Goal: Information Seeking & Learning: Find specific fact

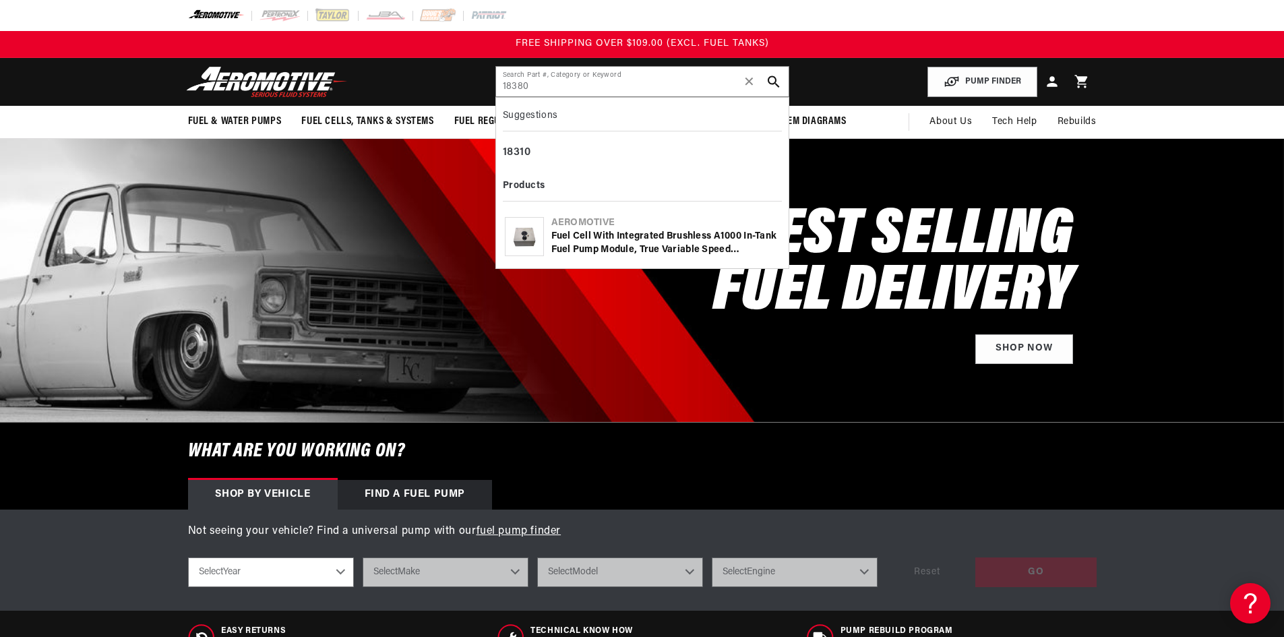
type input "18380"
click at [597, 253] on div "Fuel Cell with Integrated Brushless A1000 In-Tank Fuel Pump Module, True Variab…" at bounding box center [665, 243] width 229 height 26
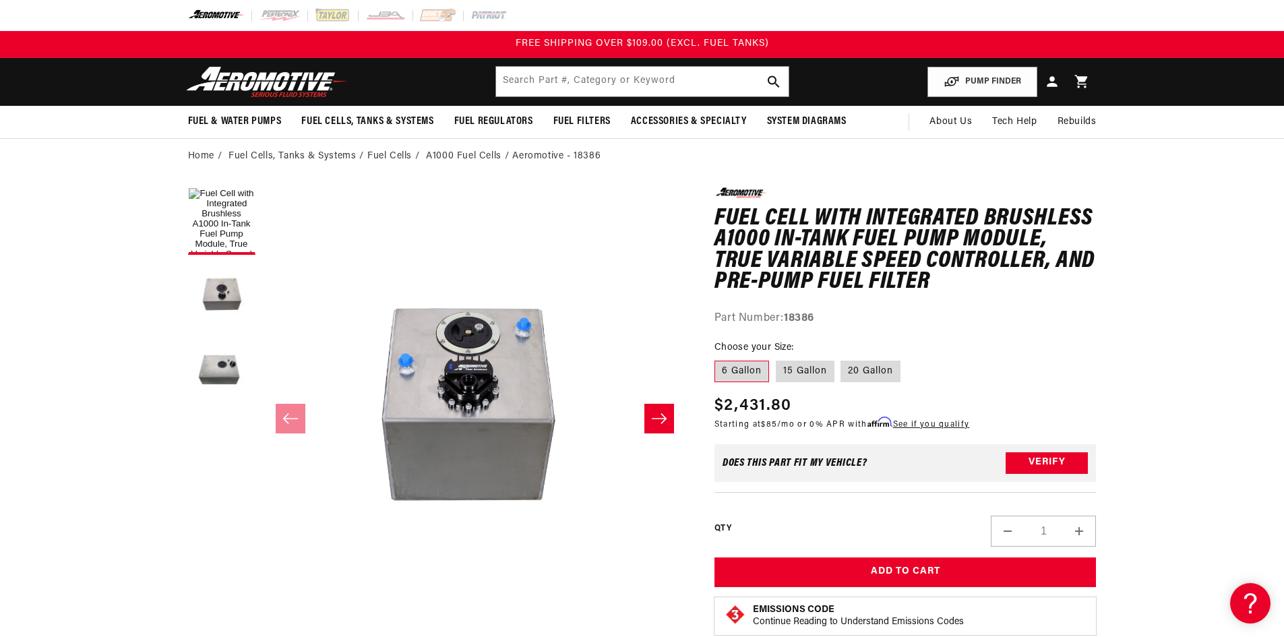
click at [650, 416] on button "Slide right" at bounding box center [659, 419] width 30 height 30
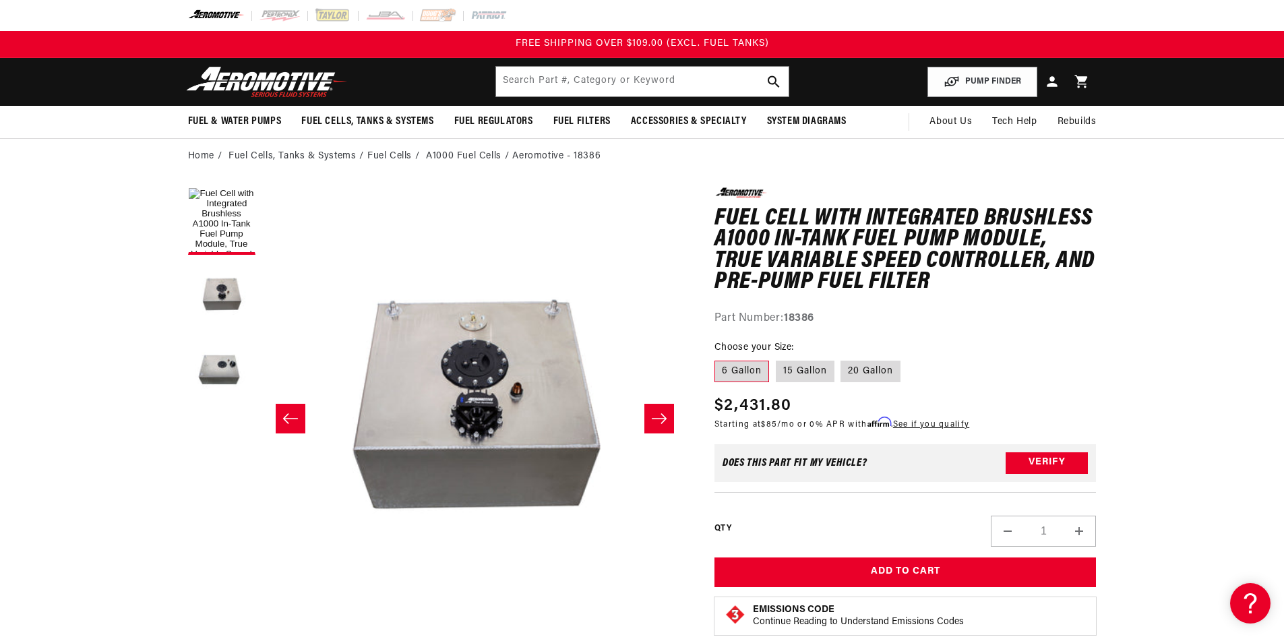
click at [656, 417] on icon "Slide right" at bounding box center [659, 418] width 16 height 13
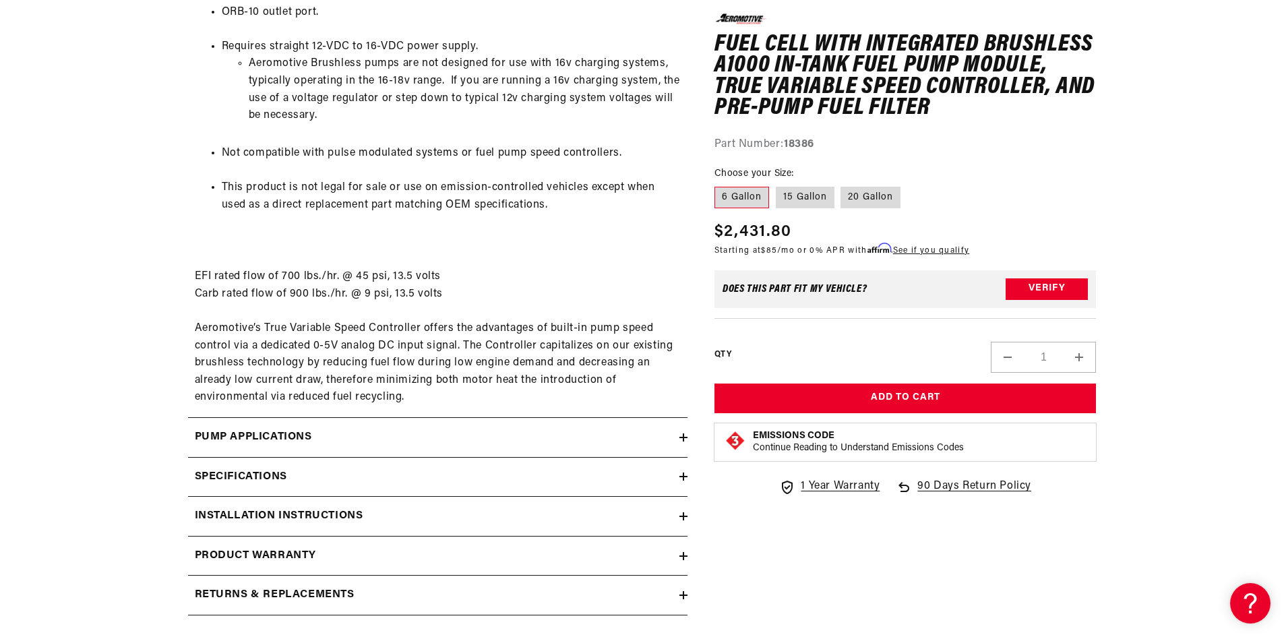
scroll to position [1685, 0]
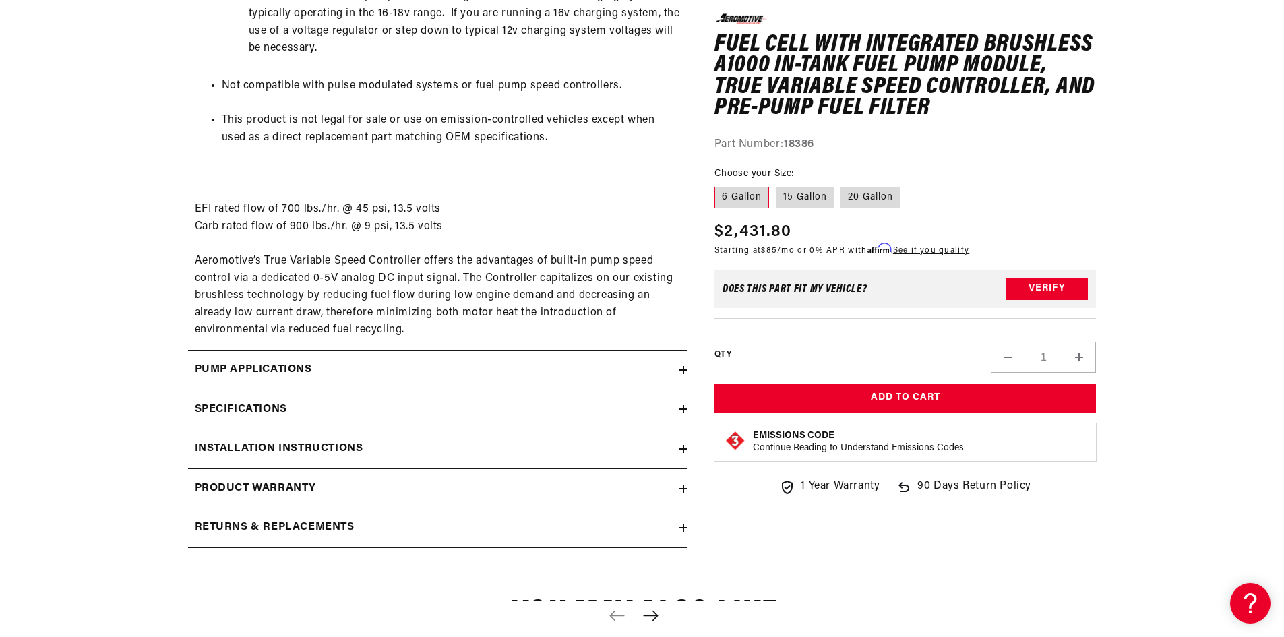
click at [670, 369] on div "Pump Applications" at bounding box center [433, 370] width 491 height 18
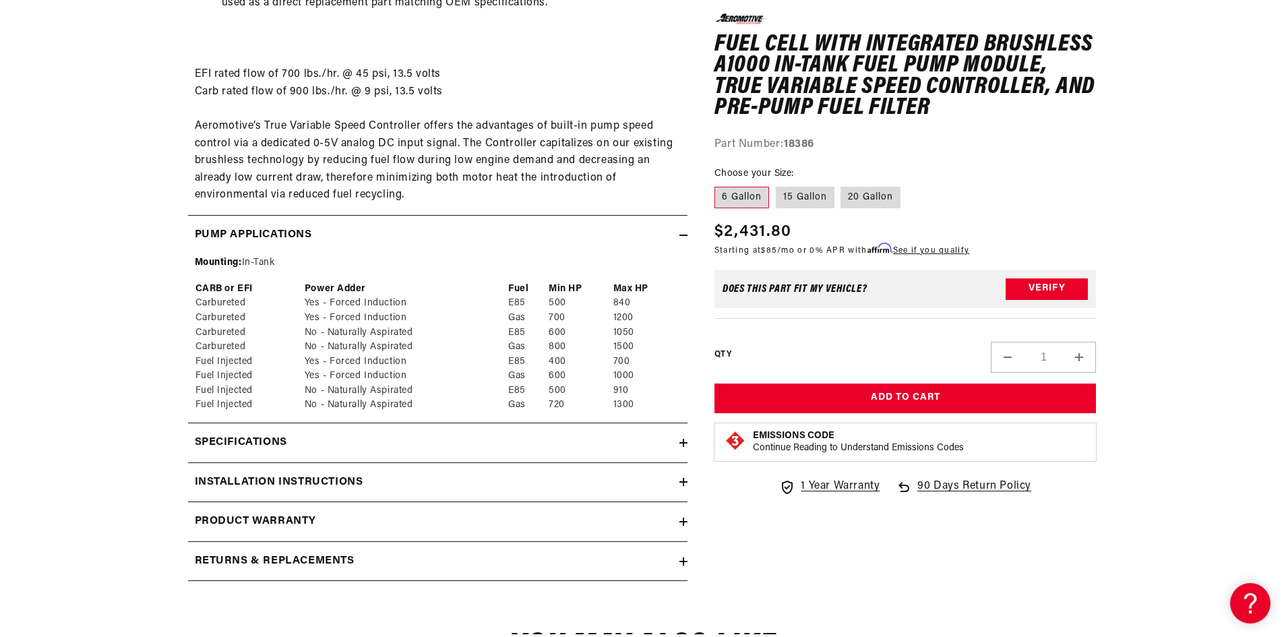
scroll to position [1888, 0]
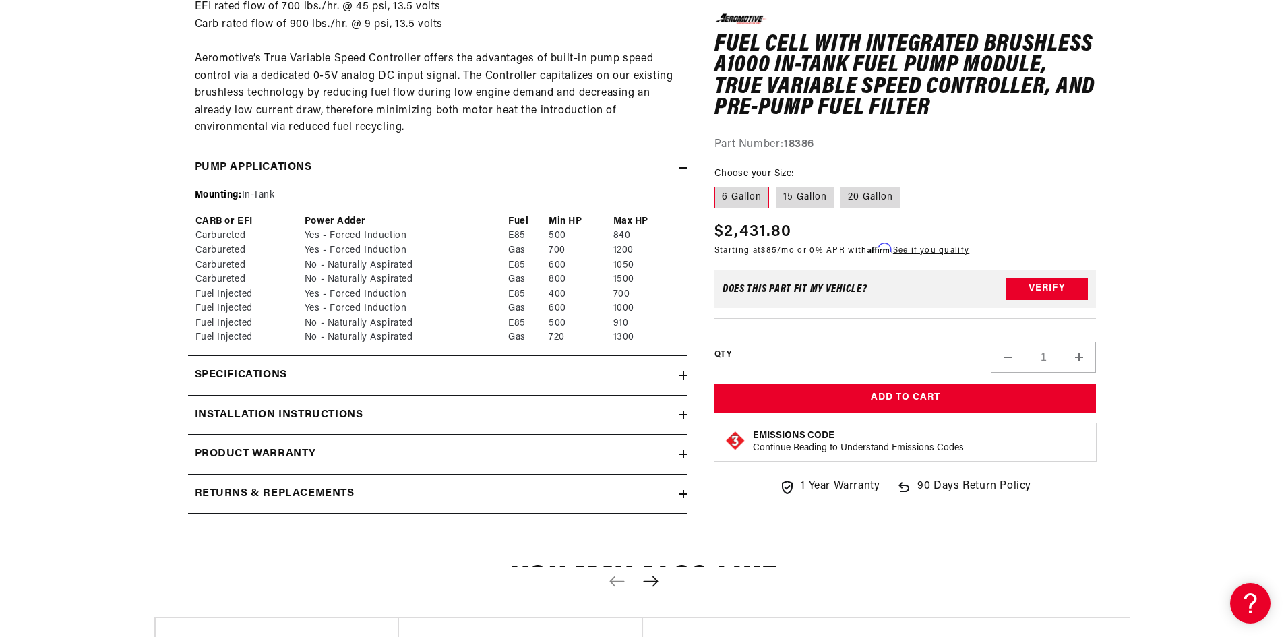
click at [678, 413] on div "Installation Instructions" at bounding box center [433, 416] width 491 height 18
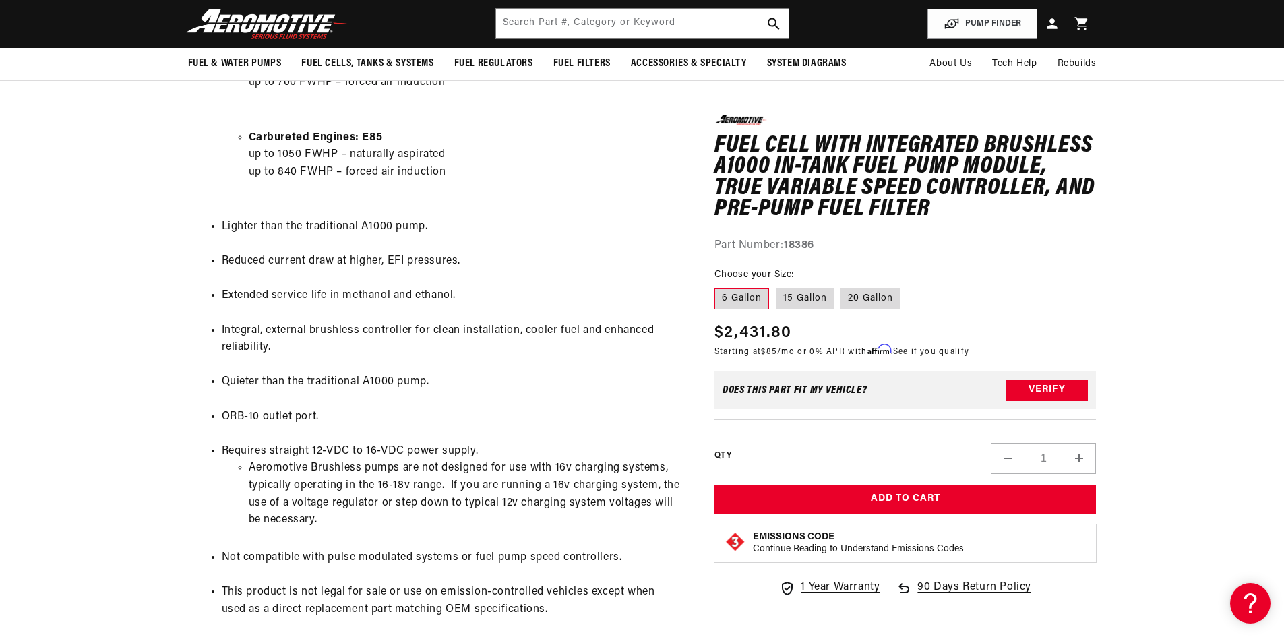
scroll to position [1146, 0]
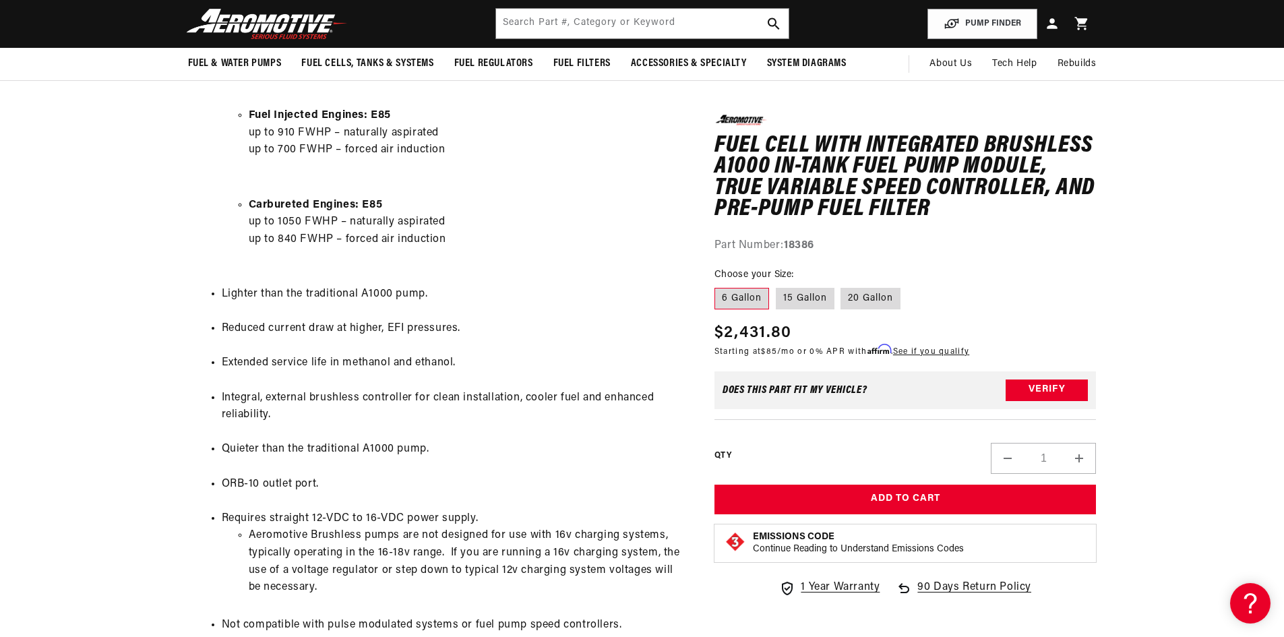
click at [363, 331] on li "Reduced current draw at higher, EFI pressures." at bounding box center [451, 337] width 459 height 34
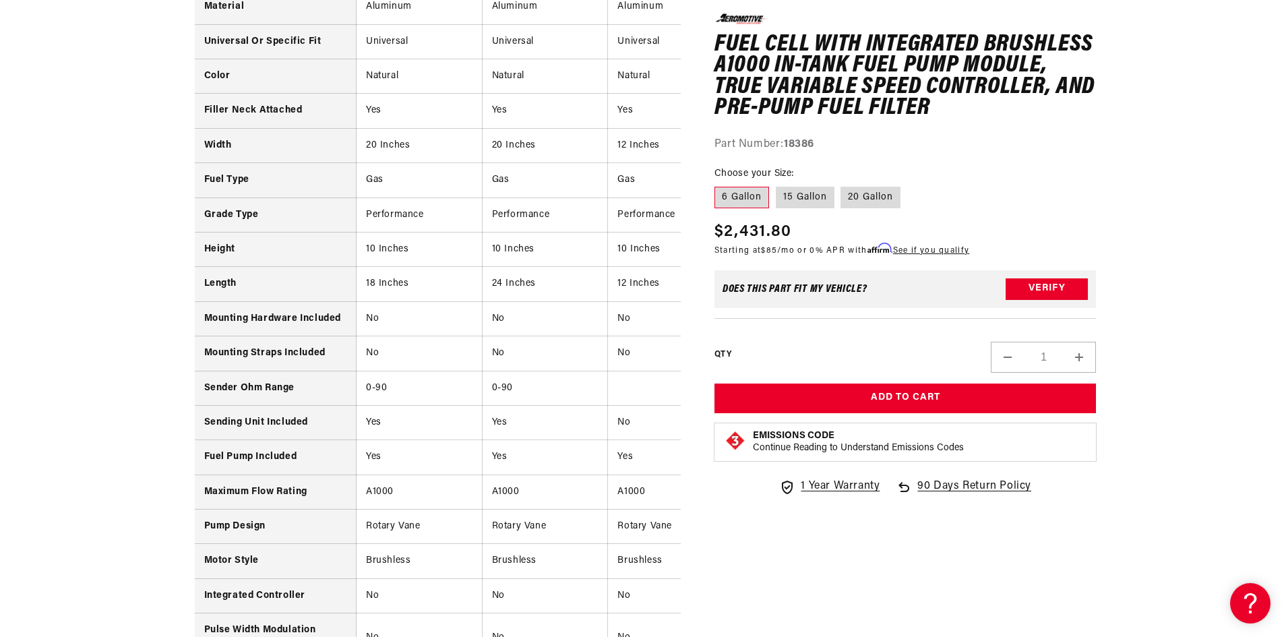
scroll to position [3001, 0]
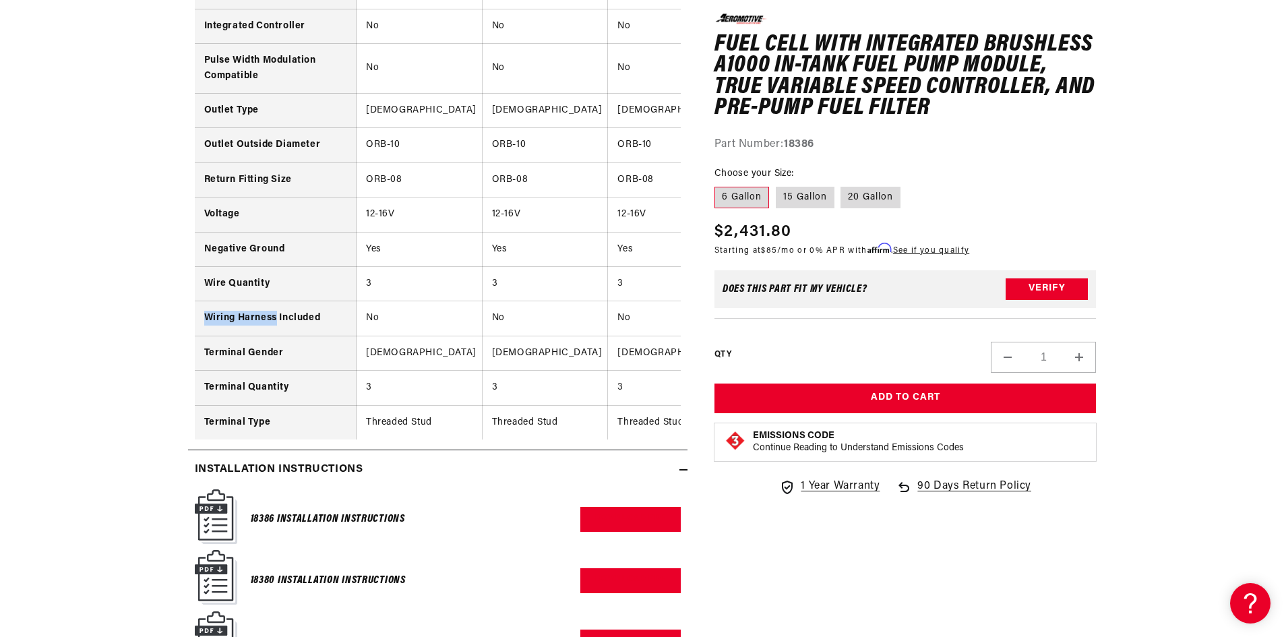
drag, startPoint x: 202, startPoint y: 318, endPoint x: 276, endPoint y: 320, distance: 74.2
click at [276, 320] on th "Wiring Harness Included" at bounding box center [276, 318] width 162 height 34
copy th "Wiring Harness"
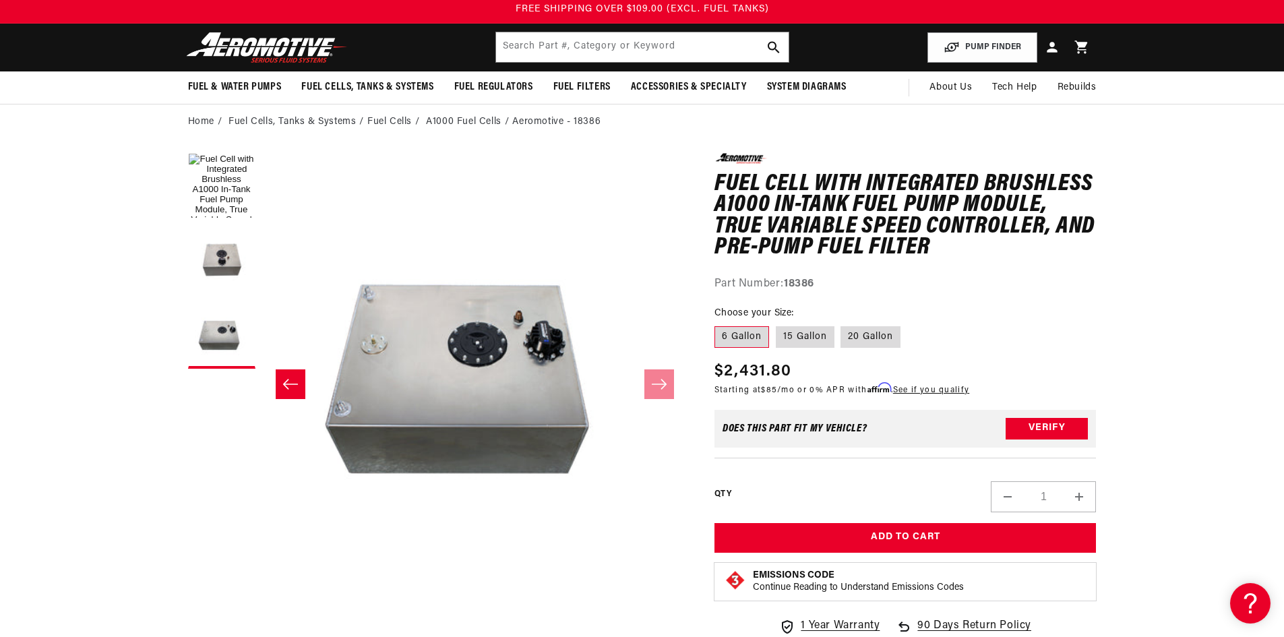
scroll to position [0, 0]
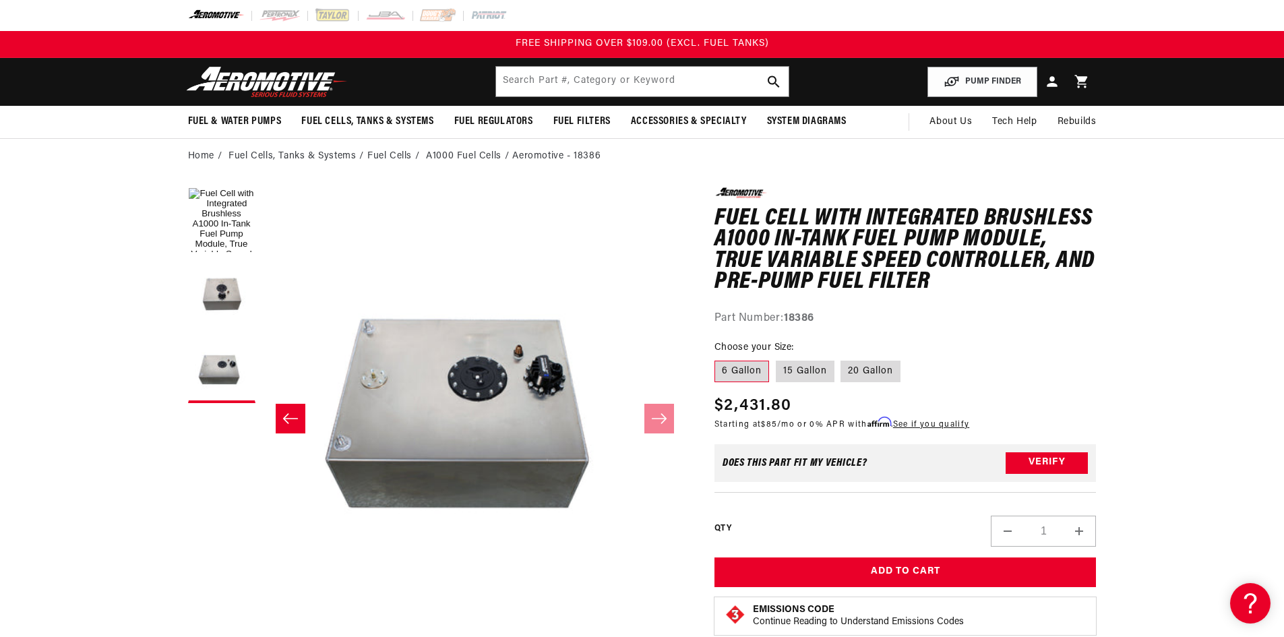
click at [1043, 261] on h1 "Fuel Cell with Integrated Brushless A1000 In-Tank Fuel Pump Module, True Variab…" at bounding box center [906, 250] width 382 height 85
click at [984, 247] on h1 "Fuel Cell with Integrated Brushless A1000 In-Tank Fuel Pump Module, True Variab…" at bounding box center [906, 250] width 382 height 85
click at [957, 251] on h1 "Fuel Cell with Integrated Brushless A1000 In-Tank Fuel Pump Module, True Variab…" at bounding box center [906, 250] width 382 height 85
click at [208, 220] on button "Load image 1 in gallery view" at bounding box center [221, 220] width 67 height 67
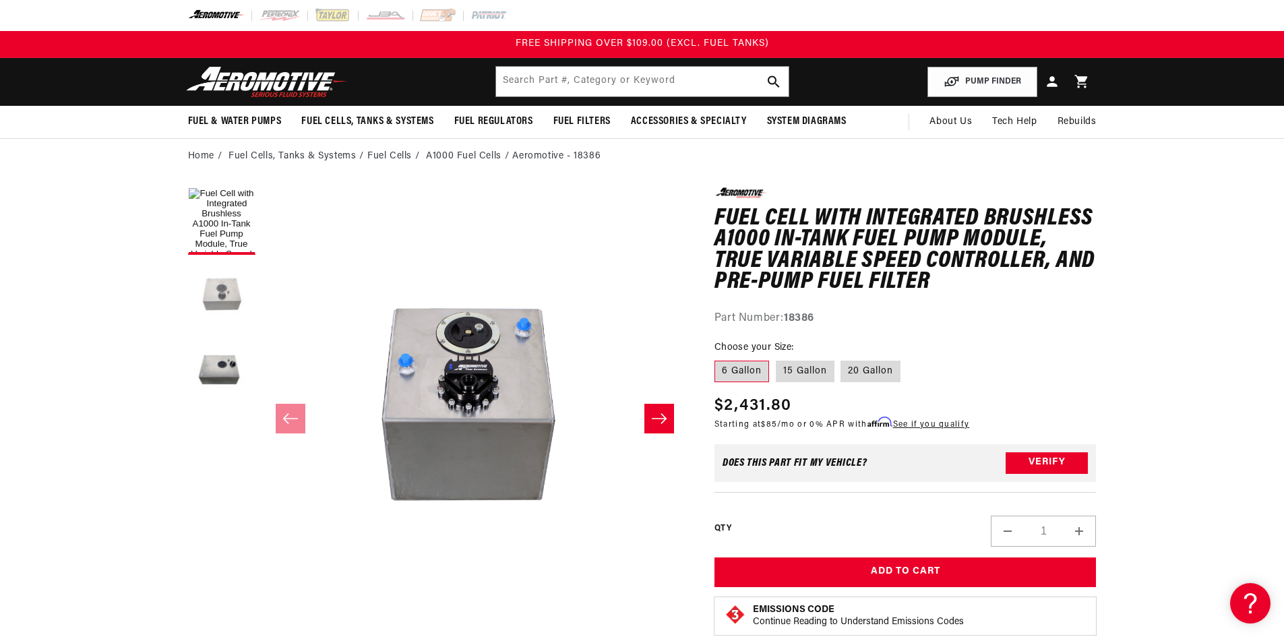
click at [228, 287] on button "Load image 2 in gallery view" at bounding box center [221, 295] width 67 height 67
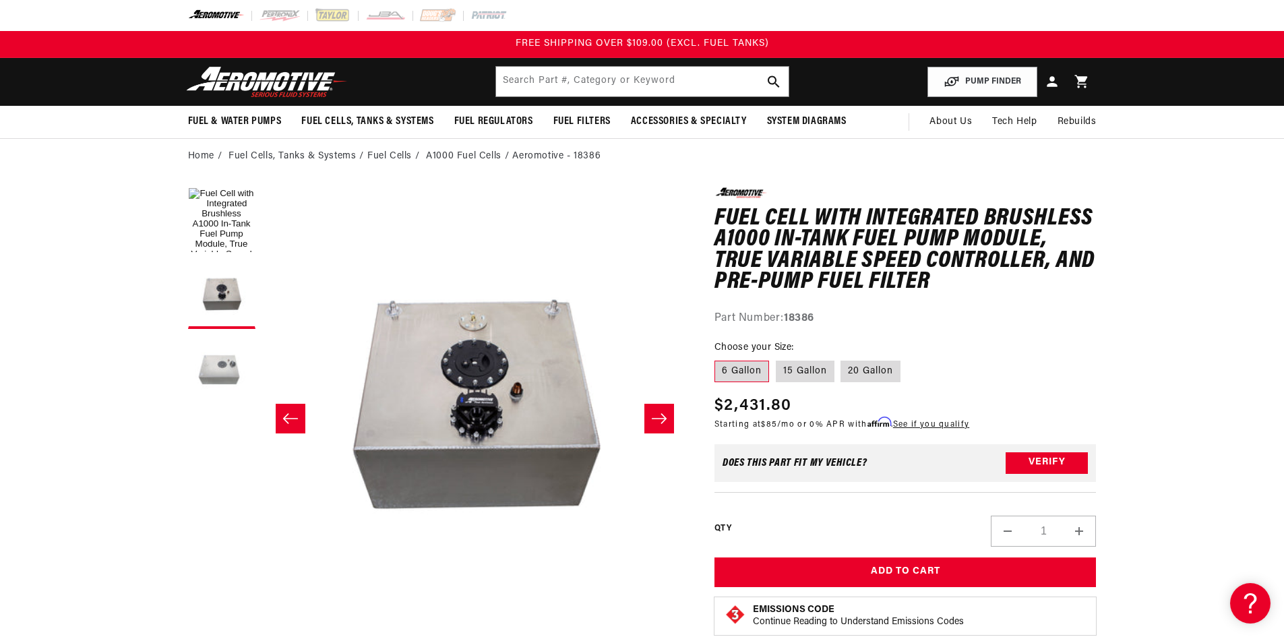
click at [234, 349] on button "Load image 3 in gallery view" at bounding box center [221, 369] width 67 height 67
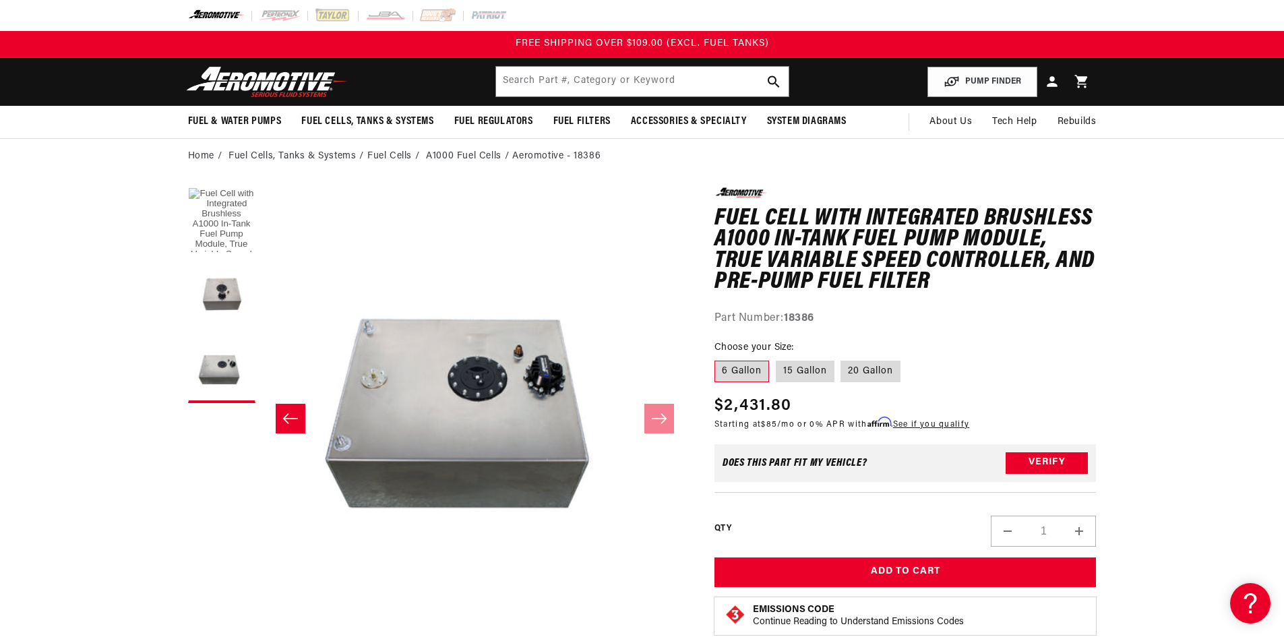
click at [218, 225] on button "Load image 1 in gallery view" at bounding box center [221, 220] width 67 height 67
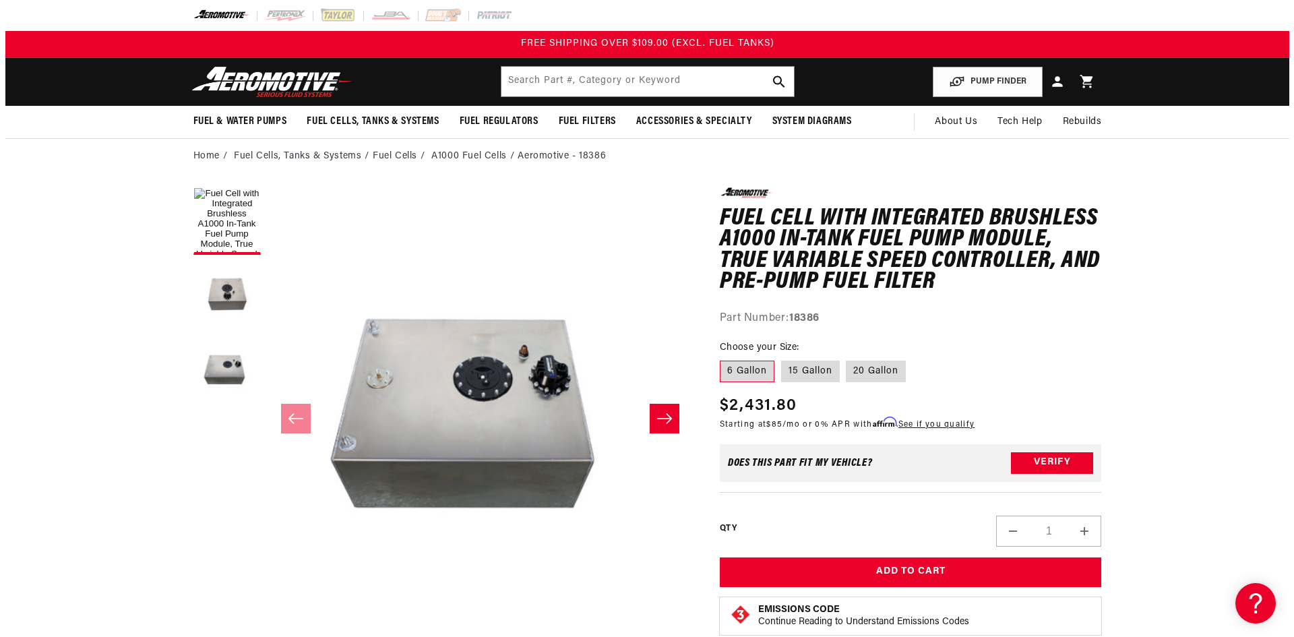
scroll to position [0, 0]
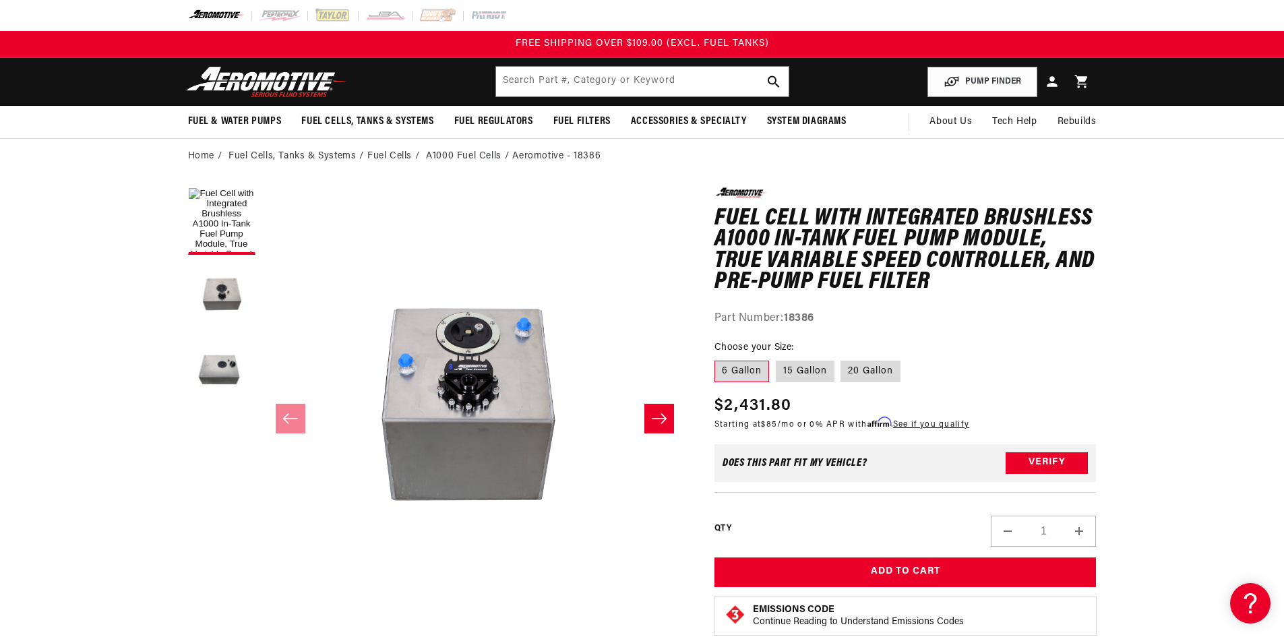
click at [1006, 253] on h1 "Fuel Cell with Integrated Brushless A1000 In-Tank Fuel Pump Module, True Variab…" at bounding box center [906, 250] width 382 height 85
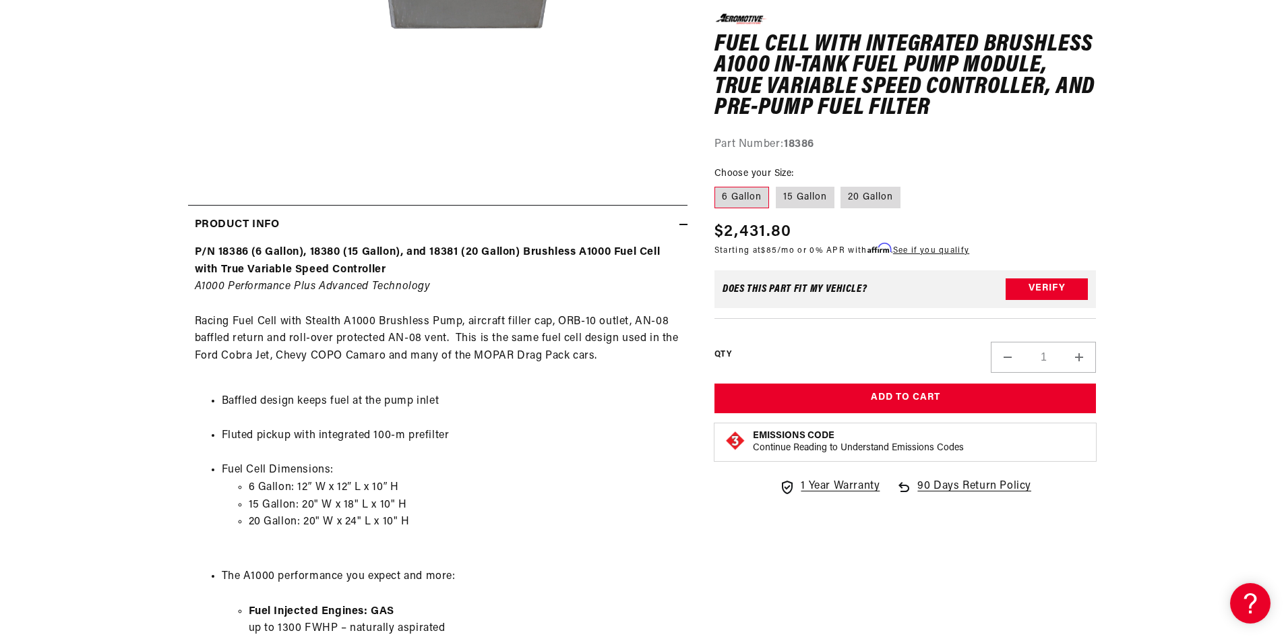
scroll to position [539, 0]
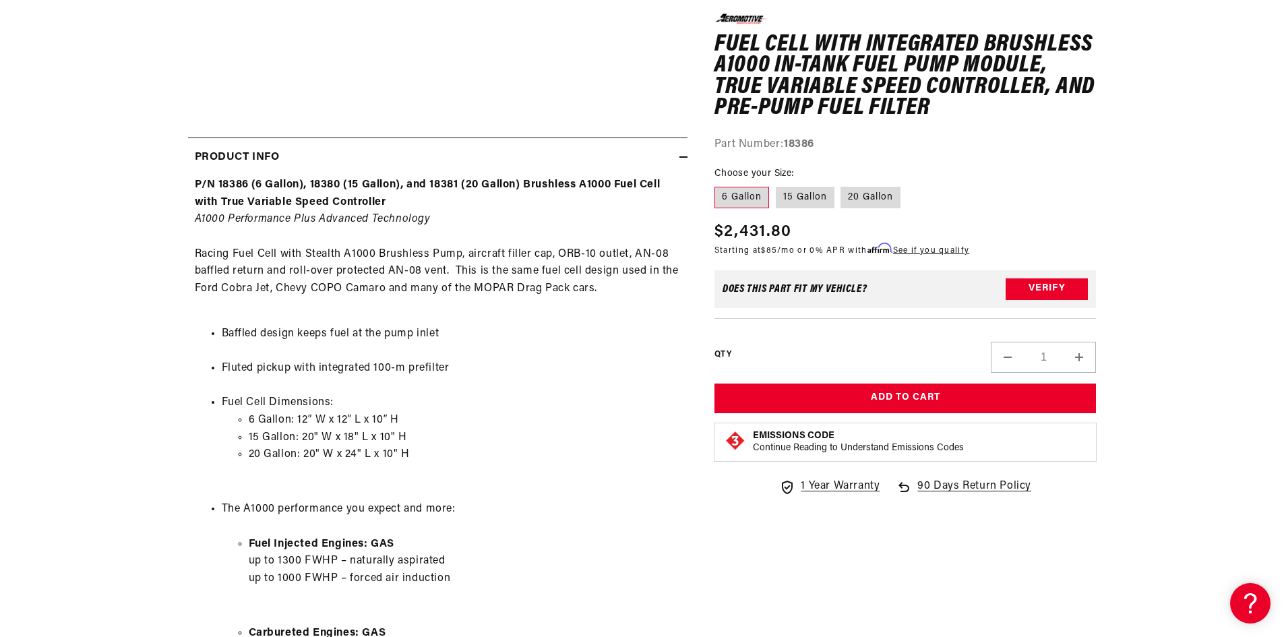
click at [446, 380] on li "Fluted pickup with integrated 100-m prefilter" at bounding box center [451, 377] width 459 height 34
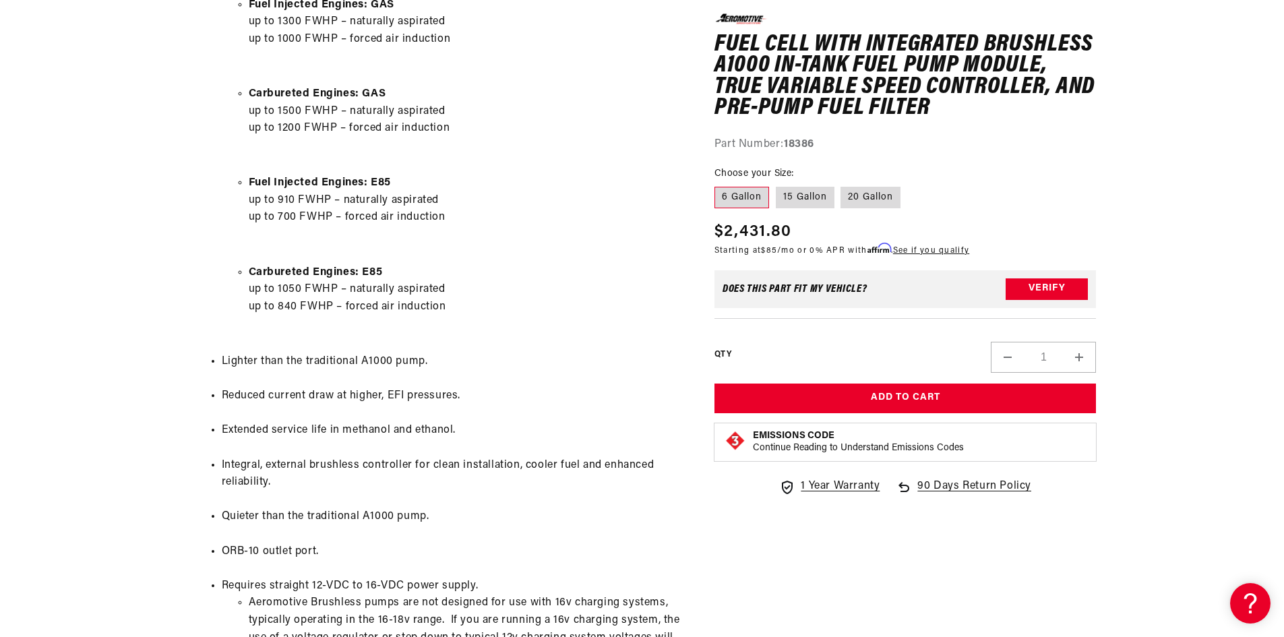
scroll to position [1213, 0]
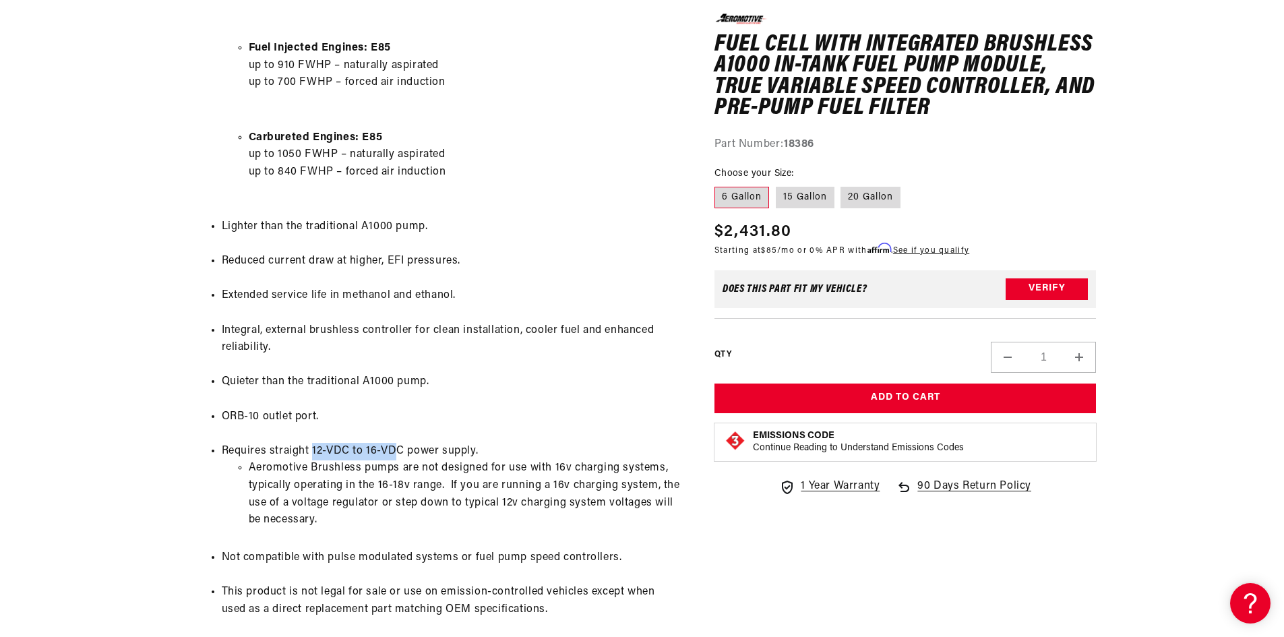
drag, startPoint x: 313, startPoint y: 451, endPoint x: 394, endPoint y: 450, distance: 81.6
click at [394, 450] on li "Requires straight 12-VDC to 16-VDC power supply. Aeromotive Brushless pumps are…" at bounding box center [451, 486] width 459 height 86
click at [365, 450] on li "Requires straight 12-VDC to 16-VDC power supply. Aeromotive Brushless pumps are…" at bounding box center [451, 486] width 459 height 86
drag, startPoint x: 311, startPoint y: 448, endPoint x: 402, endPoint y: 448, distance: 91.7
click at [402, 448] on li "Requires straight 12-VDC to 16-VDC power supply. Aeromotive Brushless pumps are…" at bounding box center [451, 486] width 459 height 86
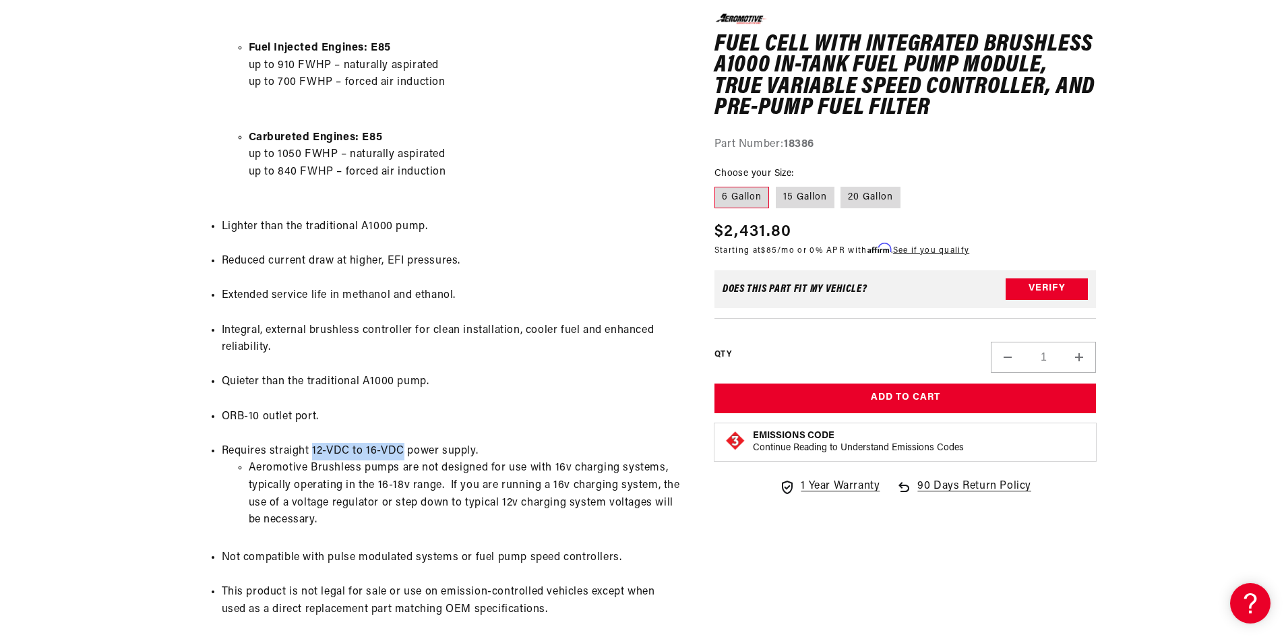
copy li "12-VDC to 16-VDC"
click at [137, 400] on section "0.0 star rating Write a review Fuel Cell with Integrated Brushless A1000 In-Tan…" at bounding box center [642, 0] width 1284 height 2081
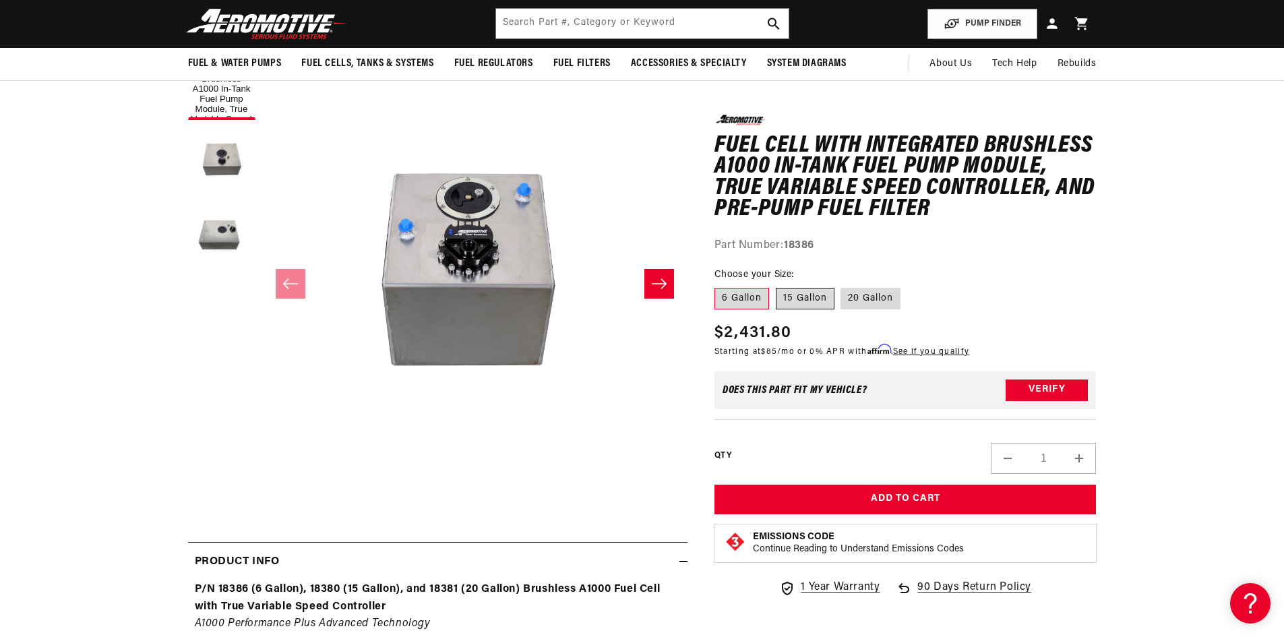
scroll to position [0, 0]
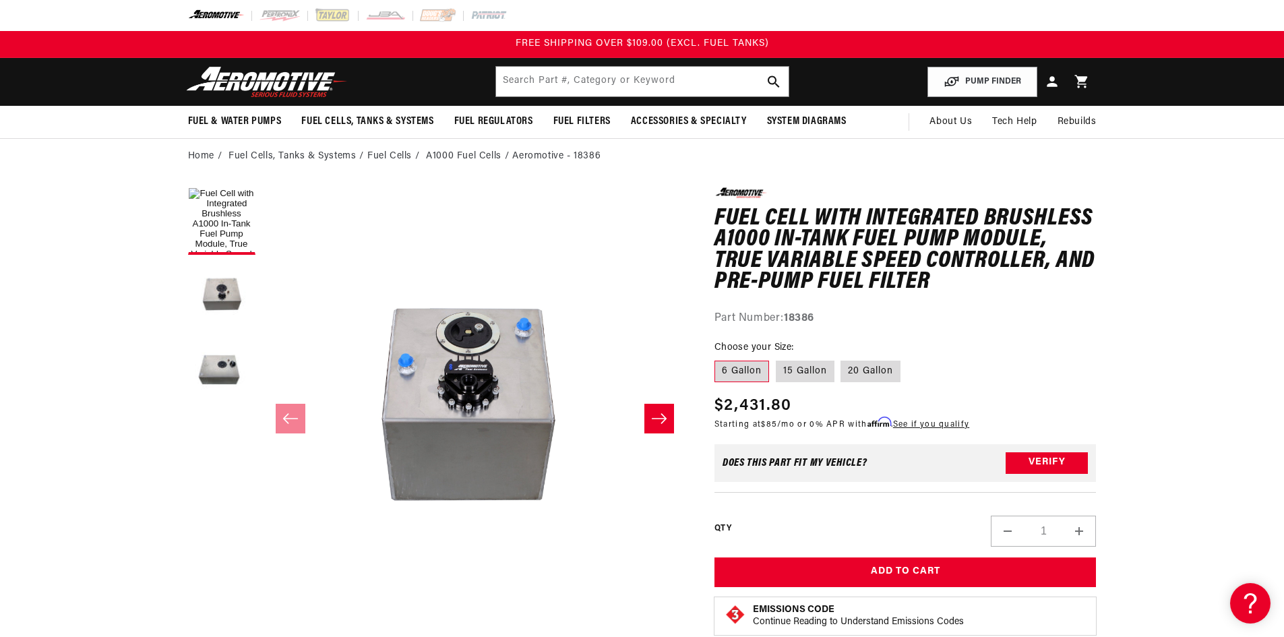
click at [651, 419] on icon "Slide right" at bounding box center [659, 418] width 16 height 13
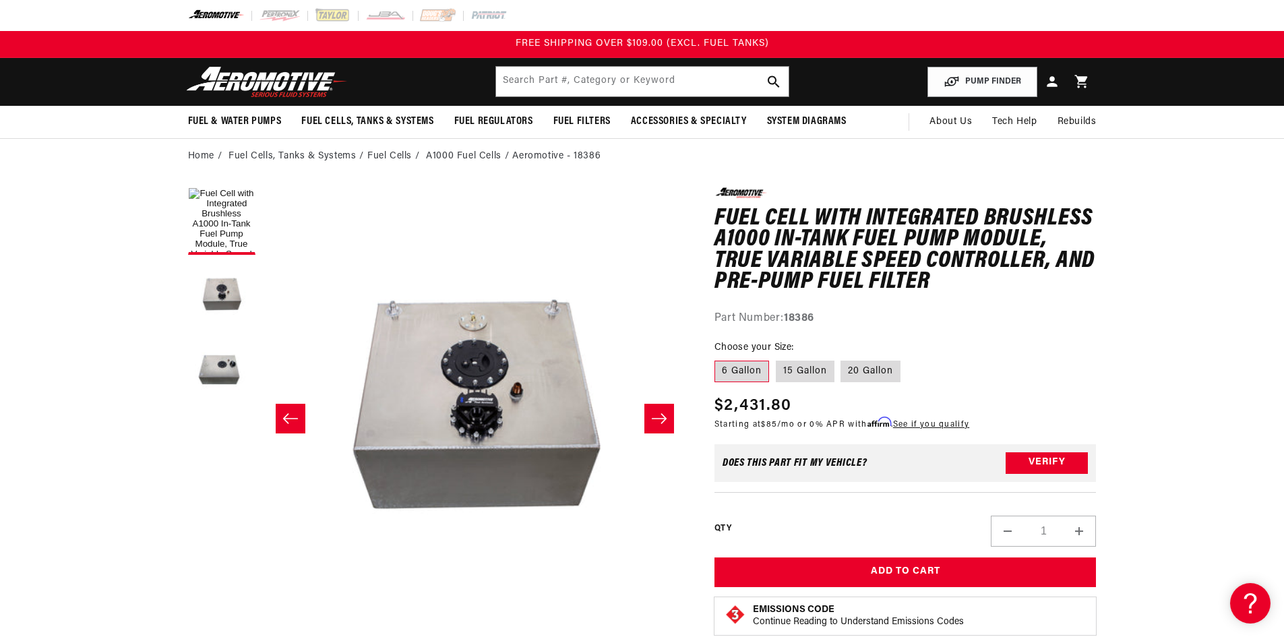
click at [651, 419] on icon "Slide right" at bounding box center [659, 418] width 16 height 13
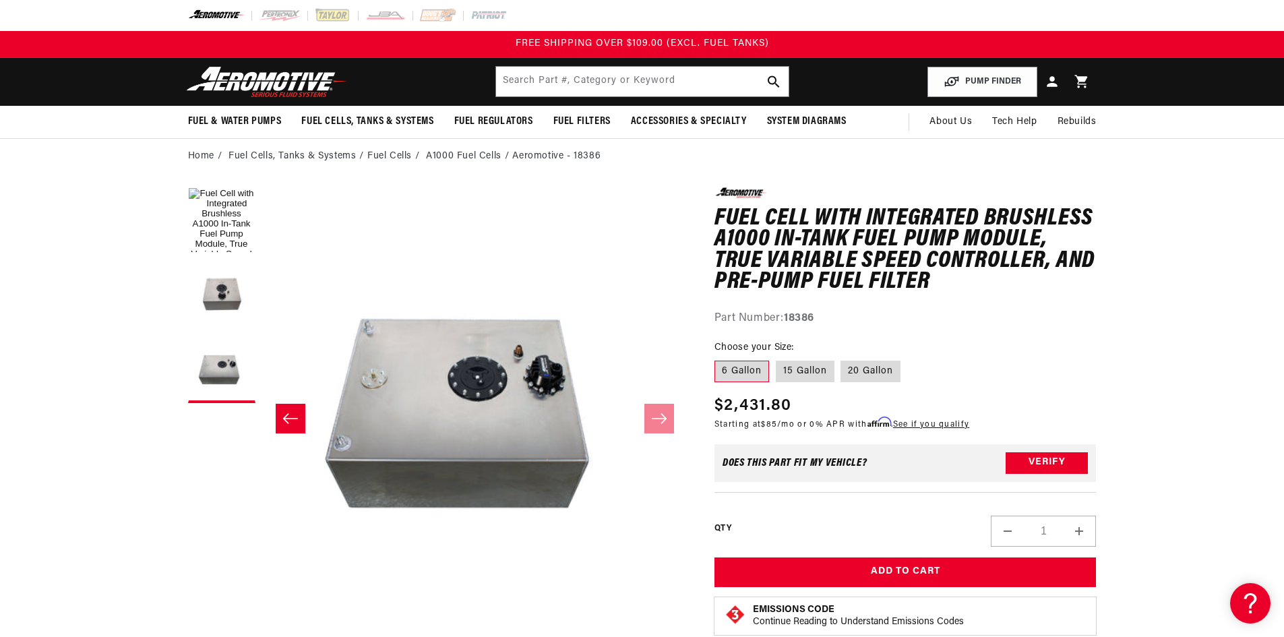
click at [282, 418] on button "Slide left" at bounding box center [291, 419] width 30 height 30
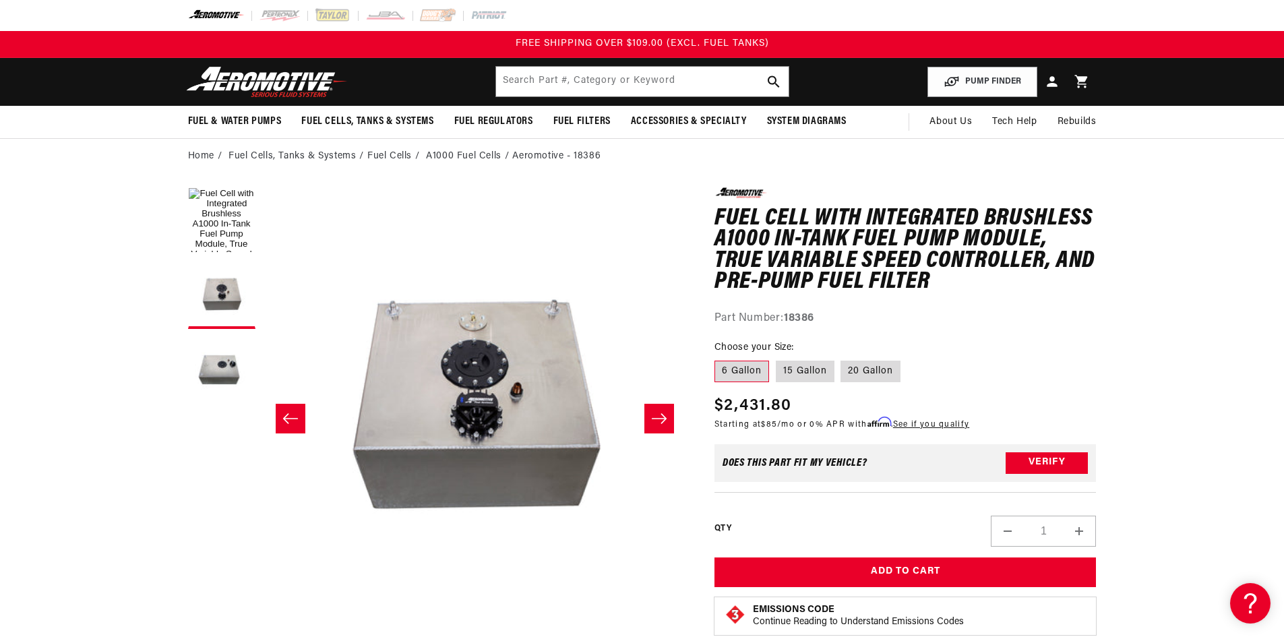
click at [282, 418] on button "Slide left" at bounding box center [291, 419] width 30 height 30
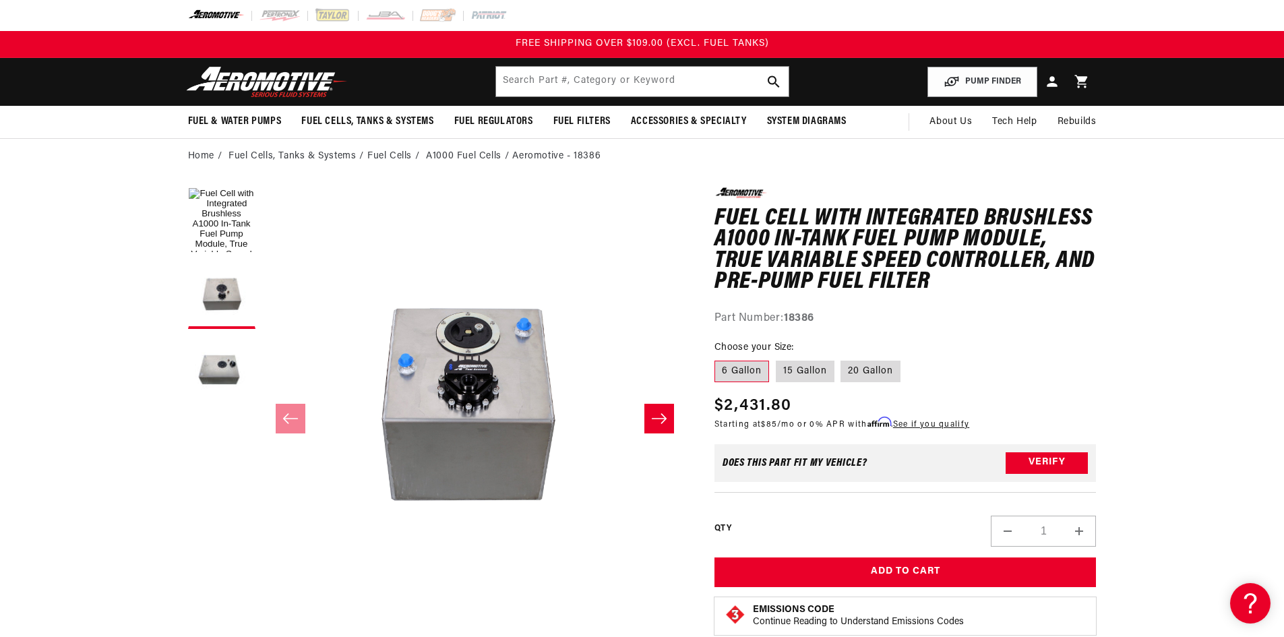
click at [801, 363] on label "15 Gallon" at bounding box center [805, 372] width 59 height 22
click at [777, 359] on input "15 Gallon" at bounding box center [776, 358] width 1 height 1
radio input "true"
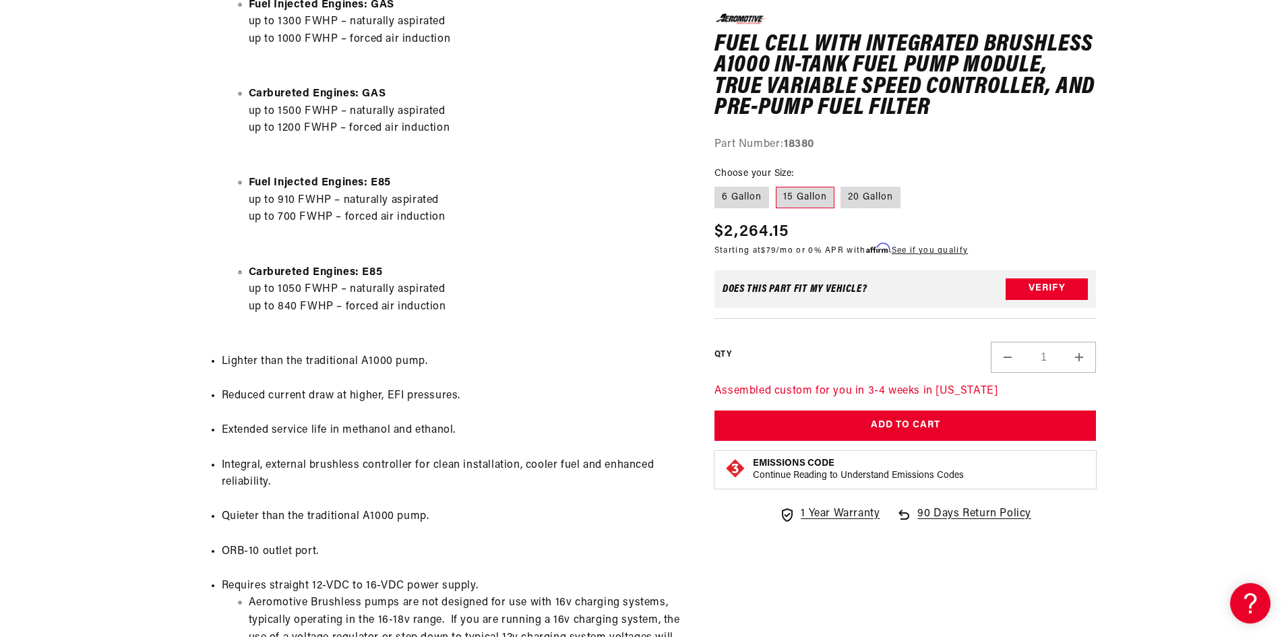
scroll to position [1213, 0]
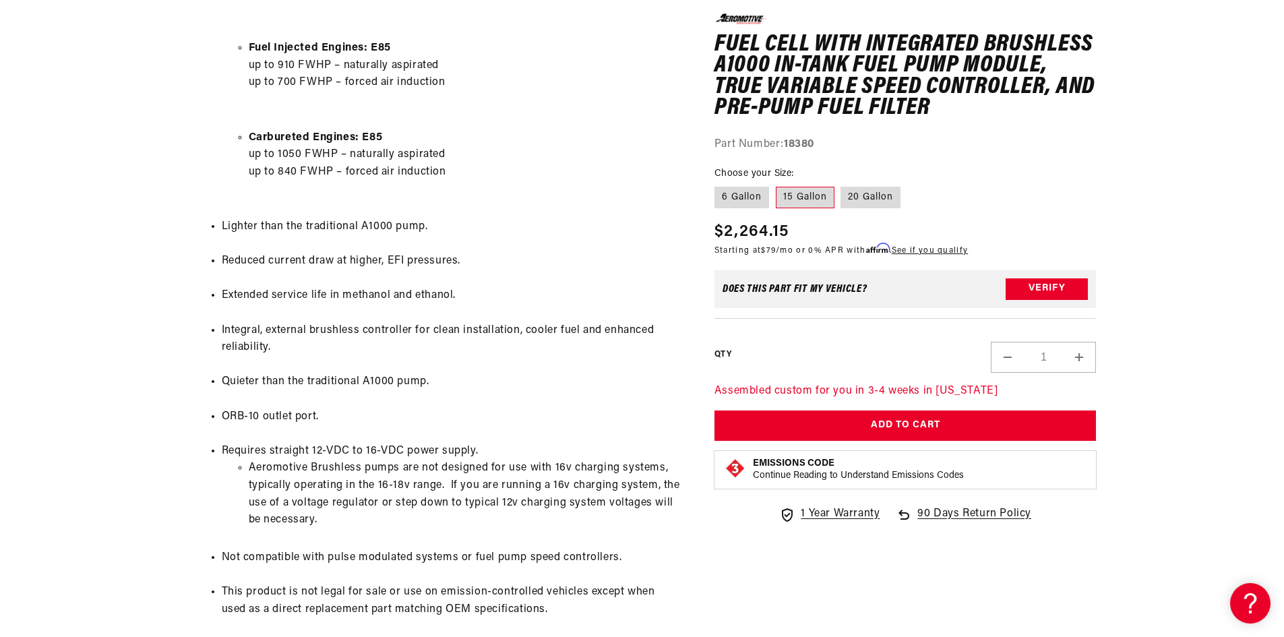
click at [82, 283] on section "0.0 star rating Write a review Fuel Cell with Integrated Brushless A1000 In-Tan…" at bounding box center [642, 0] width 1284 height 2081
click at [82, 297] on section "0.0 star rating Write a review Fuel Cell with Integrated Brushless A1000 In-Tan…" at bounding box center [642, 0] width 1284 height 2081
click at [101, 328] on section "0.0 star rating Write a review Fuel Cell with Integrated Brushless A1000 In-Tan…" at bounding box center [642, 0] width 1284 height 2081
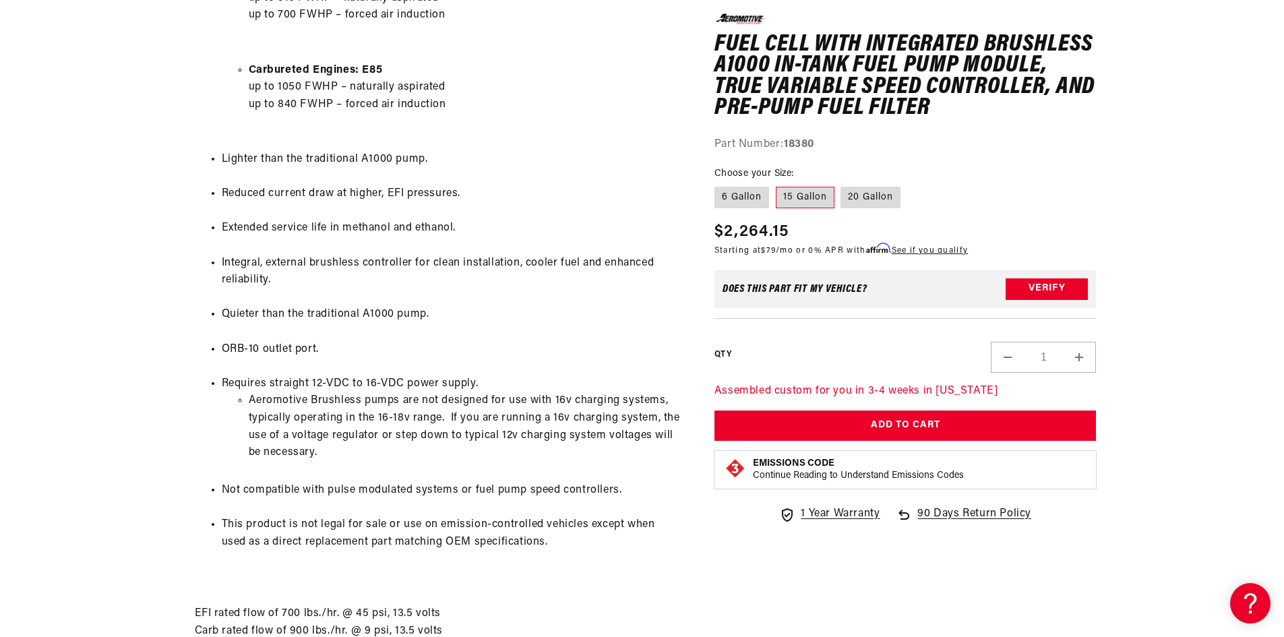
scroll to position [1348, 0]
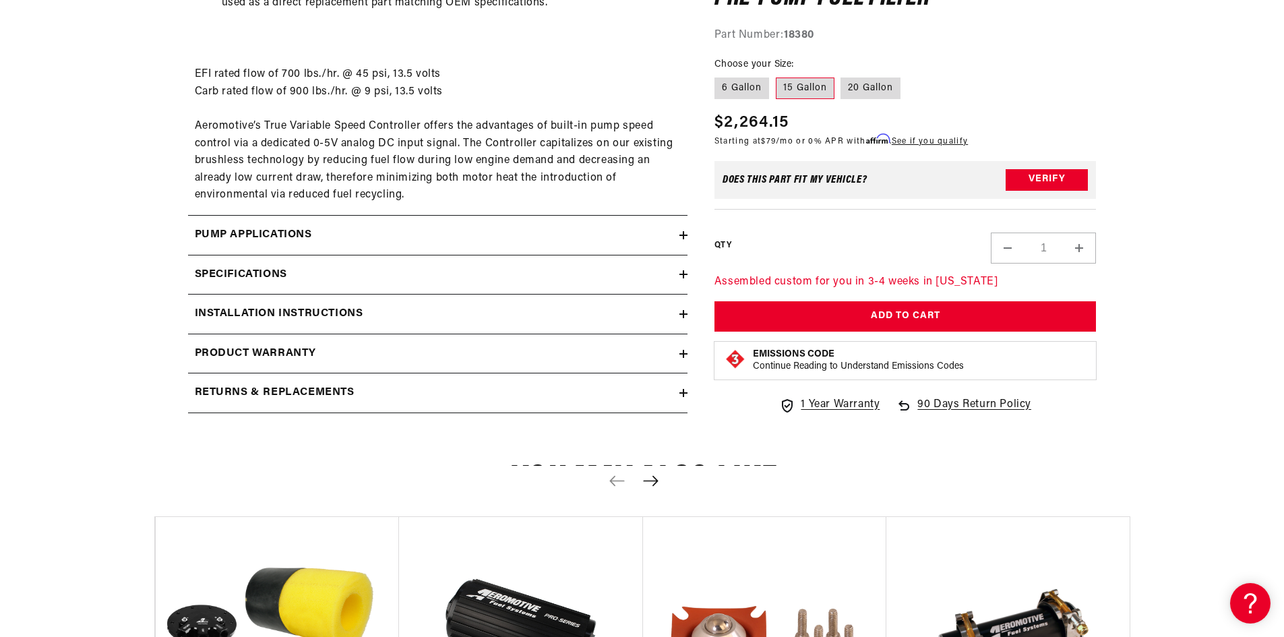
scroll to position [2090, 0]
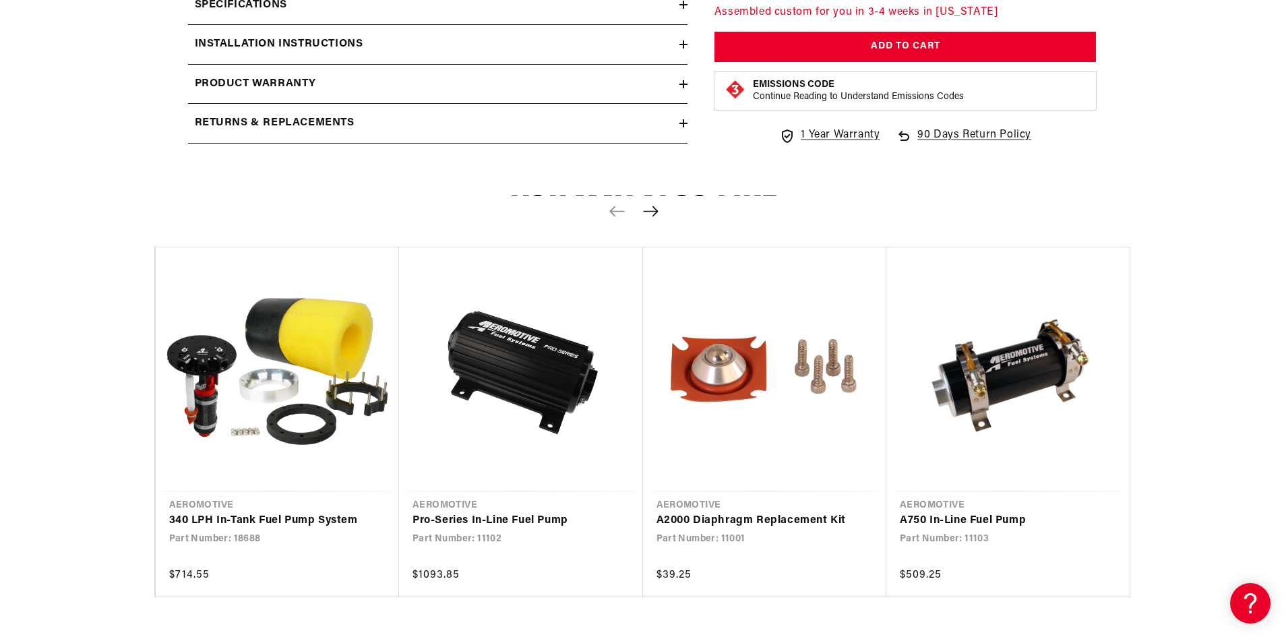
click at [363, 131] on div "Returns & replacements" at bounding box center [433, 124] width 491 height 18
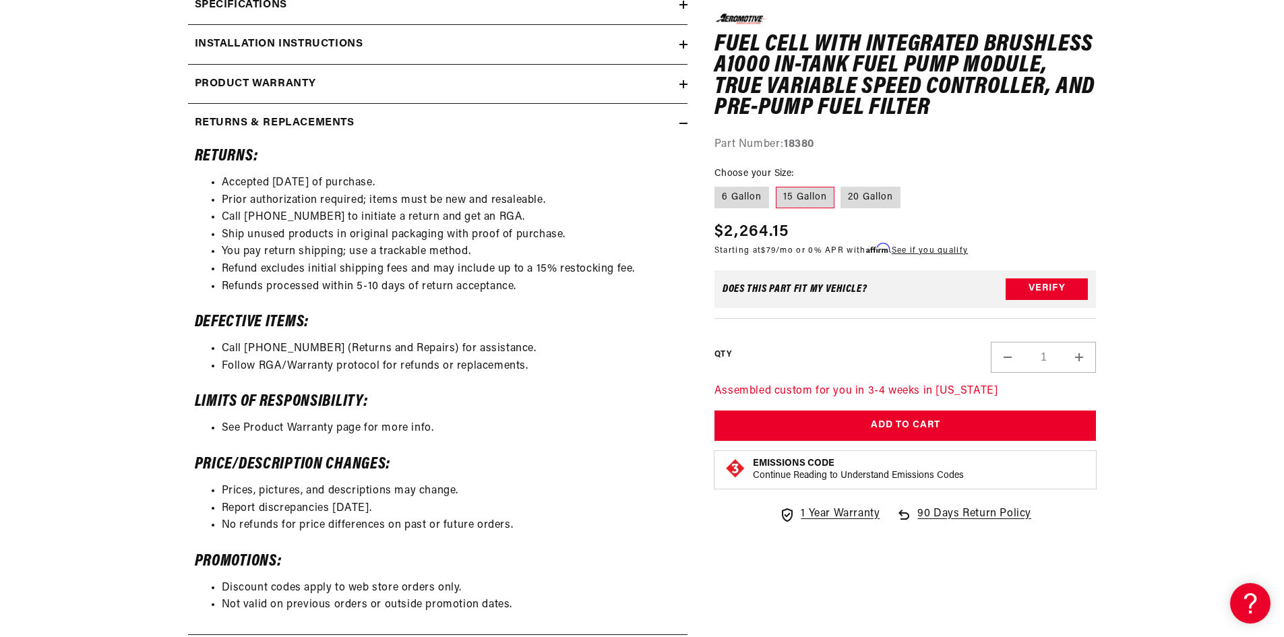
click at [367, 120] on div "Returns & replacements" at bounding box center [433, 124] width 491 height 18
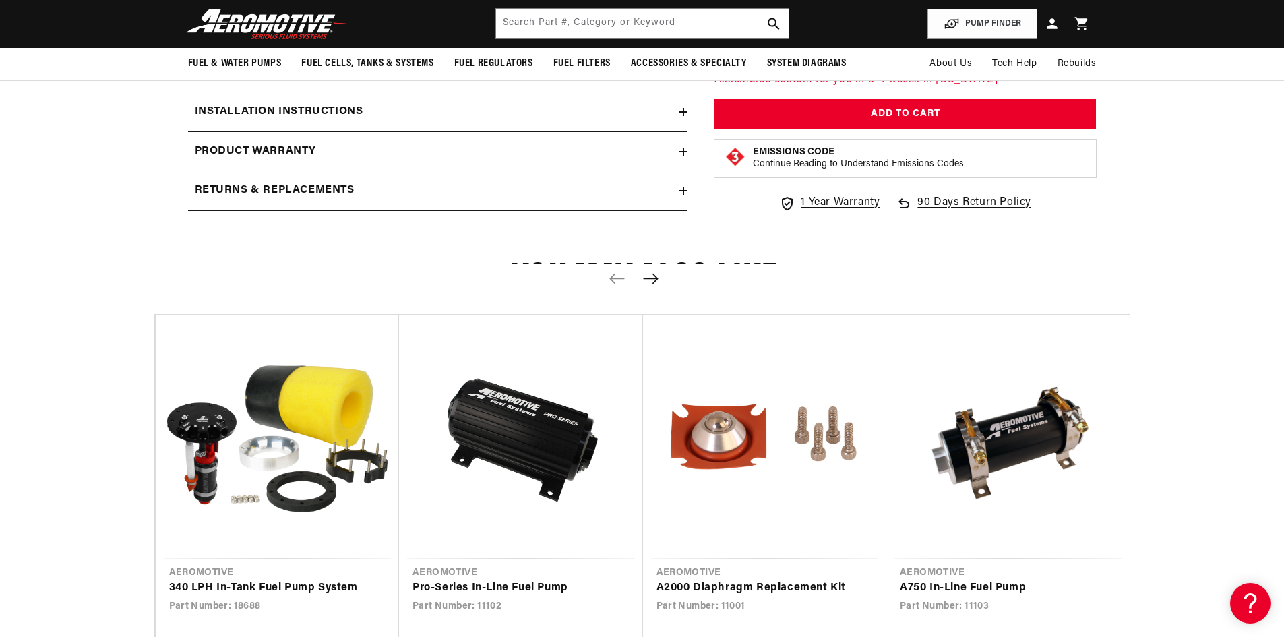
scroll to position [1483, 0]
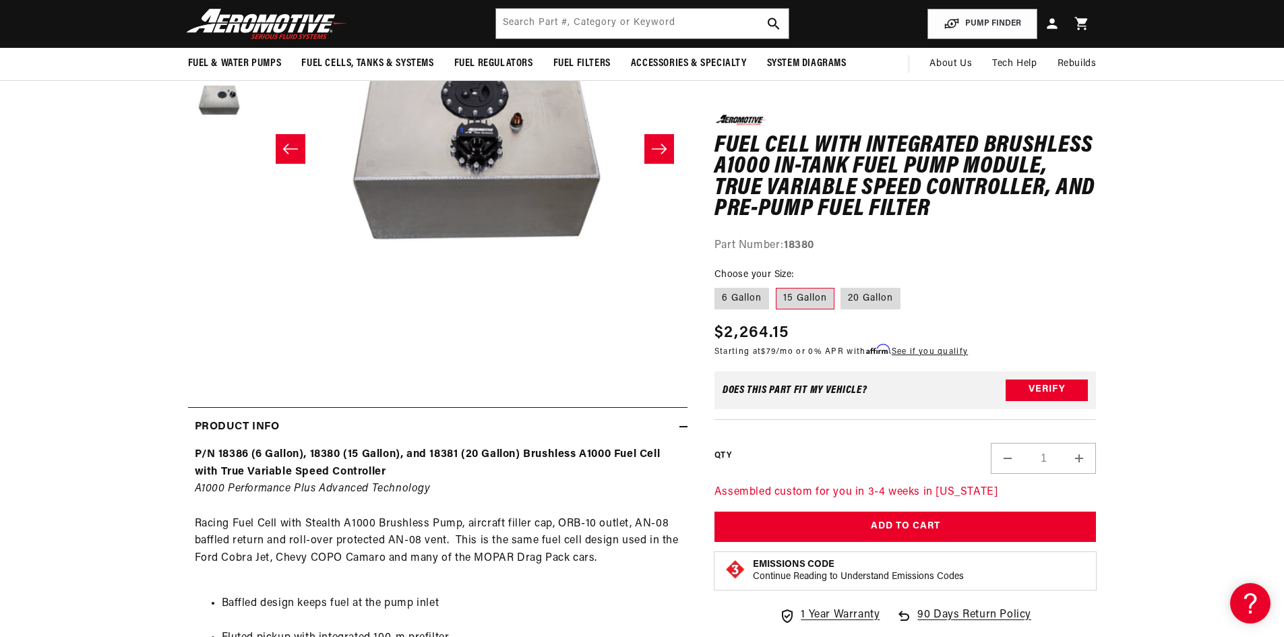
scroll to position [0, 0]
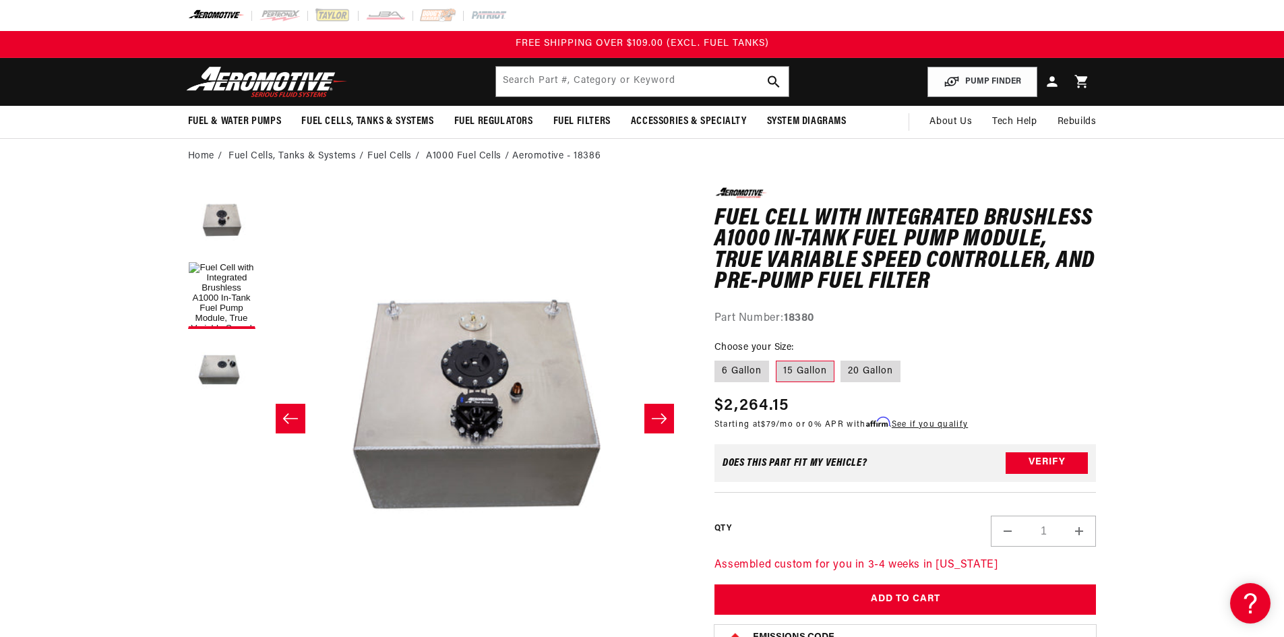
click at [1060, 246] on h1 "Fuel Cell with Integrated Brushless A1000 In-Tank Fuel Pump Module, True Variab…" at bounding box center [906, 250] width 382 height 85
drag, startPoint x: 12, startPoint y: 255, endPoint x: 60, endPoint y: 257, distance: 47.9
click at [950, 199] on div "0.0 star rating Write a review Fuel Cell with Integrated Brushless A1000 In-Tan…" at bounding box center [906, 257] width 382 height 140
click at [993, 266] on h1 "Fuel Cell with Integrated Brushless A1000 In-Tank Fuel Pump Module, True Variab…" at bounding box center [906, 250] width 382 height 85
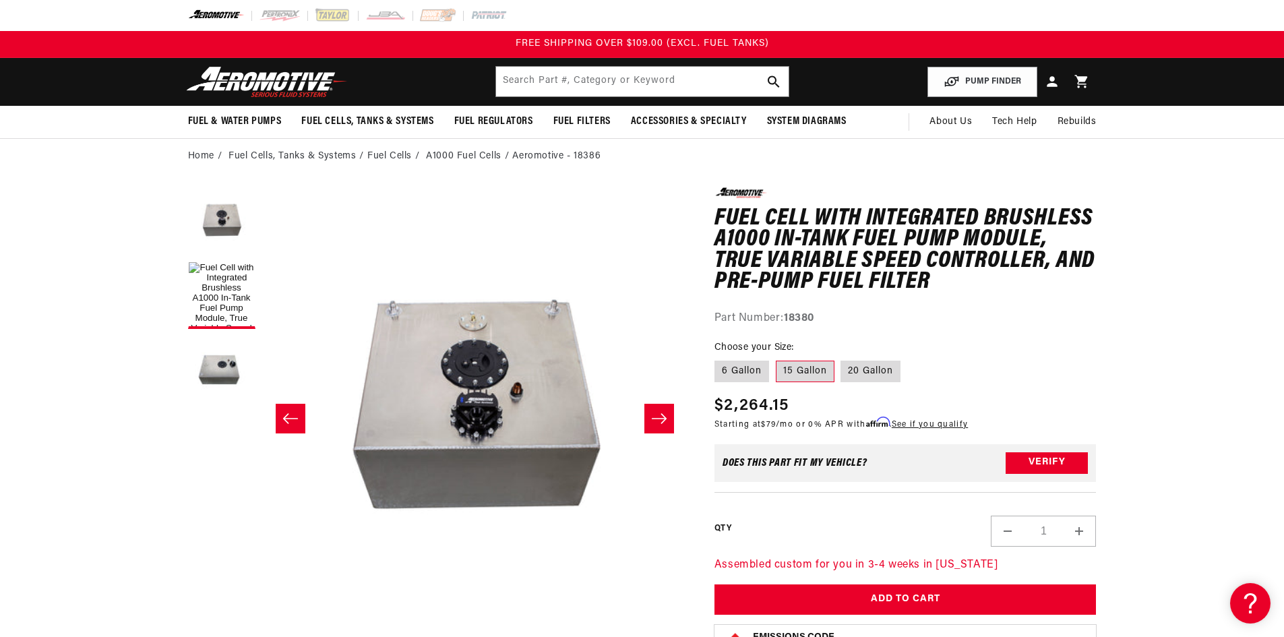
click at [952, 286] on h1 "Fuel Cell with Integrated Brushless A1000 In-Tank Fuel Pump Module, True Variab…" at bounding box center [906, 250] width 382 height 85
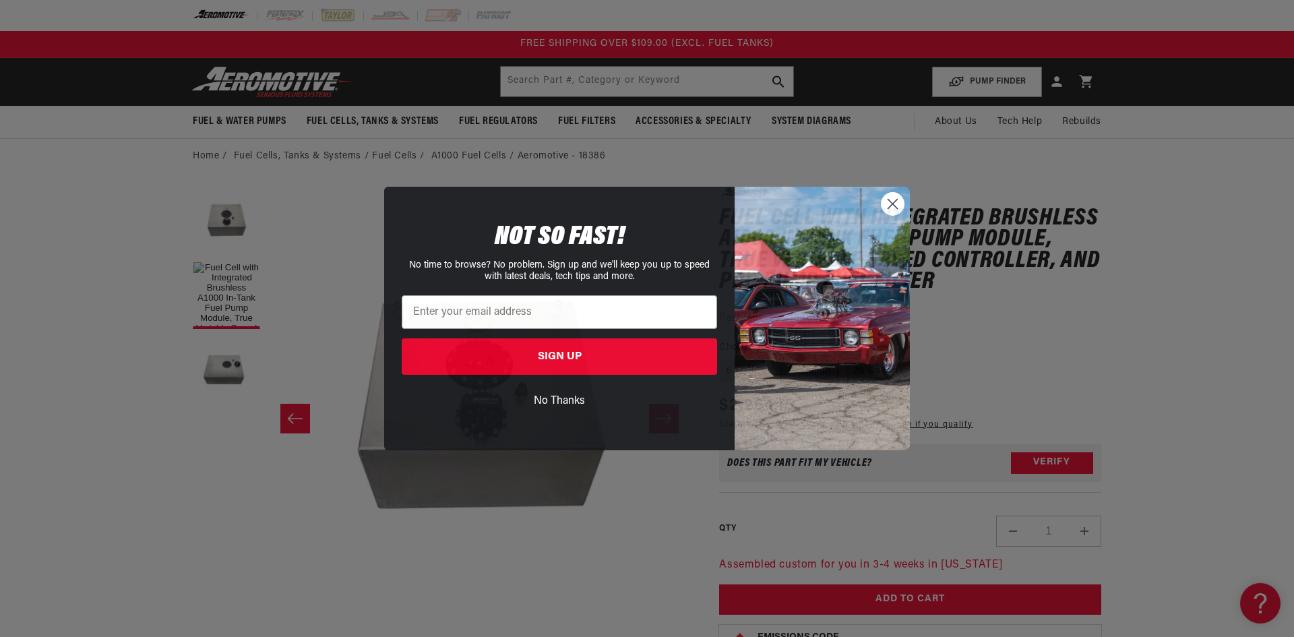
click at [1275, 245] on div "Close dialog NOT SO FAST! No time to browse? No problem. Sign up and we'll keep…" at bounding box center [647, 318] width 1294 height 637
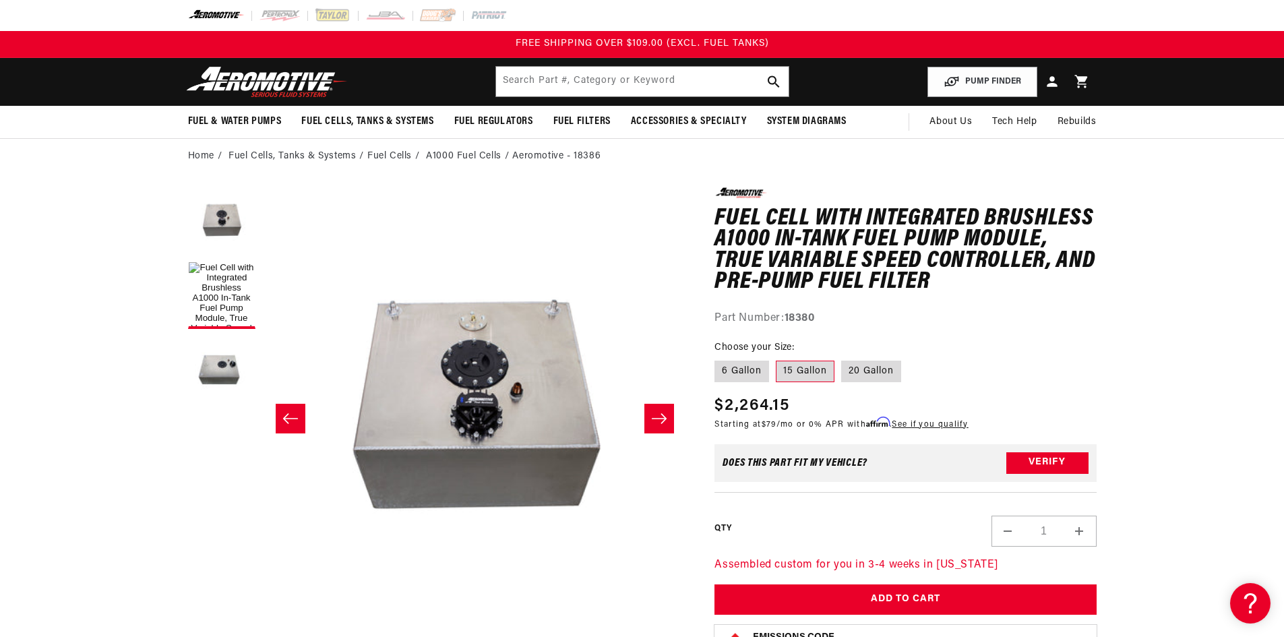
click at [1082, 293] on h1 "Fuel Cell with Integrated Brushless A1000 In-Tank Fuel Pump Module, True Variab…" at bounding box center [906, 250] width 382 height 85
drag, startPoint x: 1219, startPoint y: 257, endPoint x: 1211, endPoint y: 257, distance: 7.4
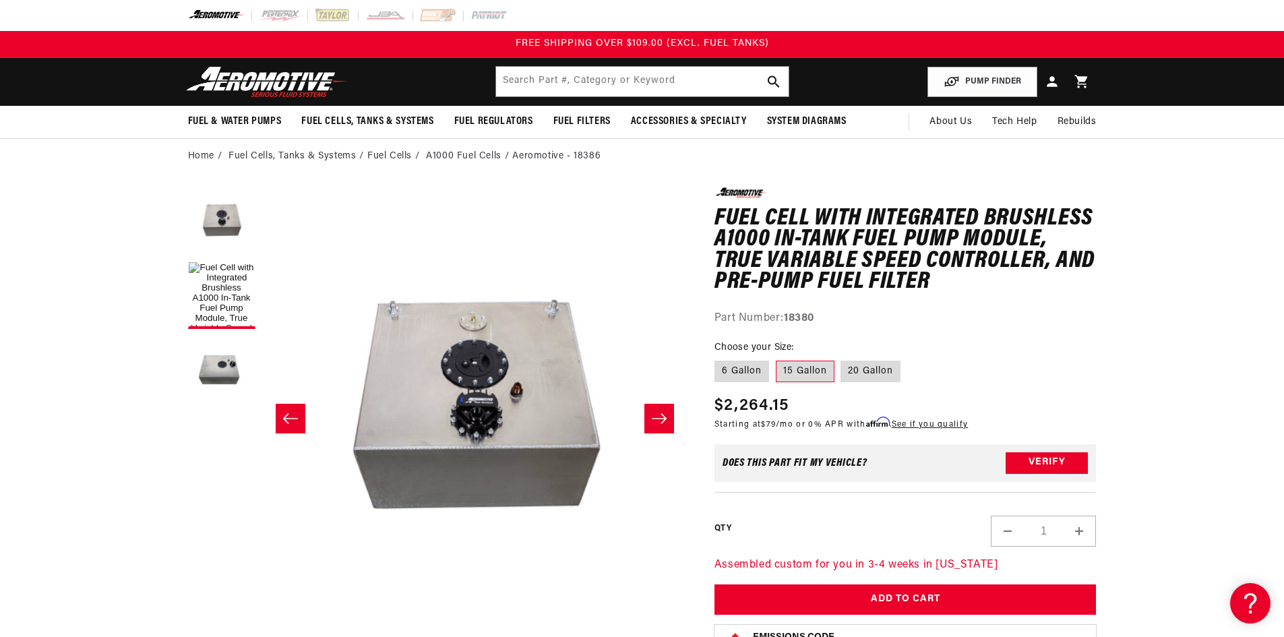
click at [980, 291] on h1 "Fuel Cell with Integrated Brushless A1000 In-Tank Fuel Pump Module, True Variab…" at bounding box center [906, 250] width 382 height 85
click at [1019, 297] on div "0.0 star rating Write a review Fuel Cell with Integrated Brushless A1000 In-Tan…" at bounding box center [906, 257] width 382 height 140
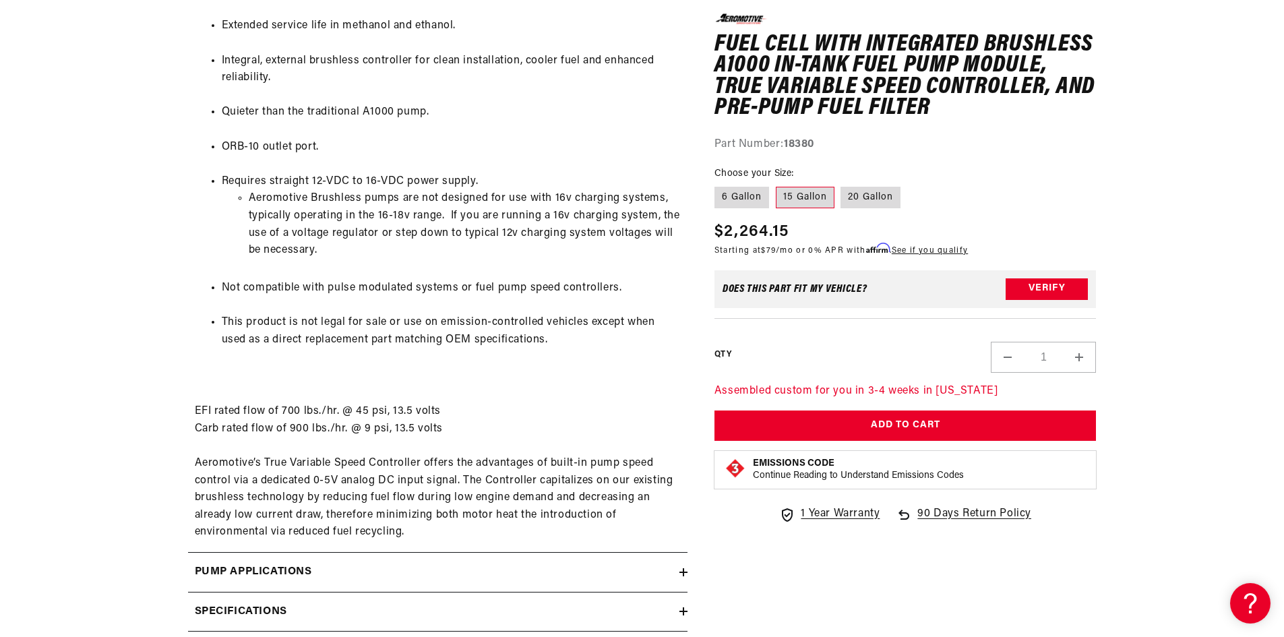
scroll to position [1281, 0]
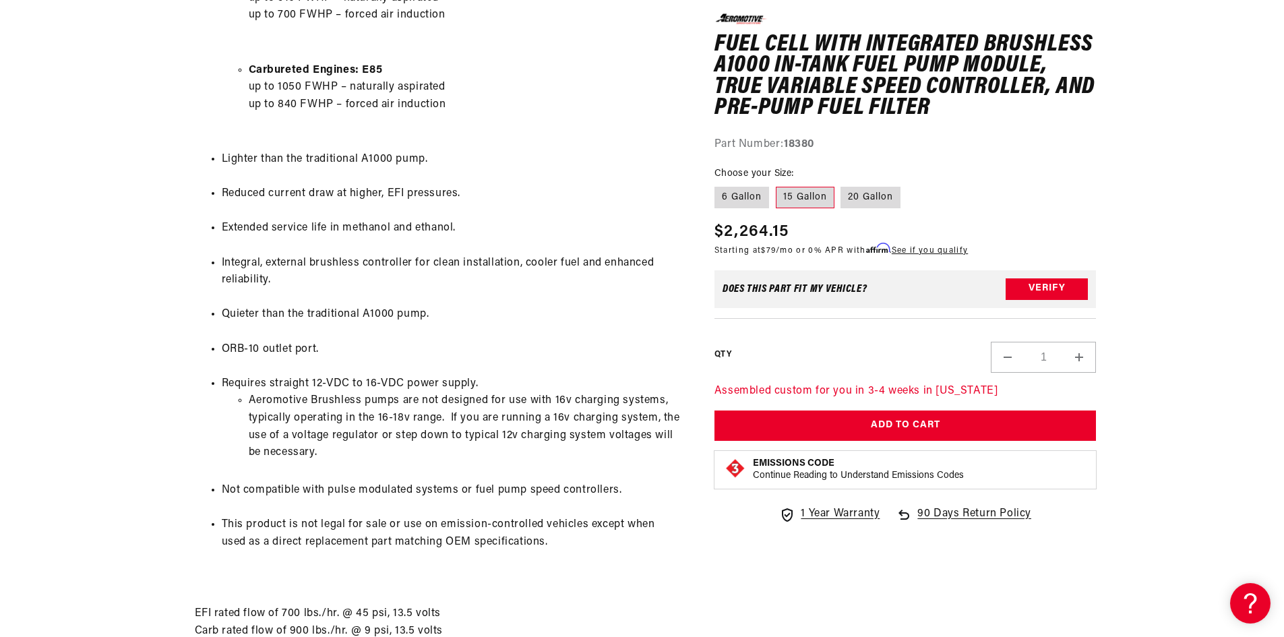
scroll to position [1348, 0]
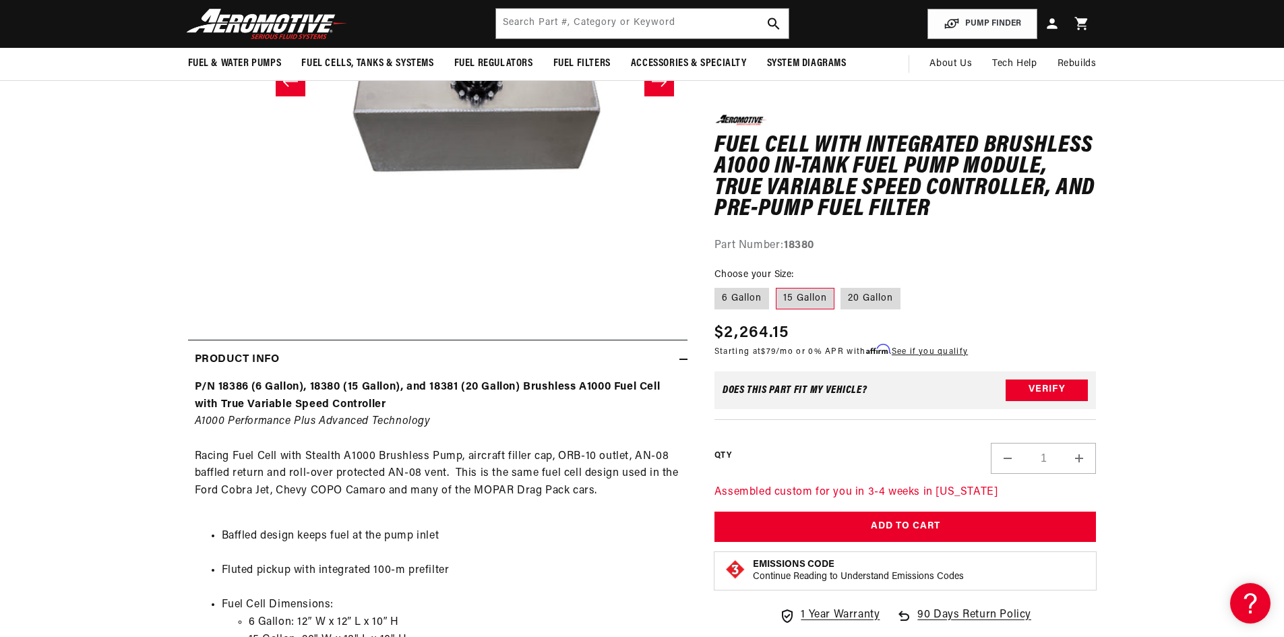
scroll to position [0, 0]
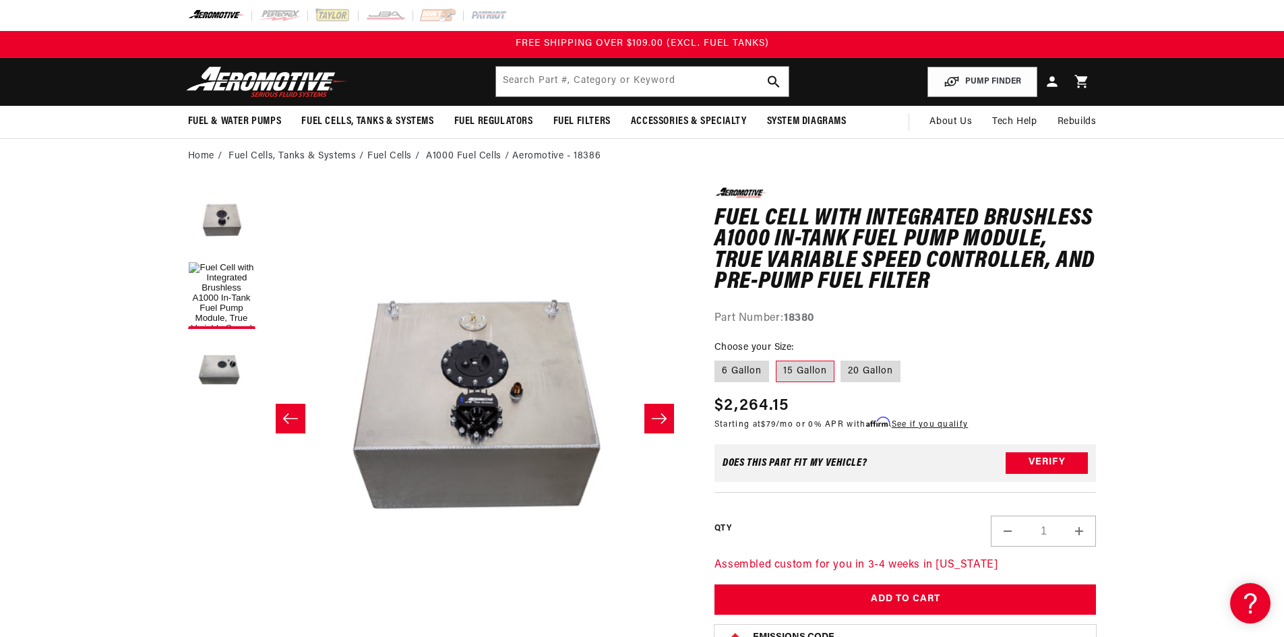
click at [793, 310] on div "Part Number: 18380" at bounding box center [906, 319] width 382 height 18
click at [800, 316] on strong "18380" at bounding box center [799, 318] width 30 height 11
click at [237, 368] on button "Load image 3 in gallery view" at bounding box center [221, 369] width 67 height 67
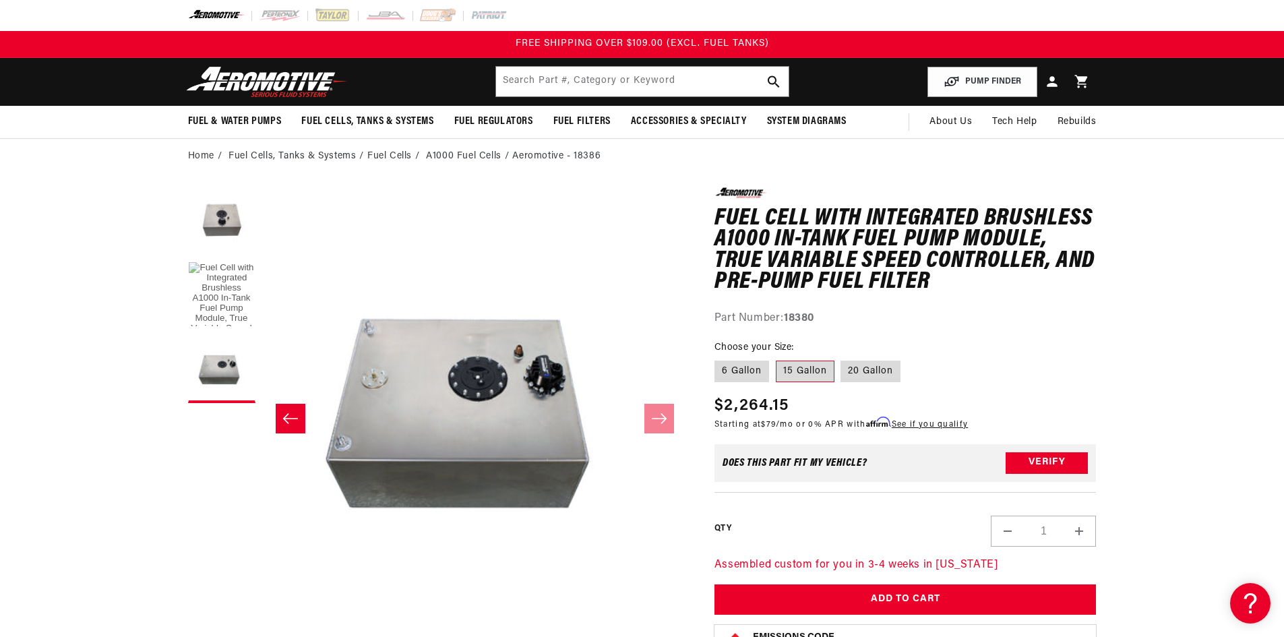
click at [224, 287] on button "Load image 1 in gallery view" at bounding box center [221, 295] width 67 height 67
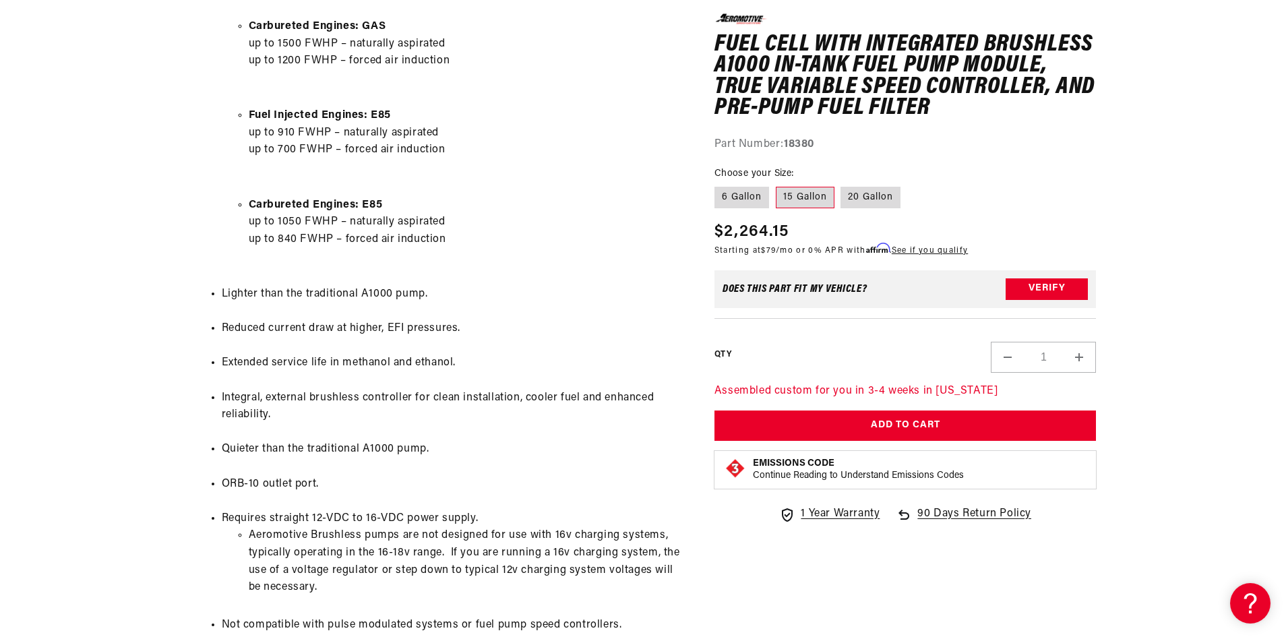
scroll to position [1348, 0]
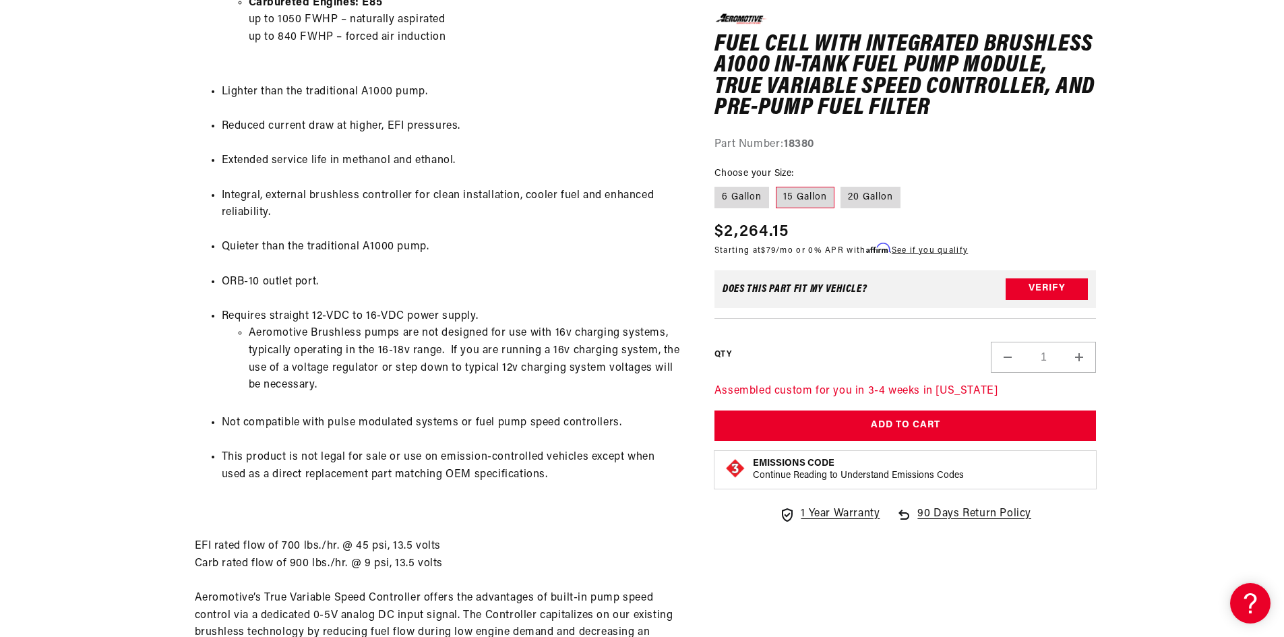
click at [312, 396] on div "P/N 18386 (6 Gallon), 18380 (15 Gallon), and 18381 (20 Gallon) Brushless A1000 …" at bounding box center [438, 22] width 500 height 1309
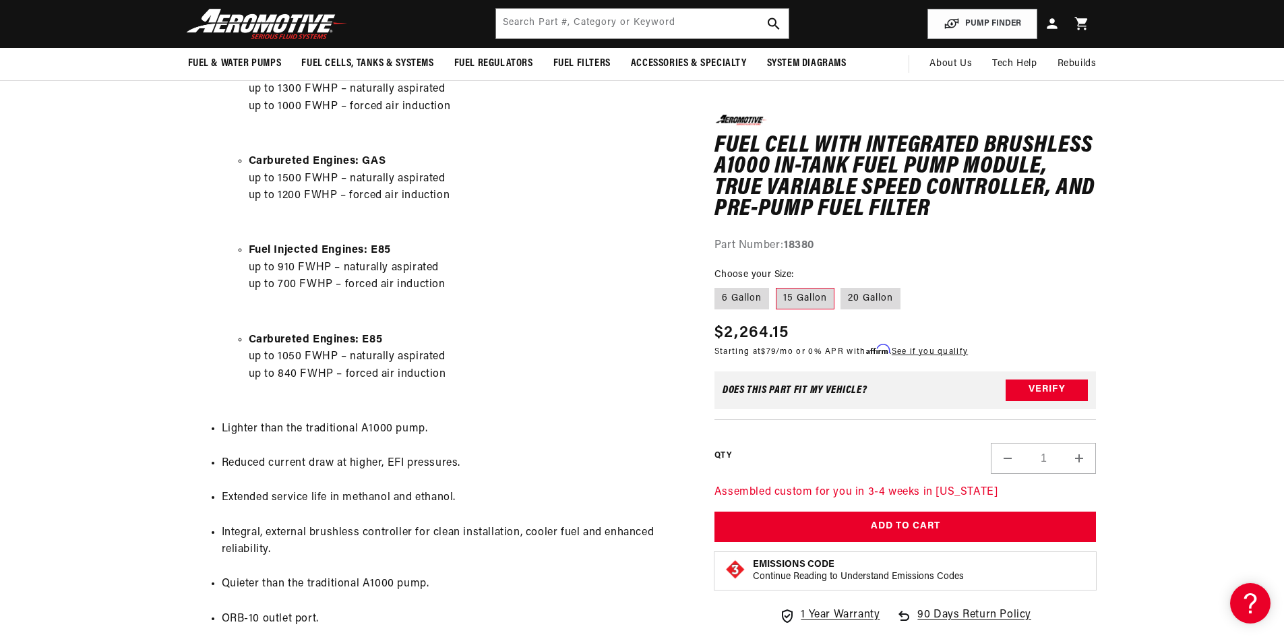
scroll to position [742, 0]
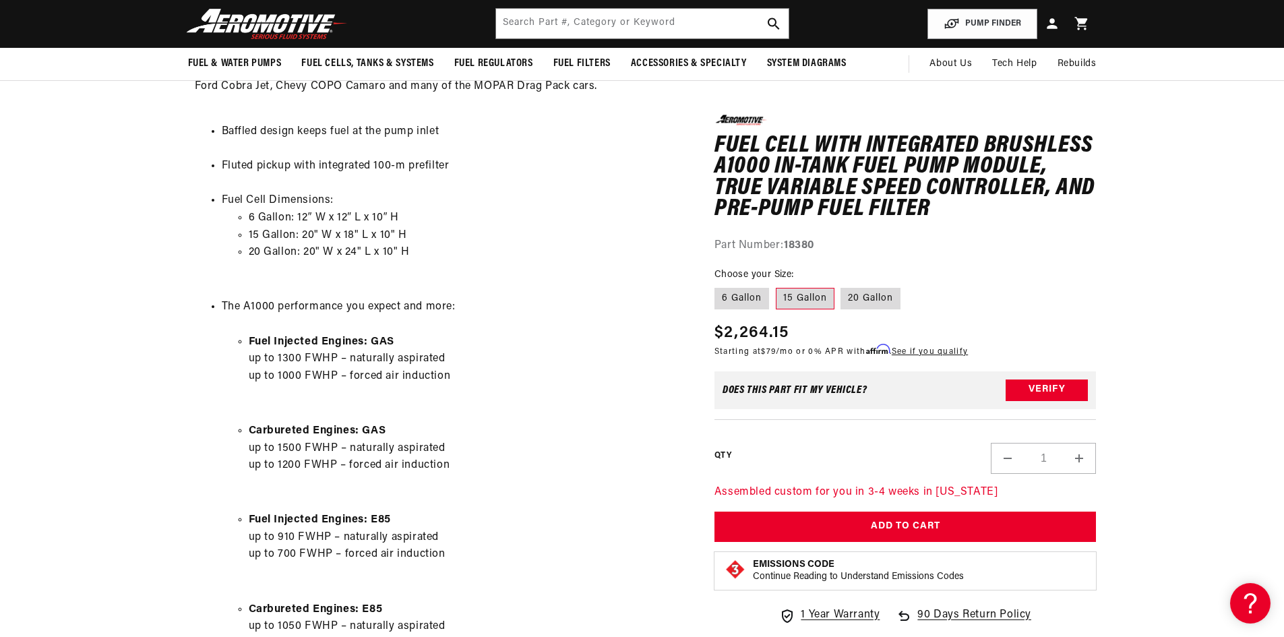
click at [1227, 236] on section "0.0 star rating Write a review Fuel Cell with Integrated Brushless A1000 In-Tan…" at bounding box center [642, 472] width 1284 height 2081
click at [1220, 185] on section "0.0 star rating Write a review Fuel Cell with Integrated Brushless A1000 In-Tan…" at bounding box center [642, 472] width 1284 height 2081
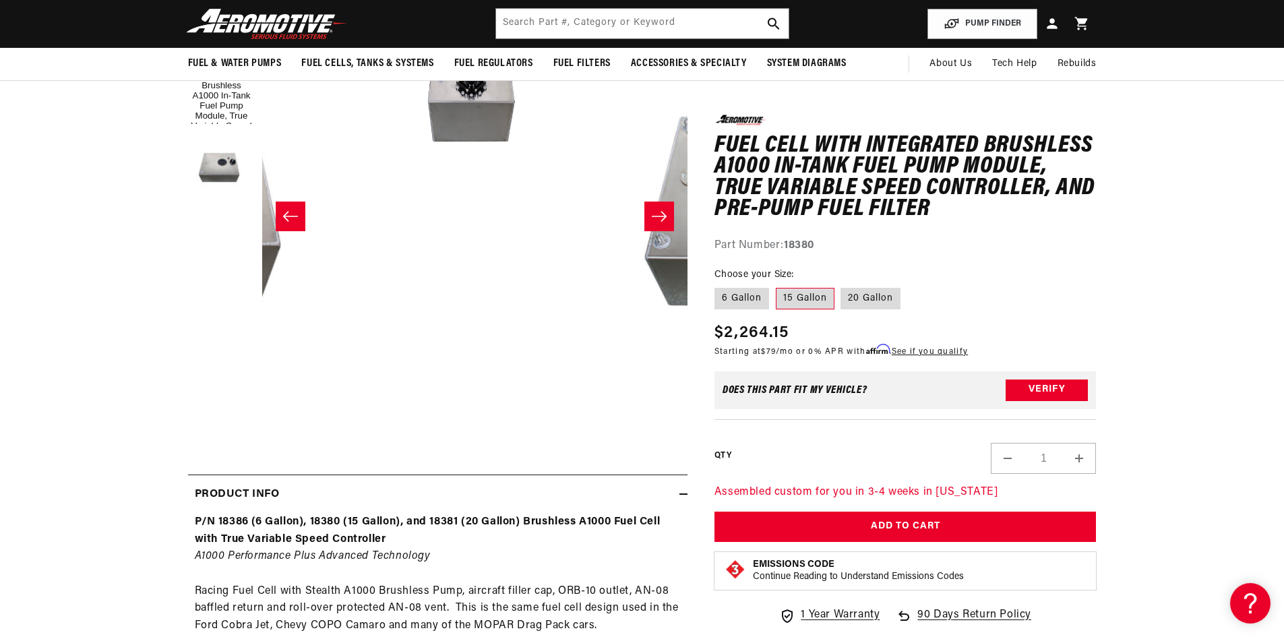
scroll to position [0, 0]
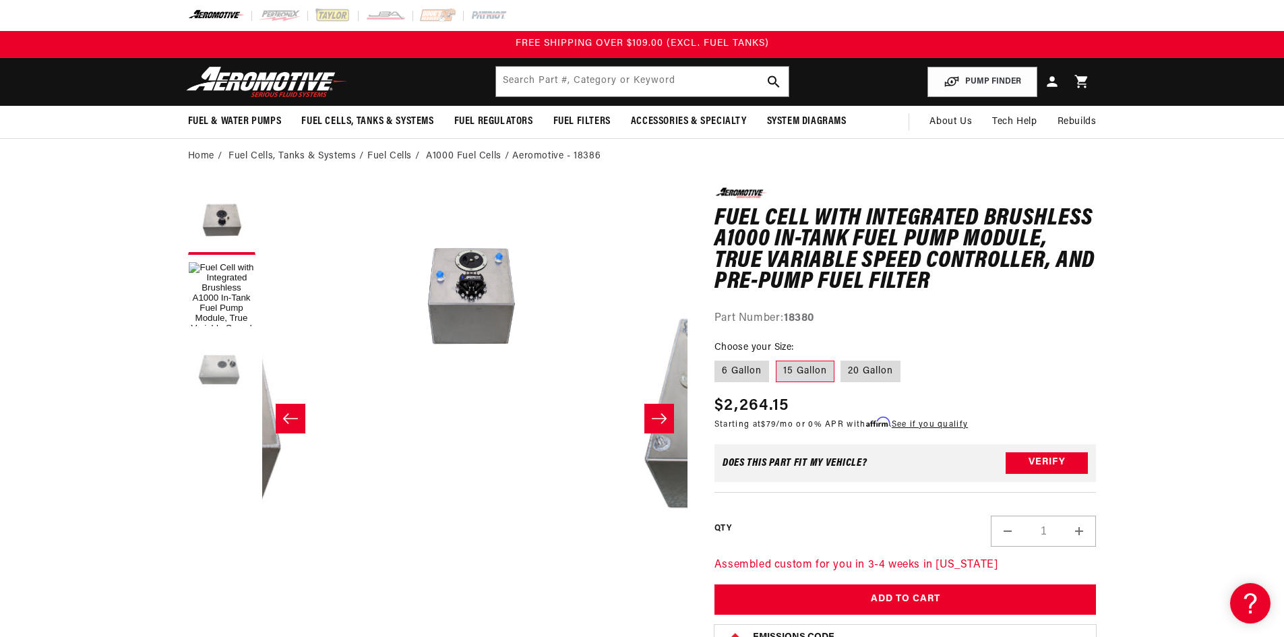
click at [212, 372] on button "Load image 3 in gallery view" at bounding box center [221, 369] width 67 height 67
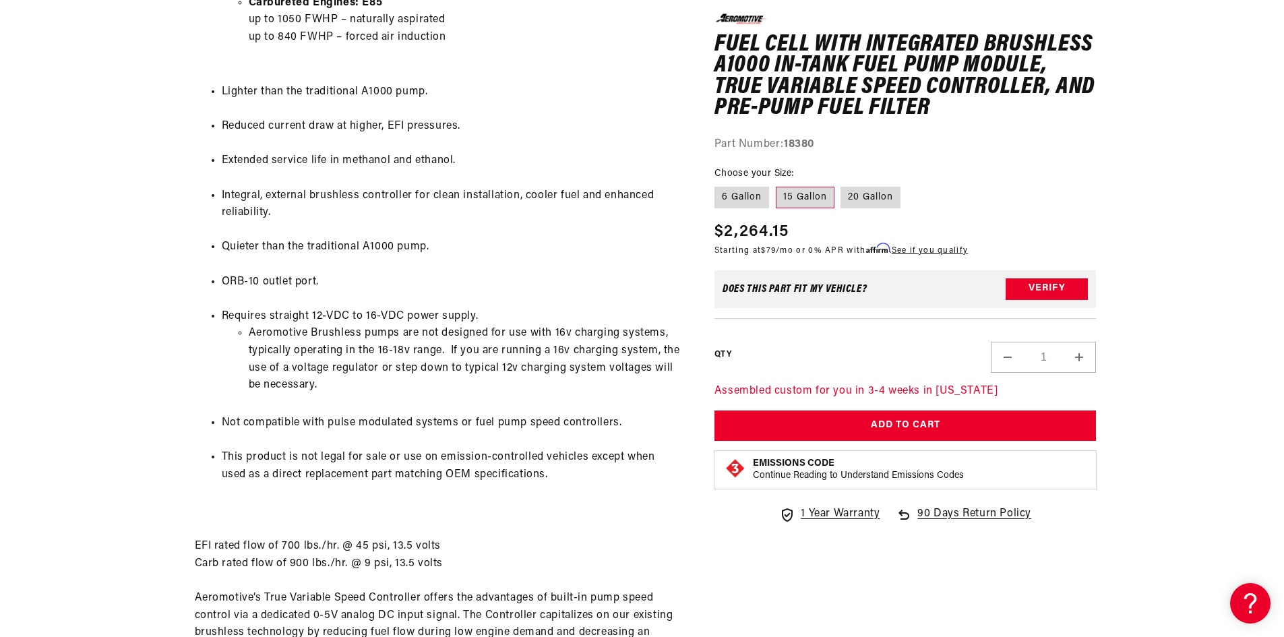
scroll to position [1685, 0]
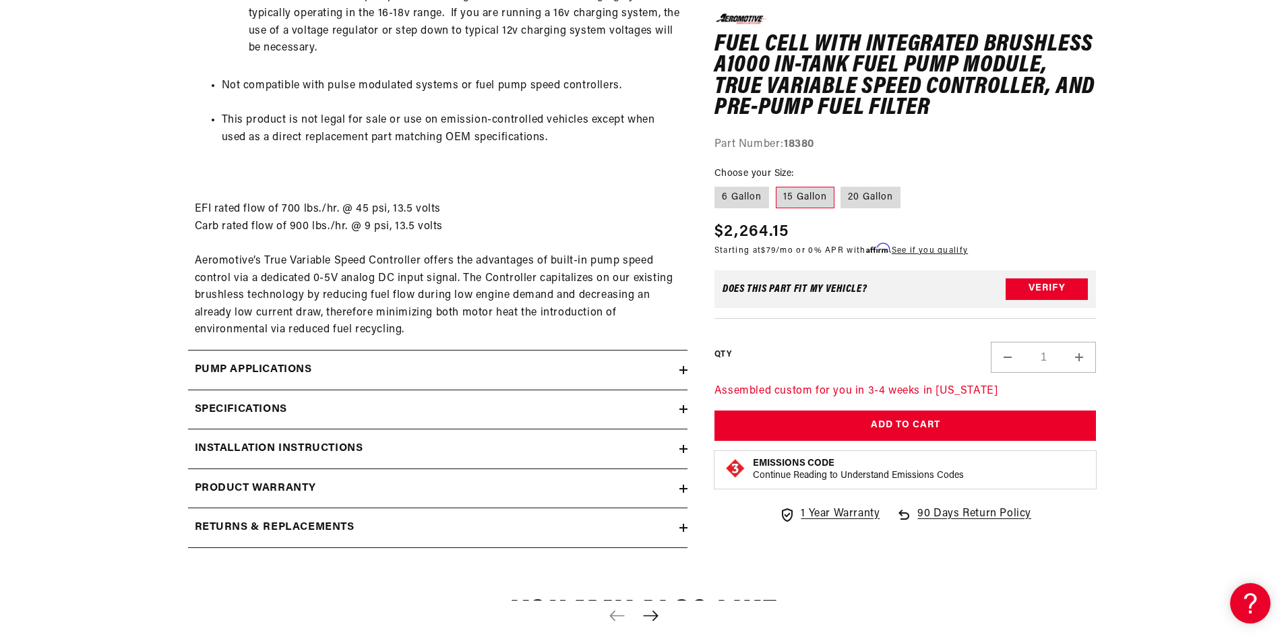
click at [680, 369] on icon at bounding box center [684, 370] width 8 height 8
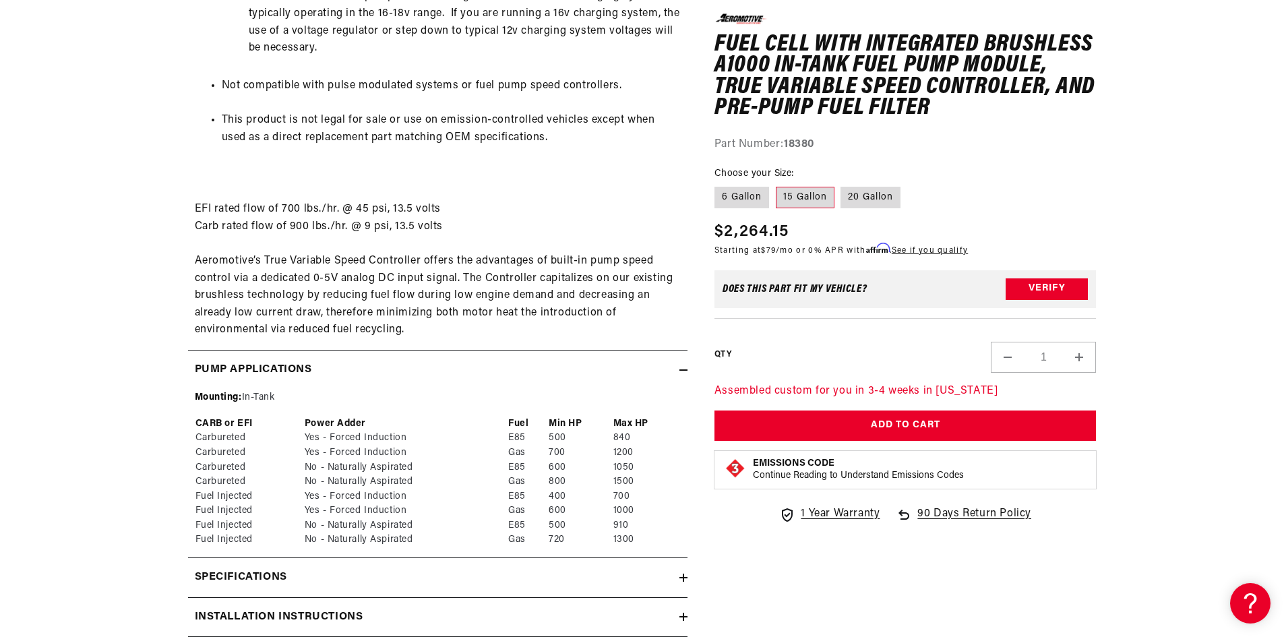
scroll to position [1955, 0]
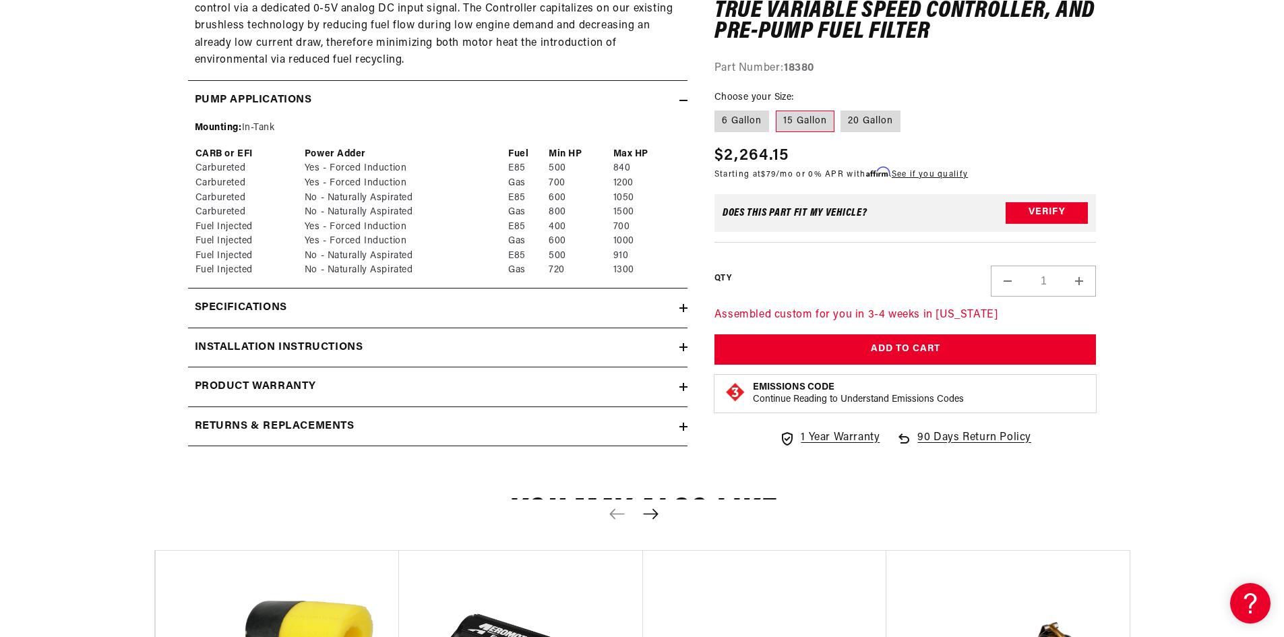
click at [682, 311] on icon at bounding box center [684, 308] width 8 height 8
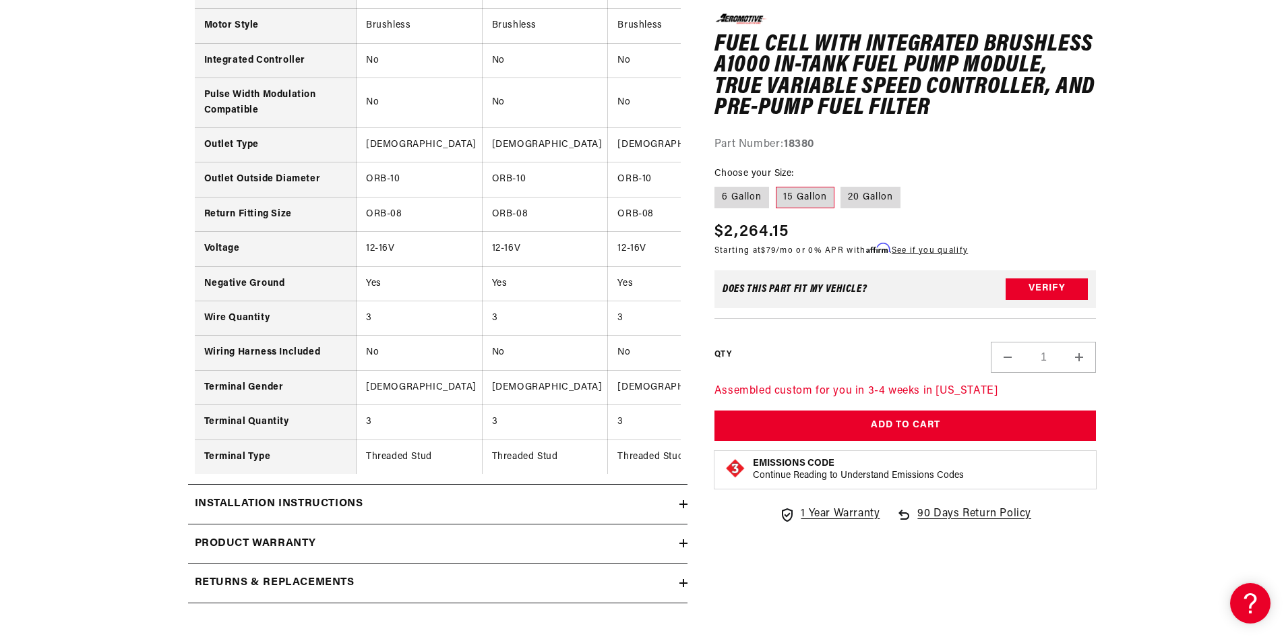
scroll to position [3371, 0]
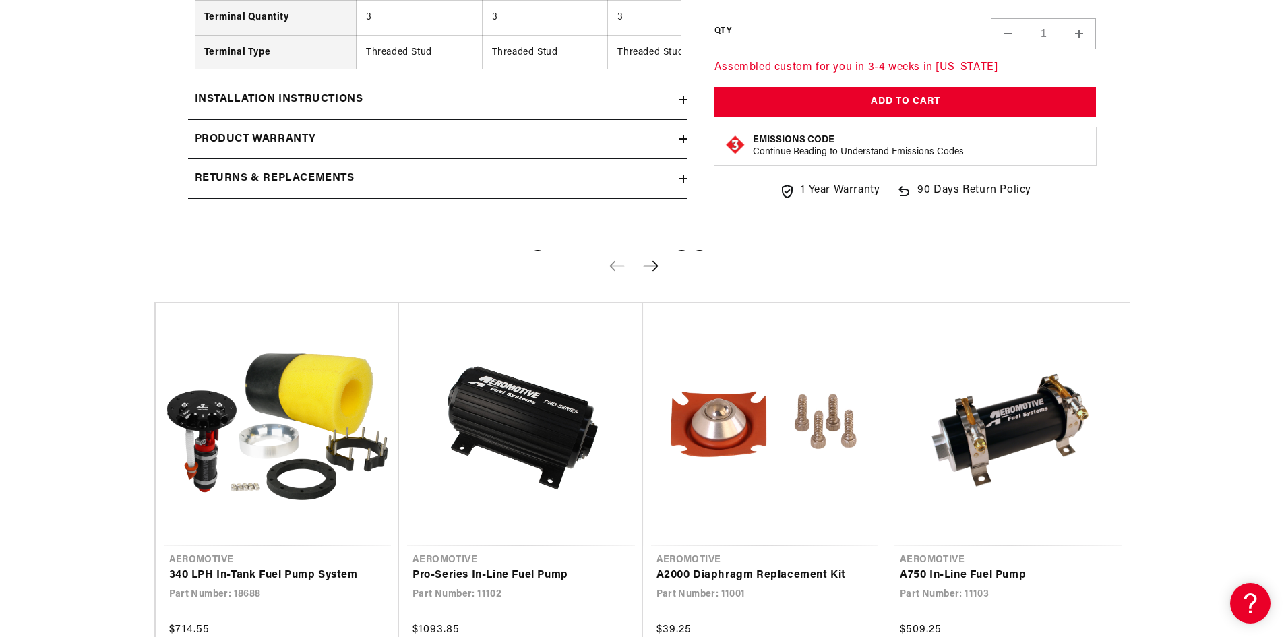
click at [684, 100] on icon at bounding box center [684, 100] width 8 height 0
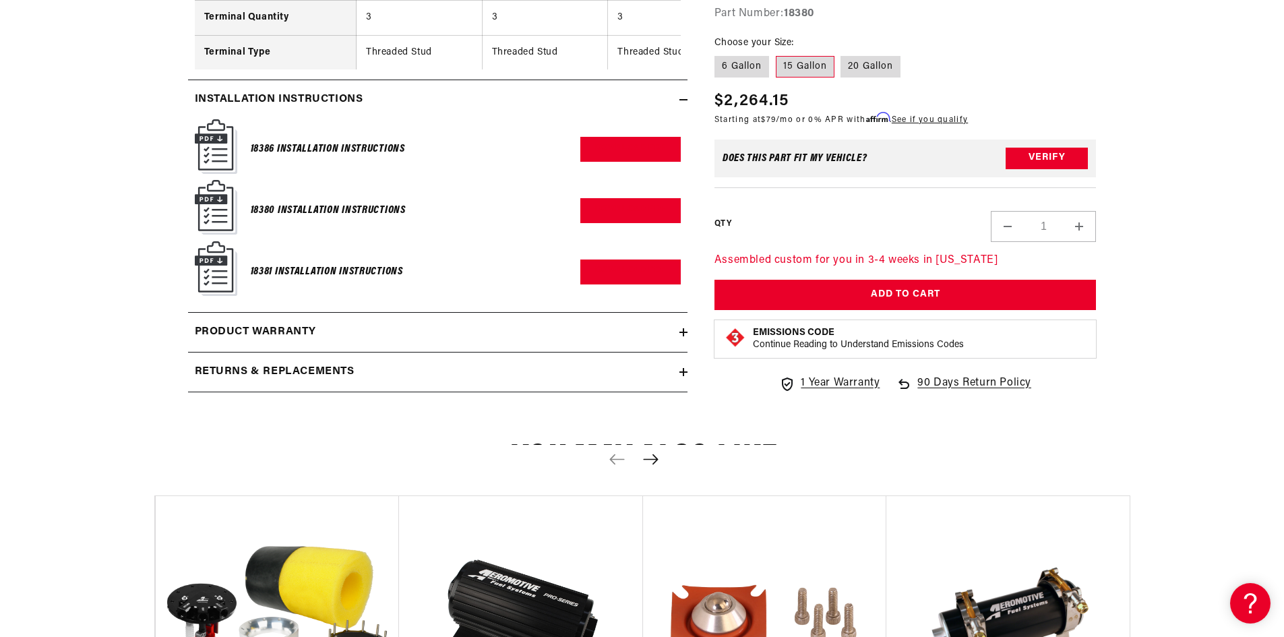
click at [681, 336] on icon at bounding box center [684, 332] width 8 height 8
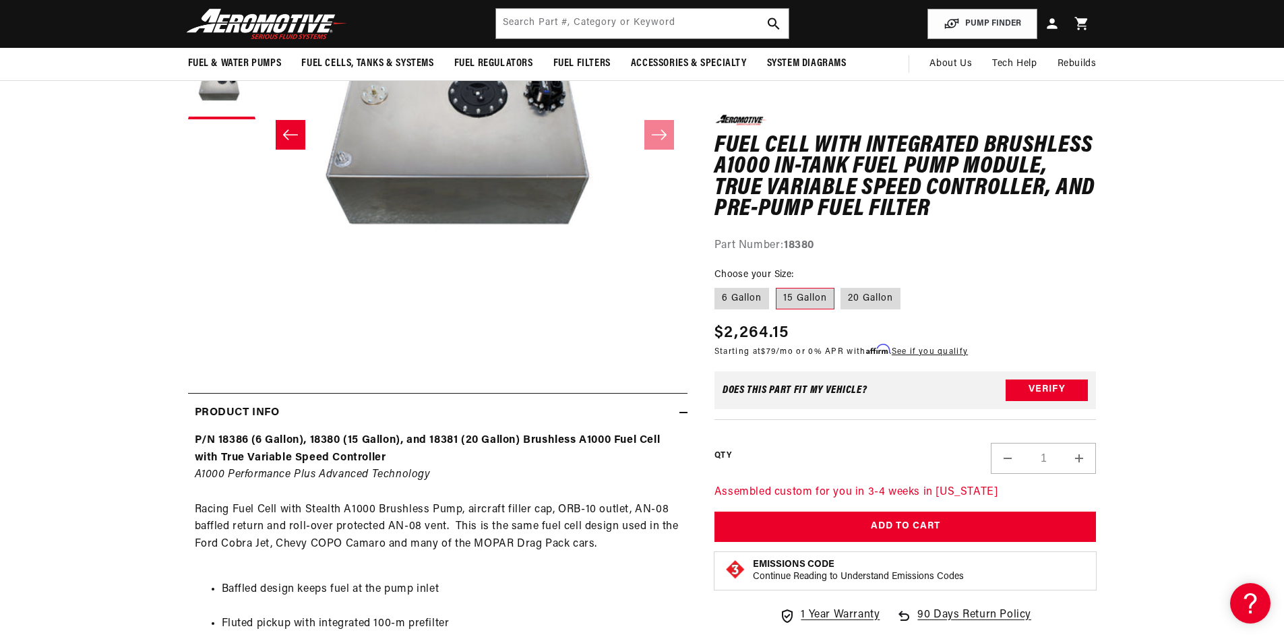
scroll to position [0, 0]
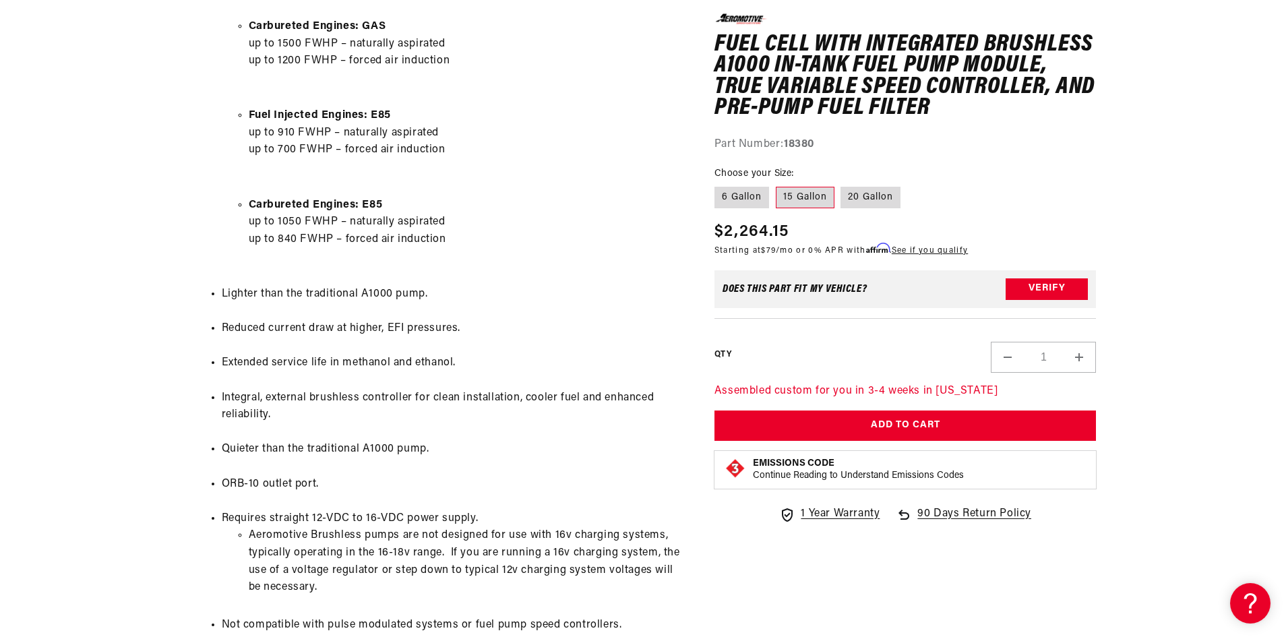
scroll to position [1281, 0]
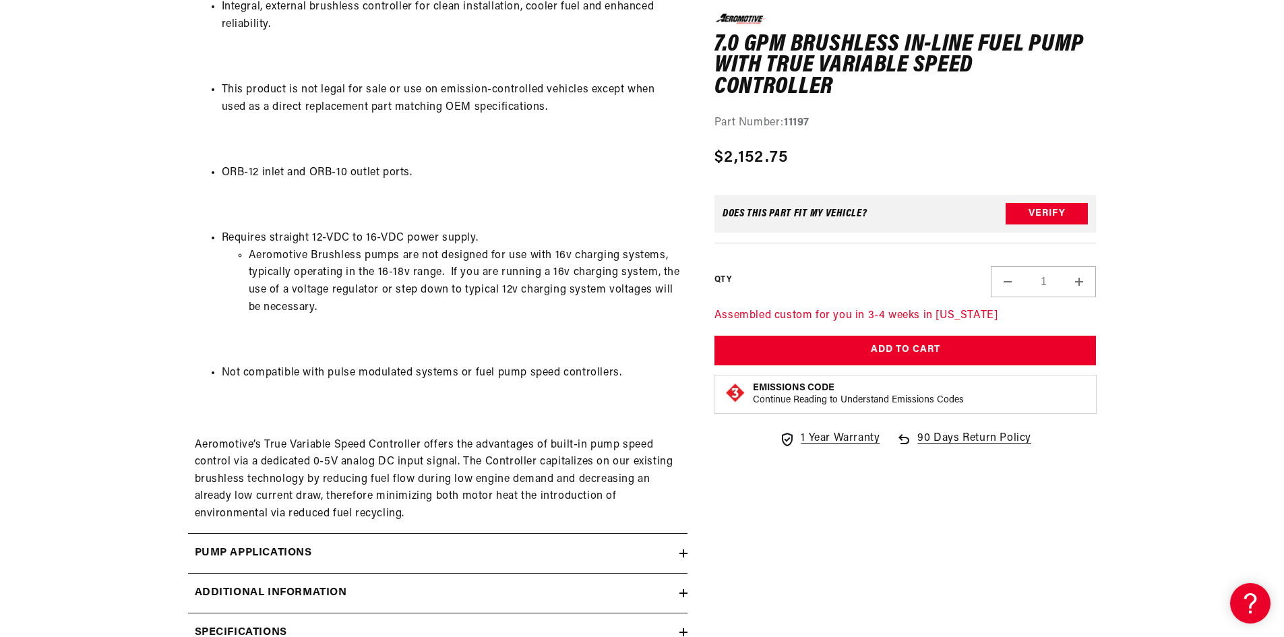
scroll to position [1820, 0]
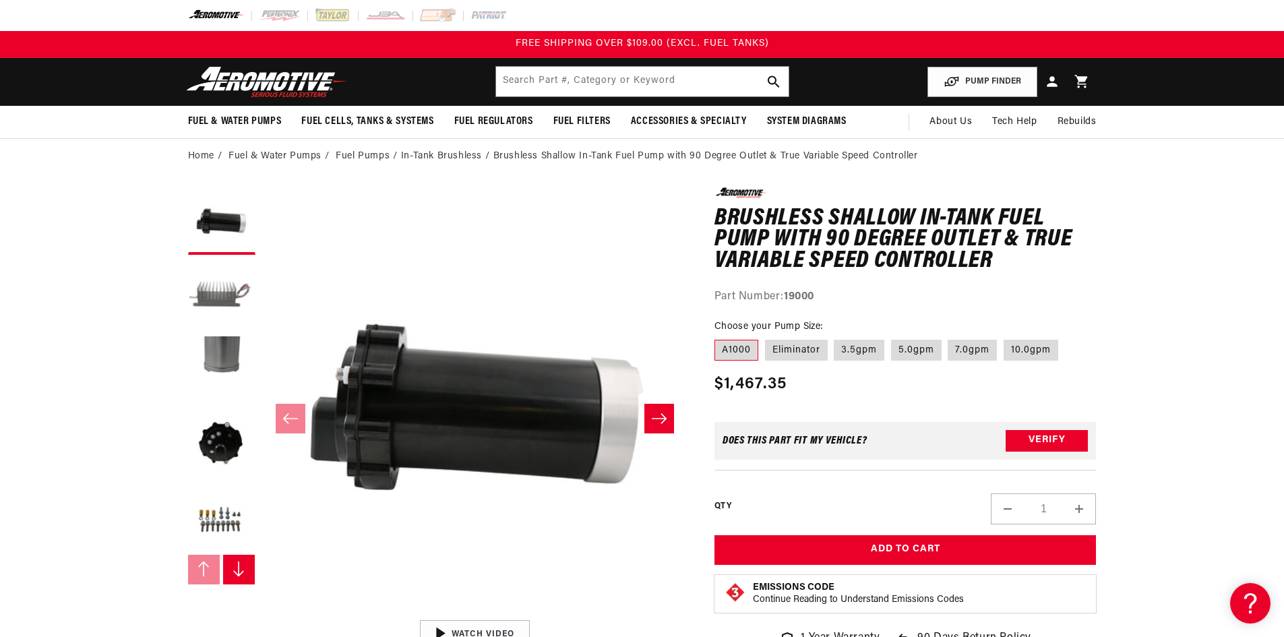
click at [227, 284] on button "Load image 2 in gallery view" at bounding box center [221, 295] width 67 height 67
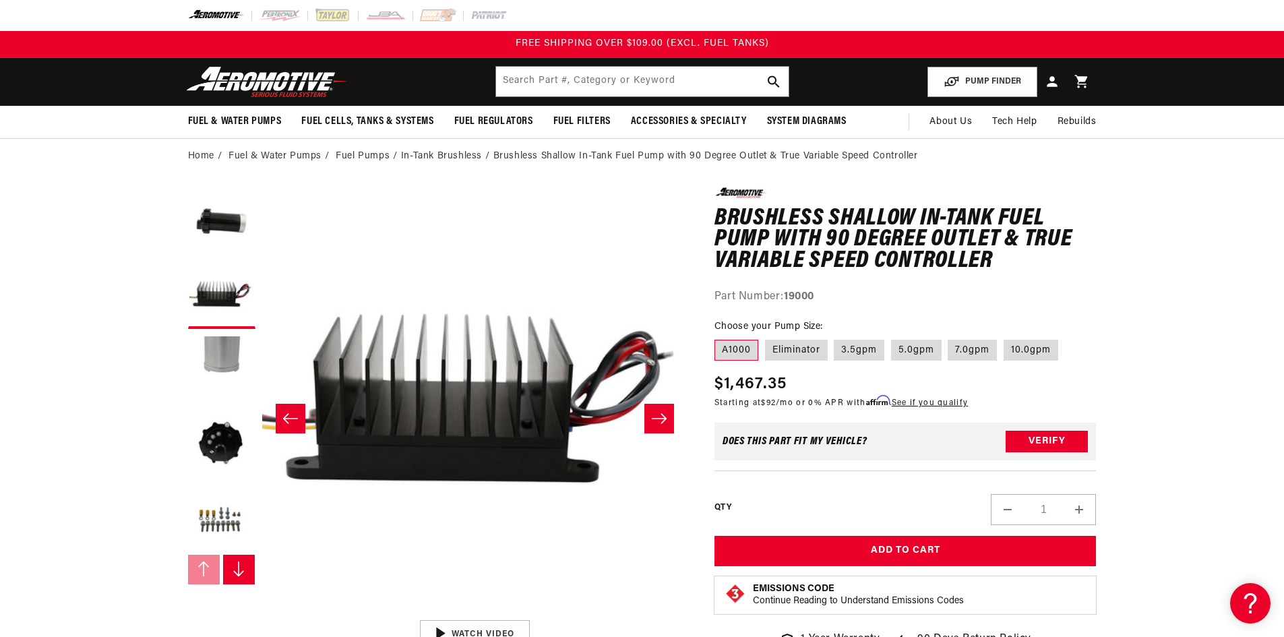
click at [220, 359] on button "Load image 3 in gallery view" at bounding box center [221, 369] width 67 height 67
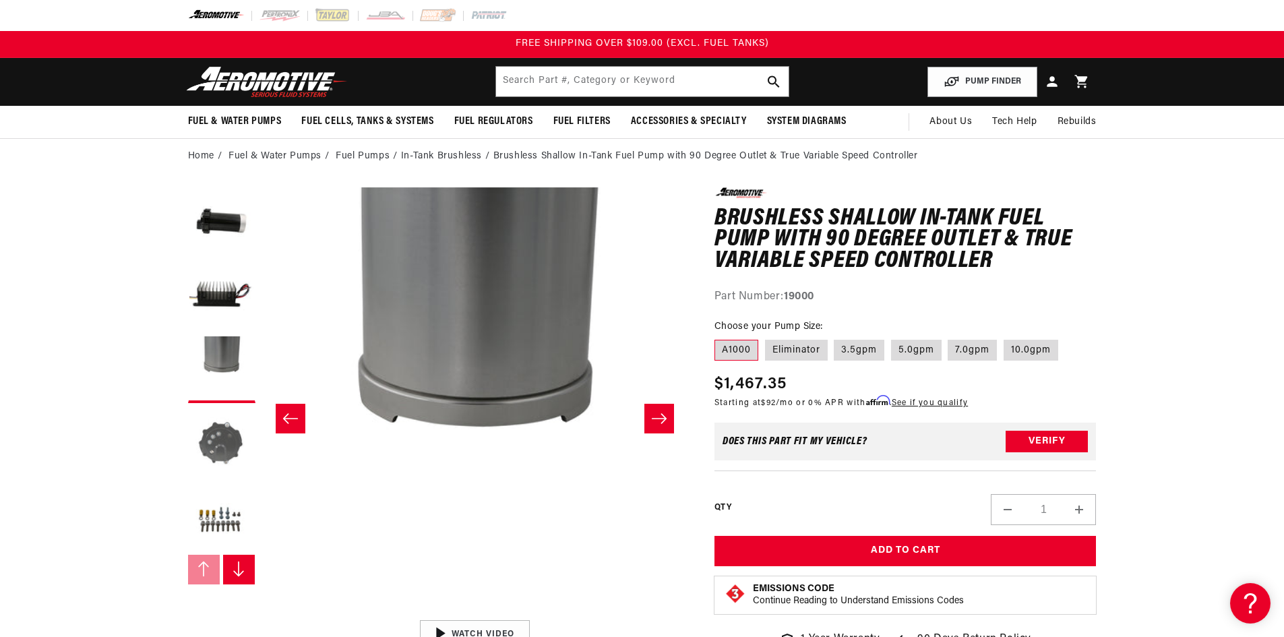
click at [220, 419] on button "Load image 4 in gallery view" at bounding box center [221, 443] width 67 height 67
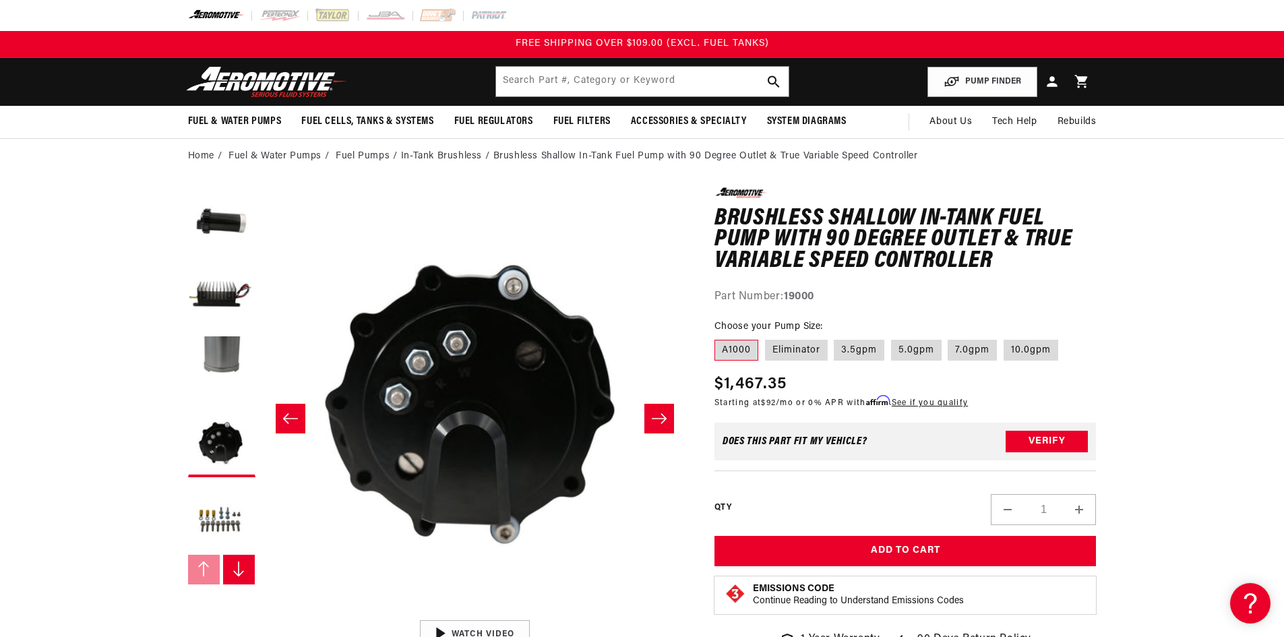
click at [235, 523] on button "Load image 5 in gallery view" at bounding box center [221, 517] width 67 height 67
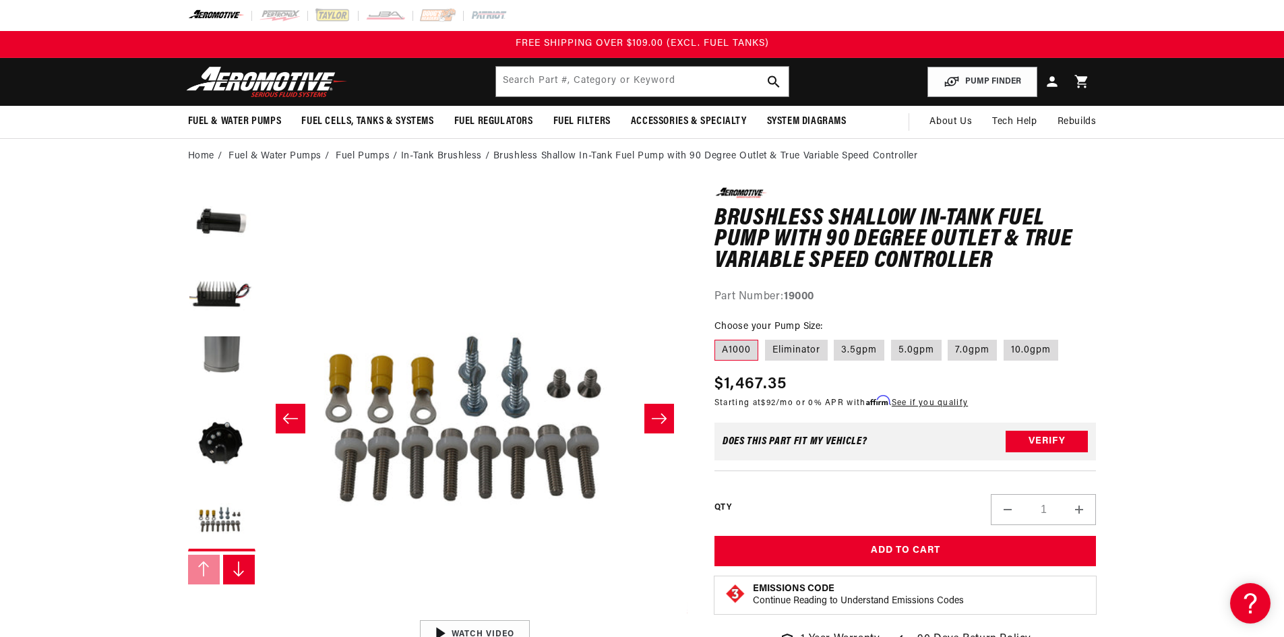
click at [221, 293] on button "Load image 2 in gallery view" at bounding box center [221, 295] width 67 height 67
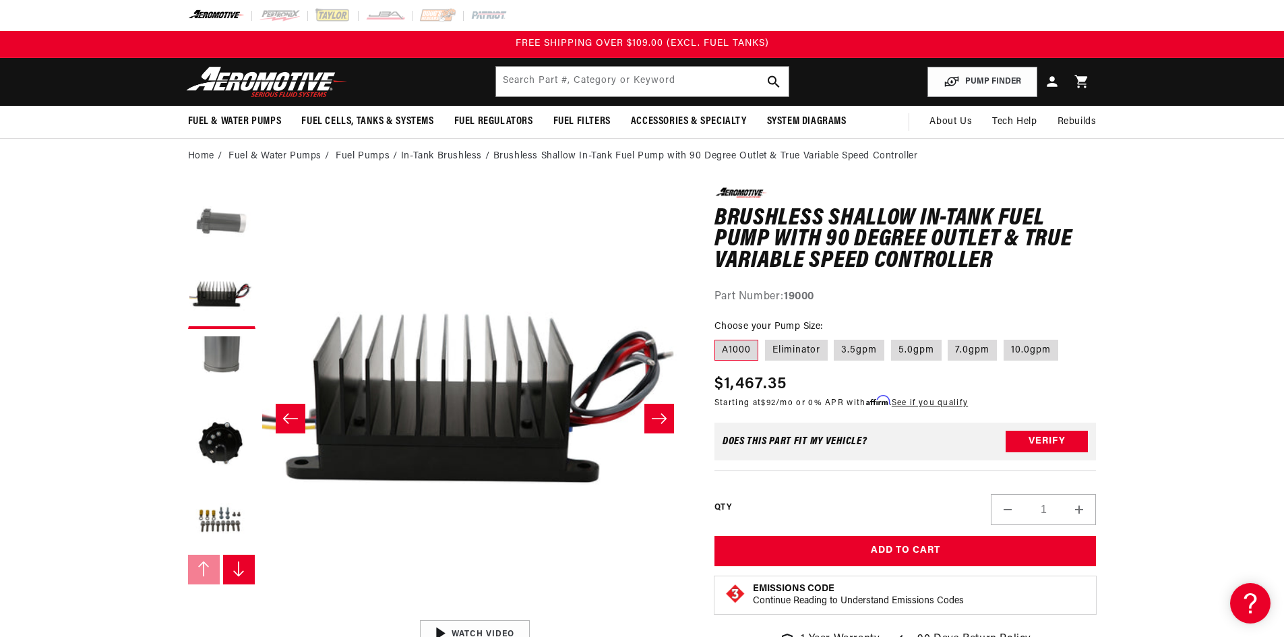
click at [220, 213] on button "Load image 1 in gallery view" at bounding box center [221, 220] width 67 height 67
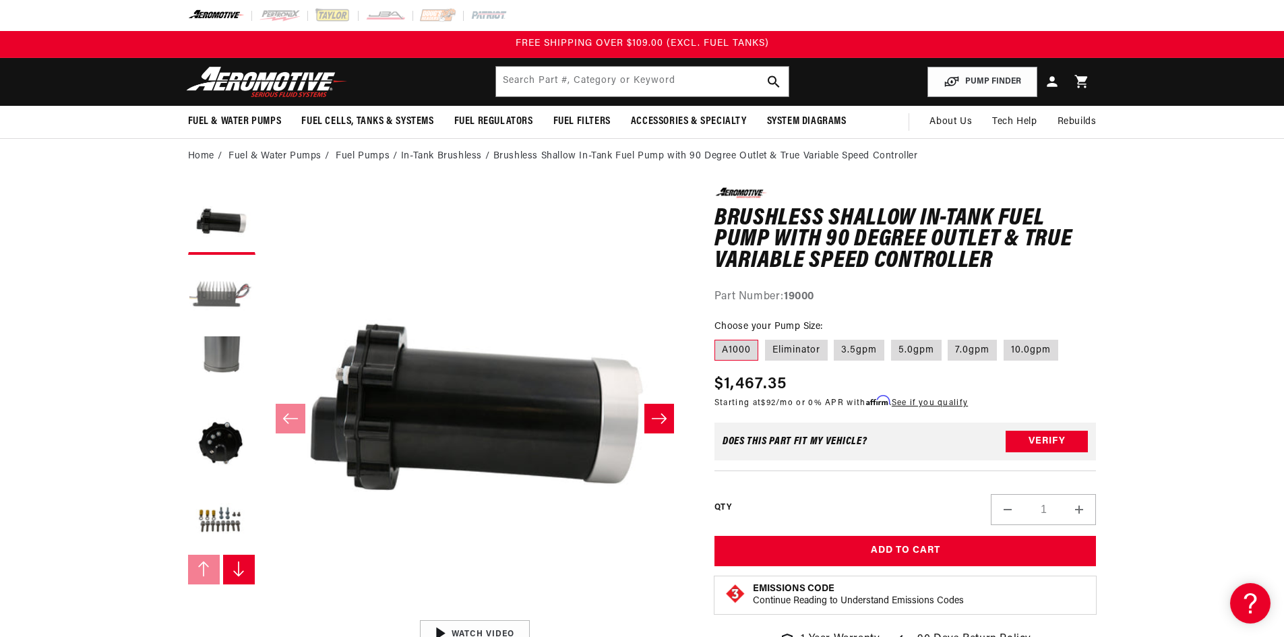
click at [210, 293] on button "Load image 2 in gallery view" at bounding box center [221, 295] width 67 height 67
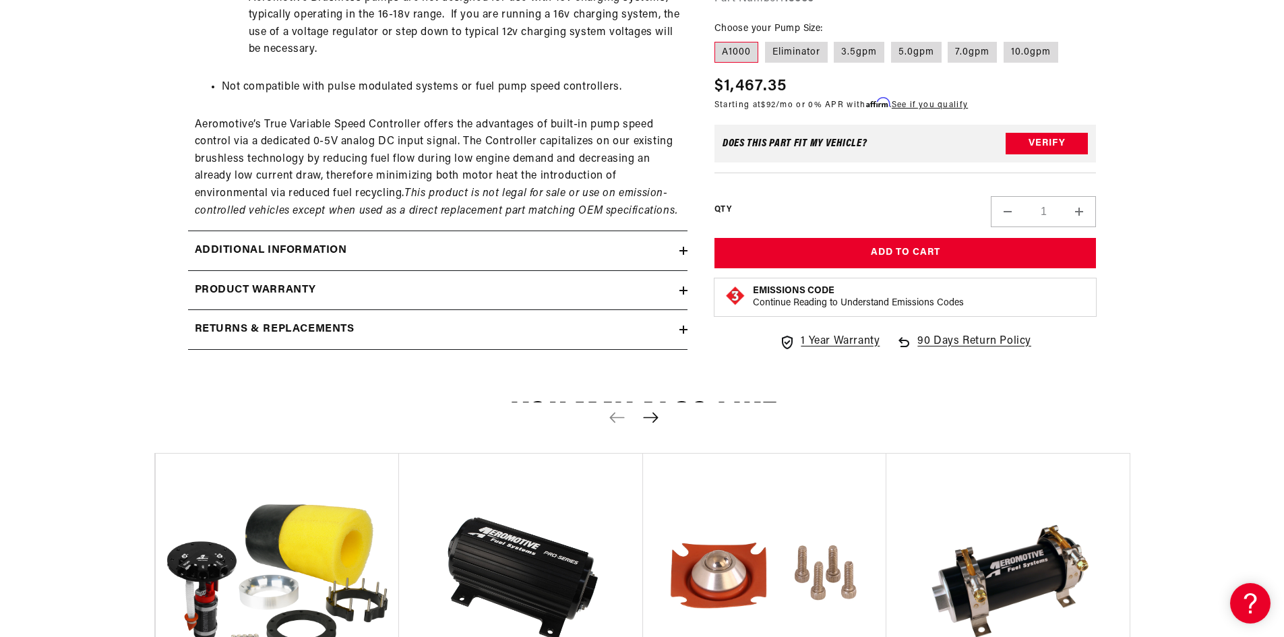
scroll to position [1416, 0]
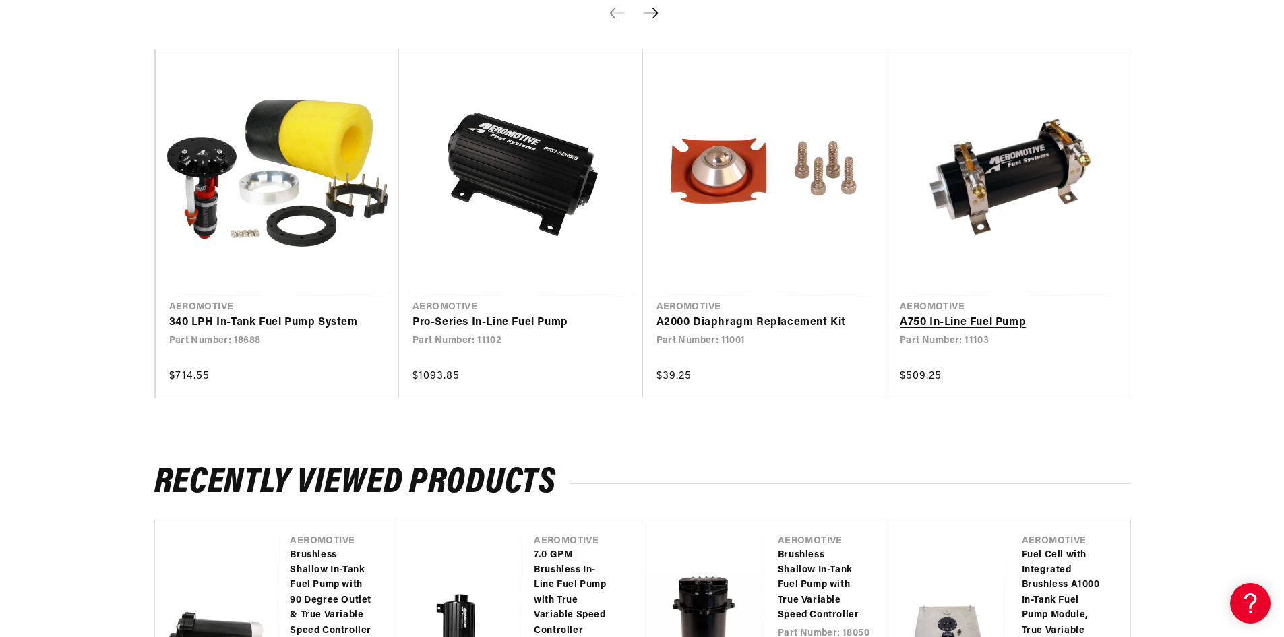
drag, startPoint x: 1153, startPoint y: 162, endPoint x: 941, endPoint y: 179, distance: 213.0
click at [1153, 162] on section "You may also like Vendor Aeromotive" at bounding box center [642, 205] width 1284 height 477
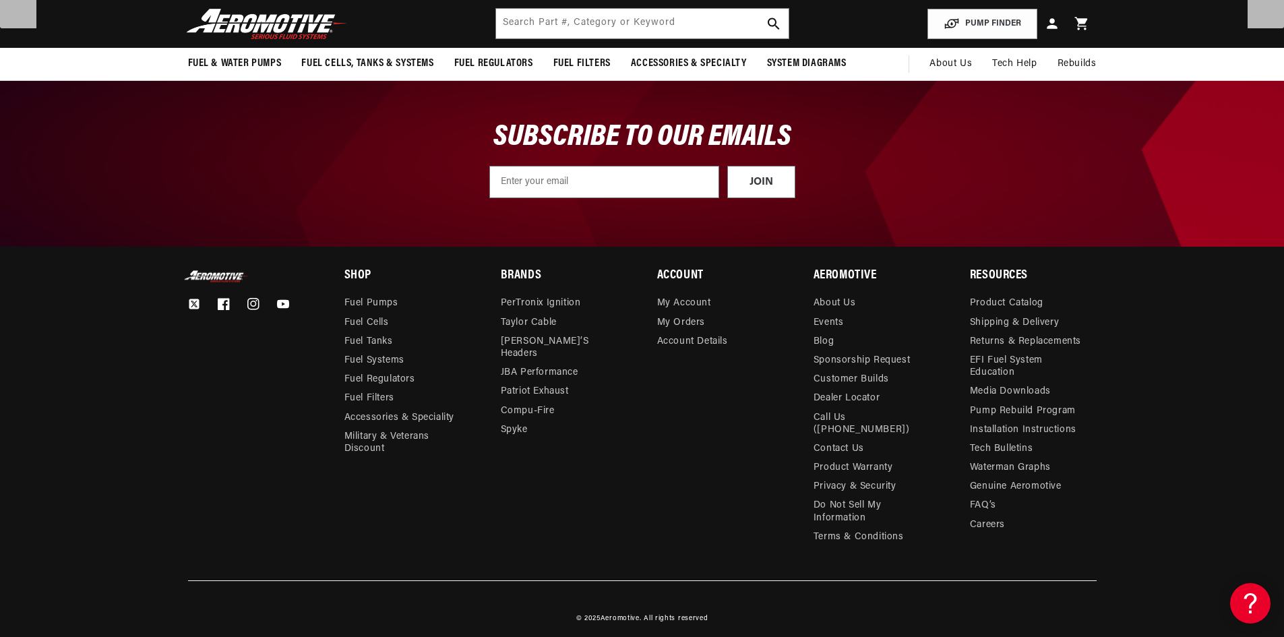
scroll to position [1924, 0]
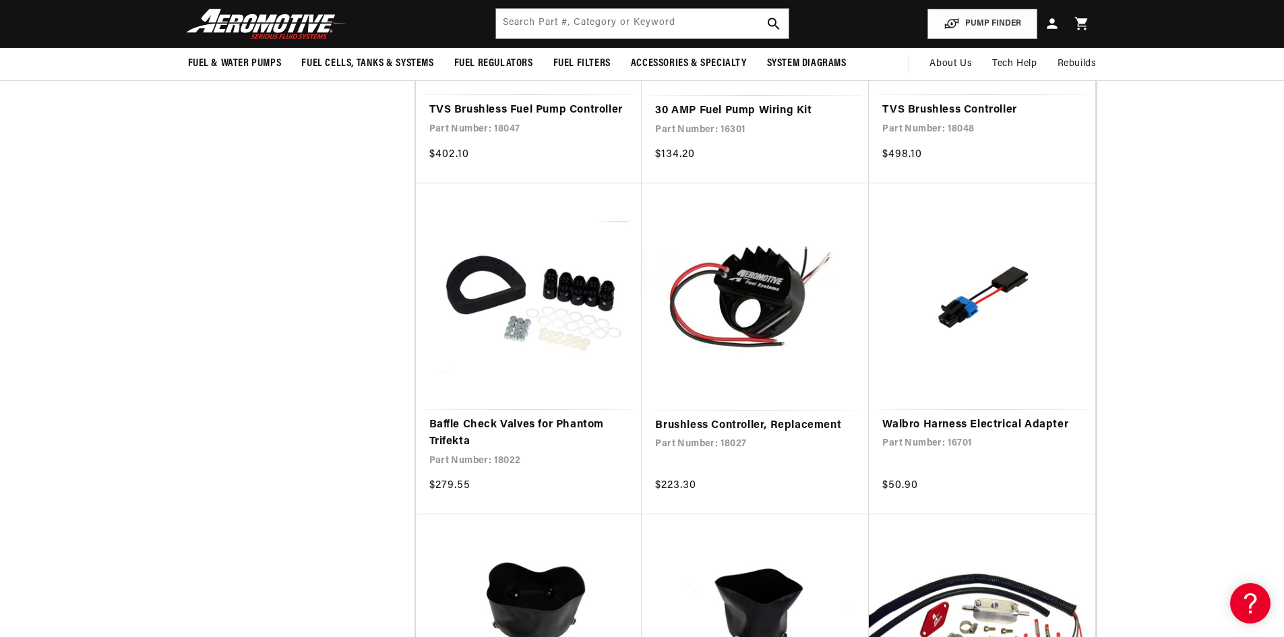
scroll to position [202, 0]
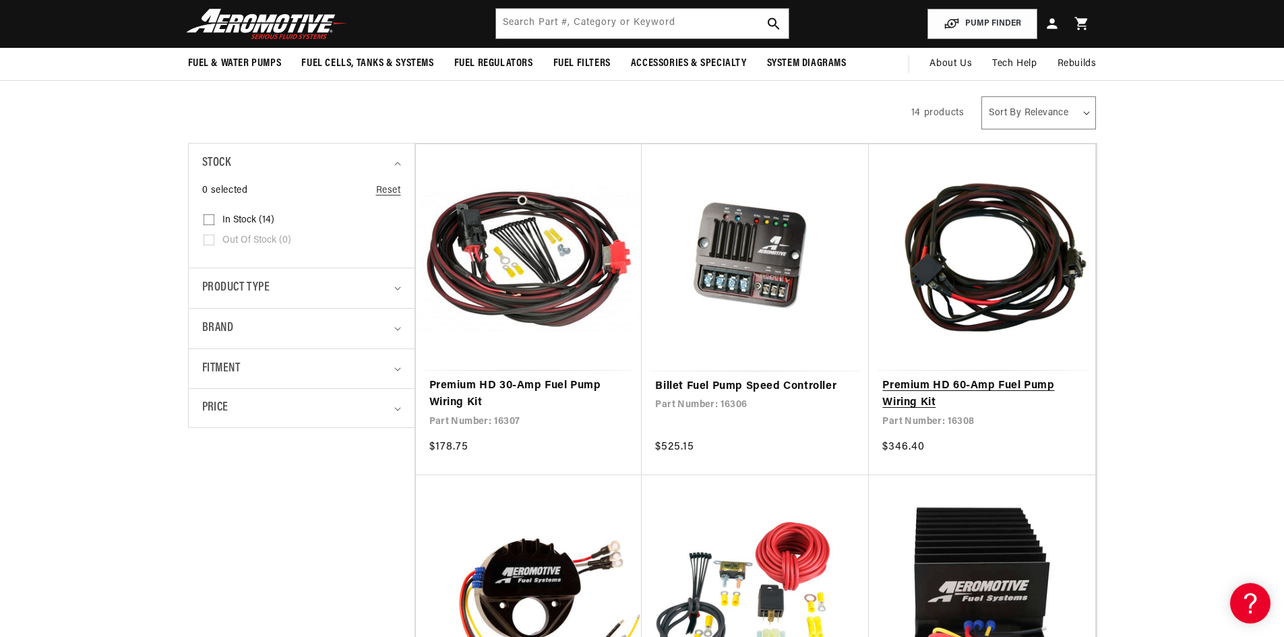
click at [980, 378] on link "Premium HD 60-Amp Fuel Pump Wiring Kit" at bounding box center [982, 395] width 200 height 34
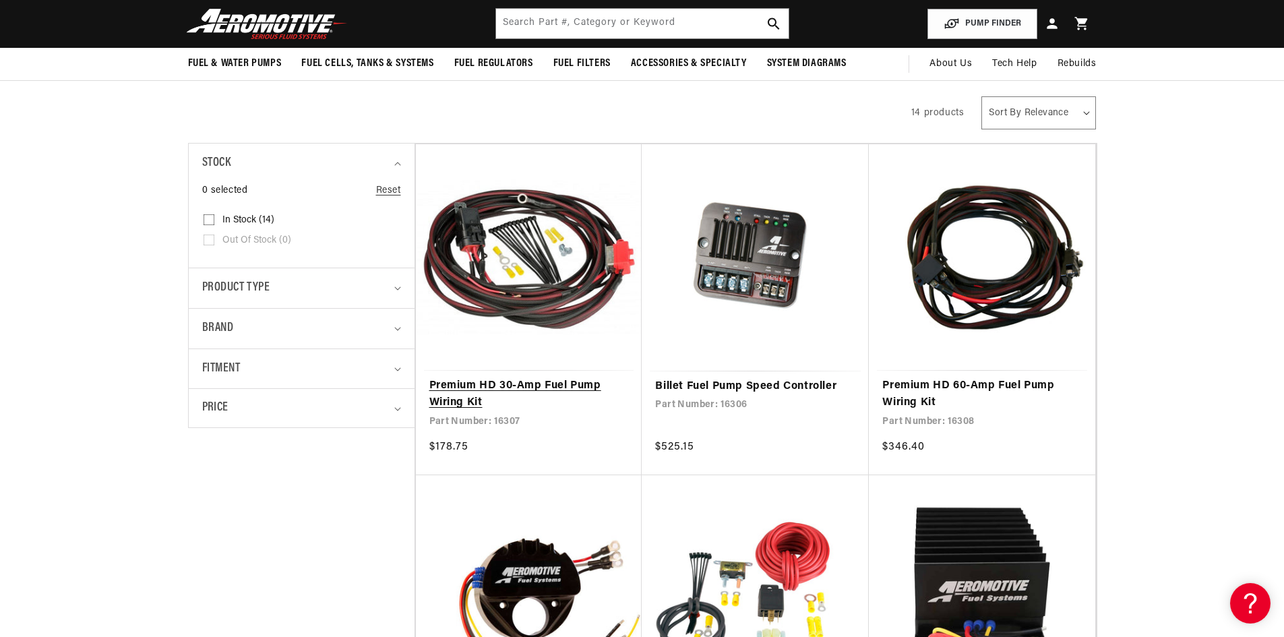
click at [481, 378] on link "Premium HD 30-Amp Fuel Pump Wiring Kit" at bounding box center [529, 395] width 200 height 34
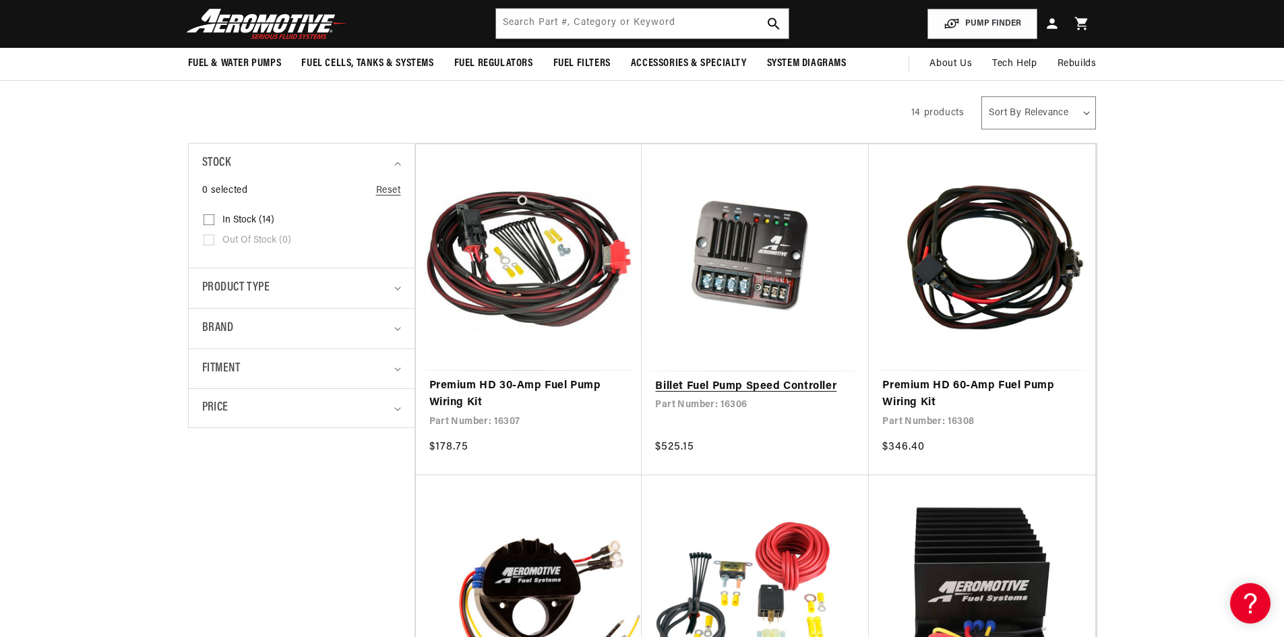
scroll to position [404, 0]
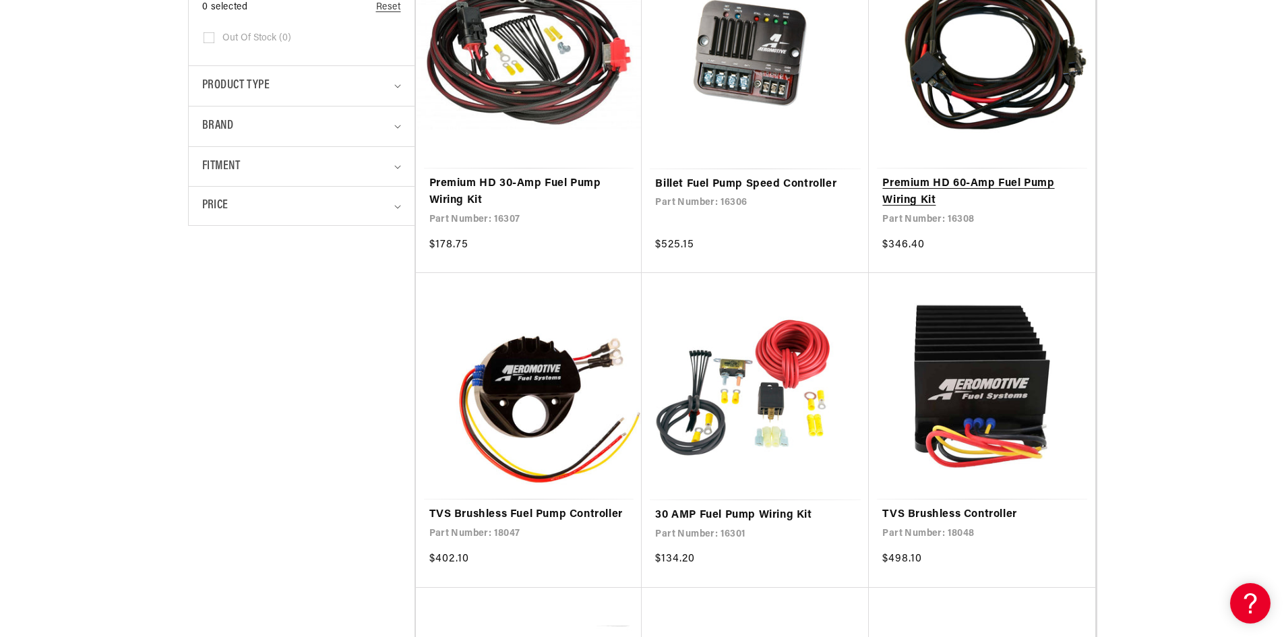
scroll to position [0, 0]
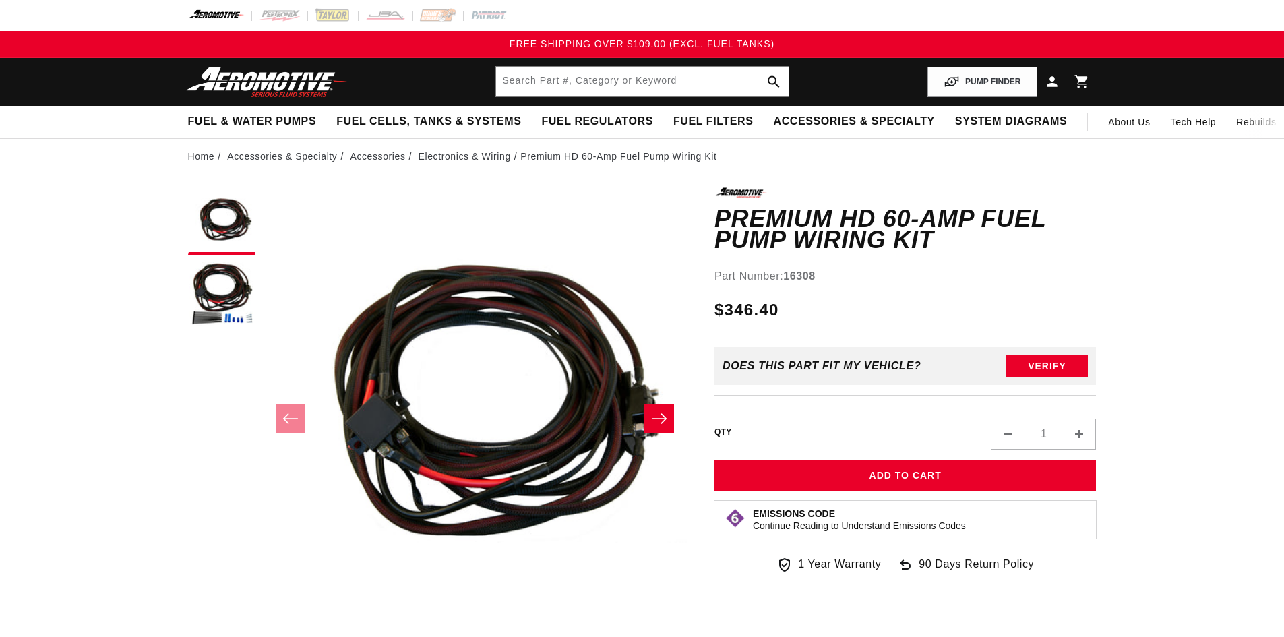
click at [799, 272] on strong "16308" at bounding box center [799, 275] width 32 height 11
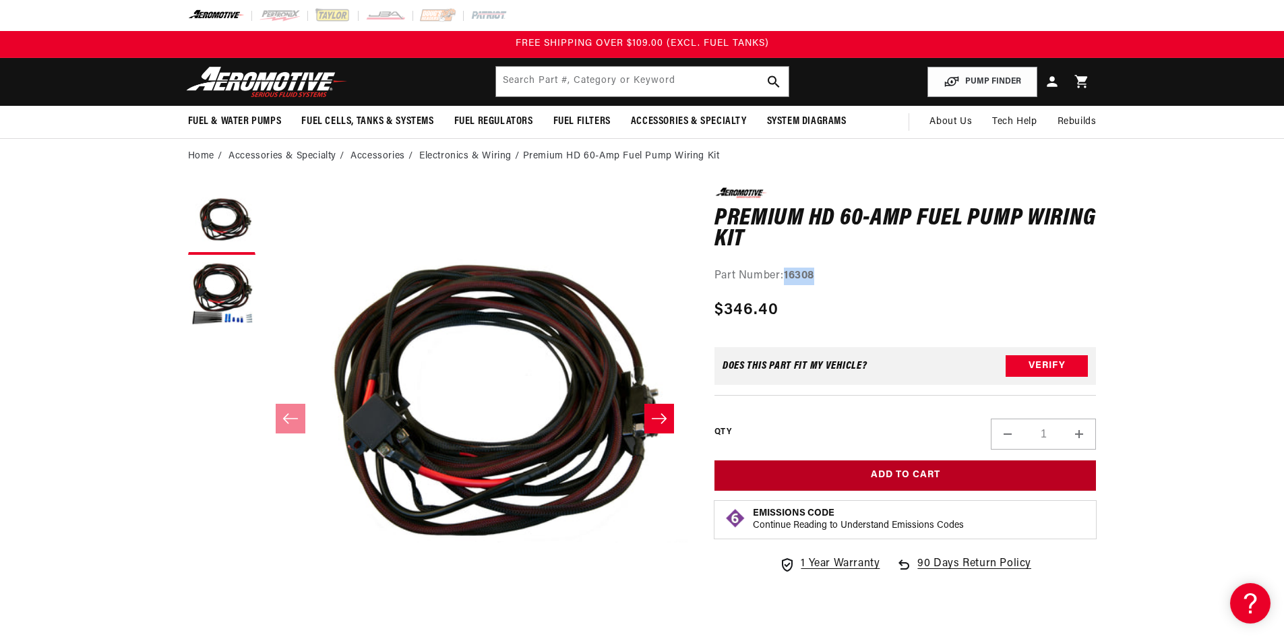
copy strong "16308"
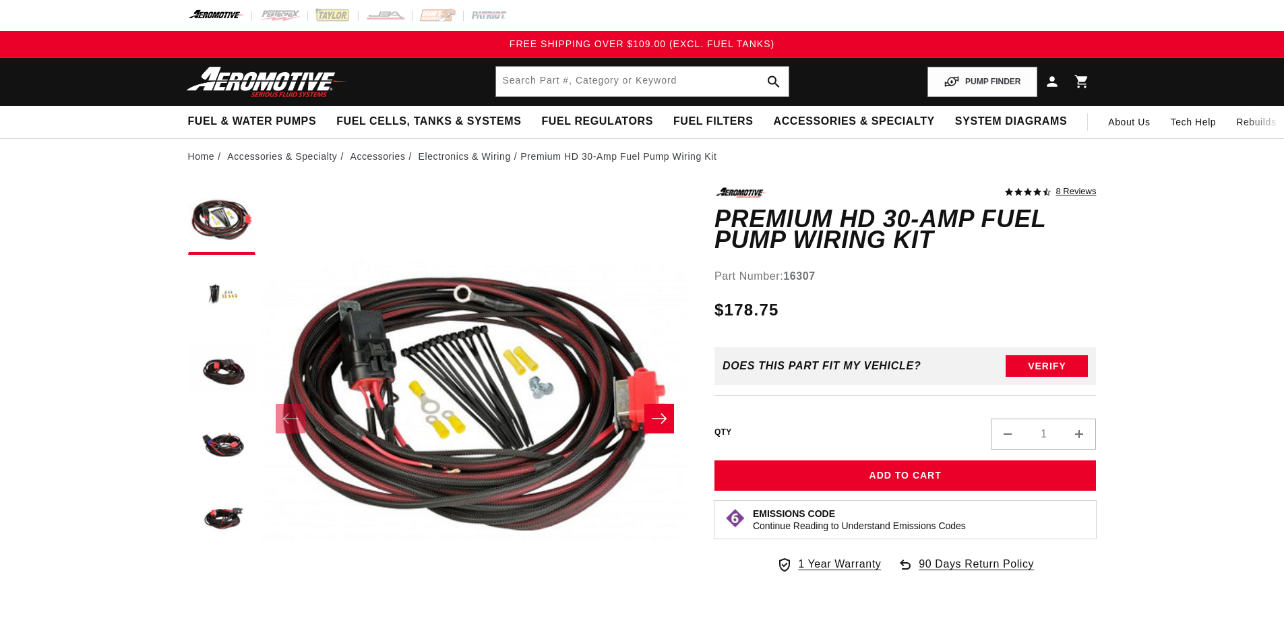
click at [802, 281] on strong "16307" at bounding box center [799, 275] width 32 height 11
click at [802, 278] on strong "16307" at bounding box center [799, 275] width 32 height 11
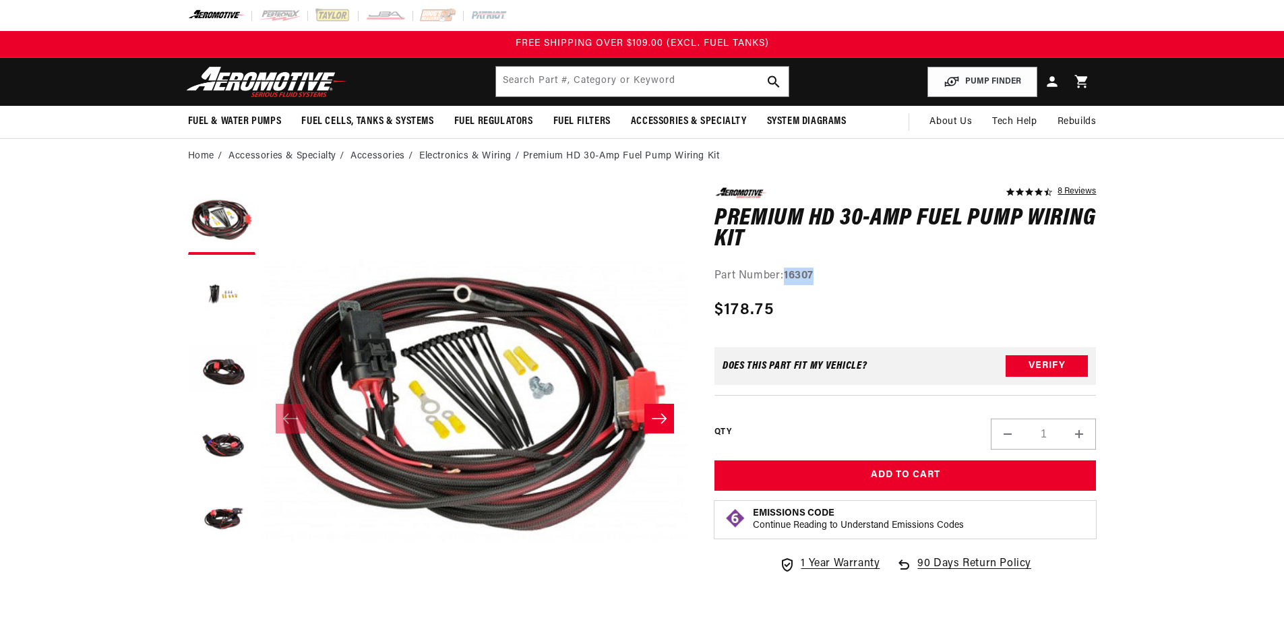
copy strong "16307"
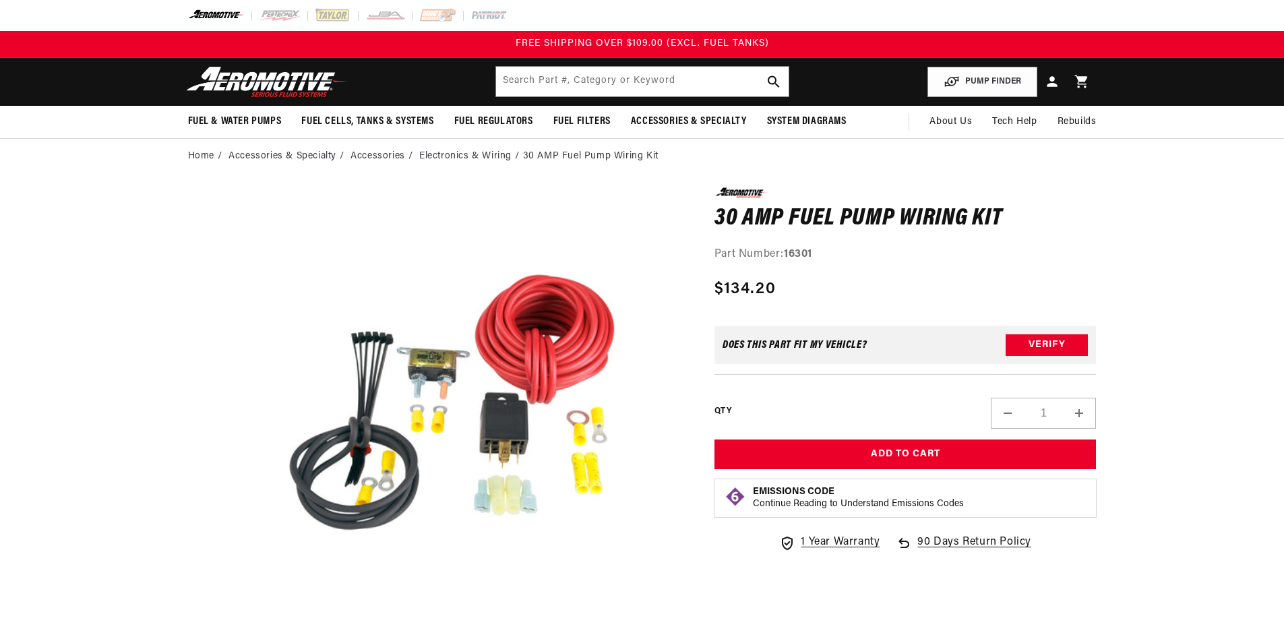
click at [798, 253] on strong "16301" at bounding box center [798, 254] width 28 height 11
copy strong "16301"
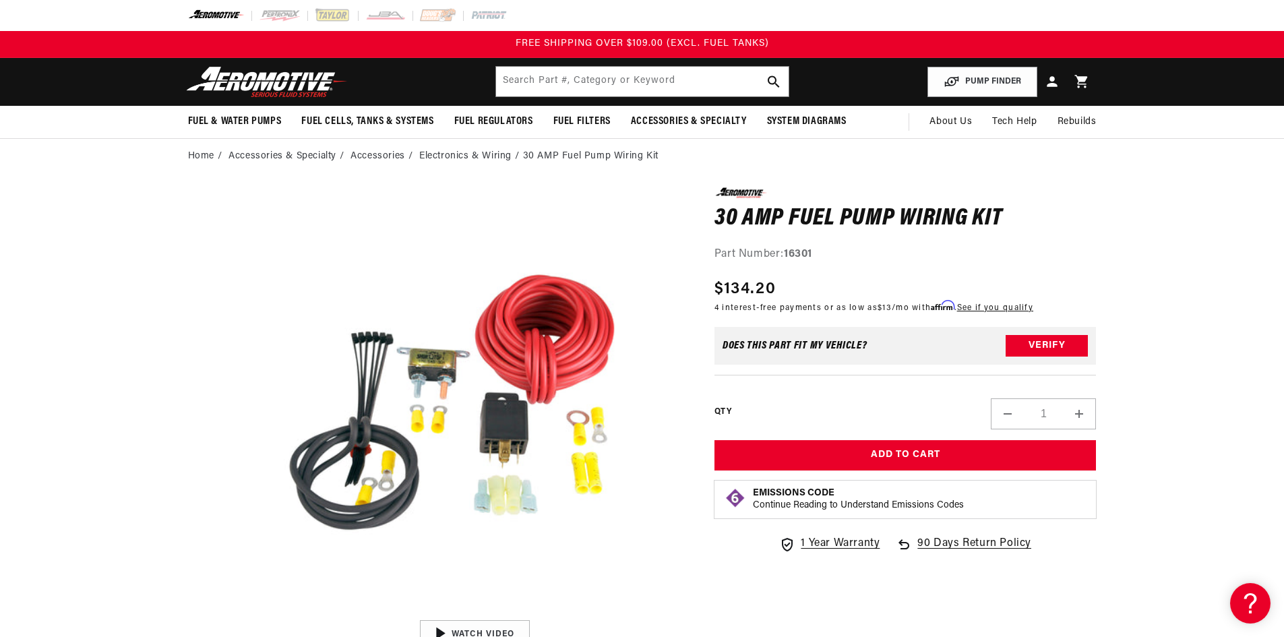
drag, startPoint x: 1138, startPoint y: 220, endPoint x: 1129, endPoint y: 157, distance: 64.1
click at [1139, 220] on section "0.0 star rating Write a review 30 AMP Fuel Pump Wiring Kit 30 AMP Fuel Pump Wir…" at bounding box center [642, 546] width 1284 height 745
click at [102, 491] on section "0.0 star rating Write a review 30 AMP Fuel Pump Wiring Kit 30 AMP Fuel Pump Wir…" at bounding box center [642, 546] width 1284 height 745
click at [1195, 311] on section "0.0 star rating Write a review 30 AMP Fuel Pump Wiring Kit 30 AMP Fuel Pump Wir…" at bounding box center [642, 546] width 1284 height 745
click at [1263, 401] on section "0.0 star rating Write a review 30 AMP Fuel Pump Wiring Kit 30 AMP Fuel Pump Wir…" at bounding box center [642, 546] width 1284 height 745
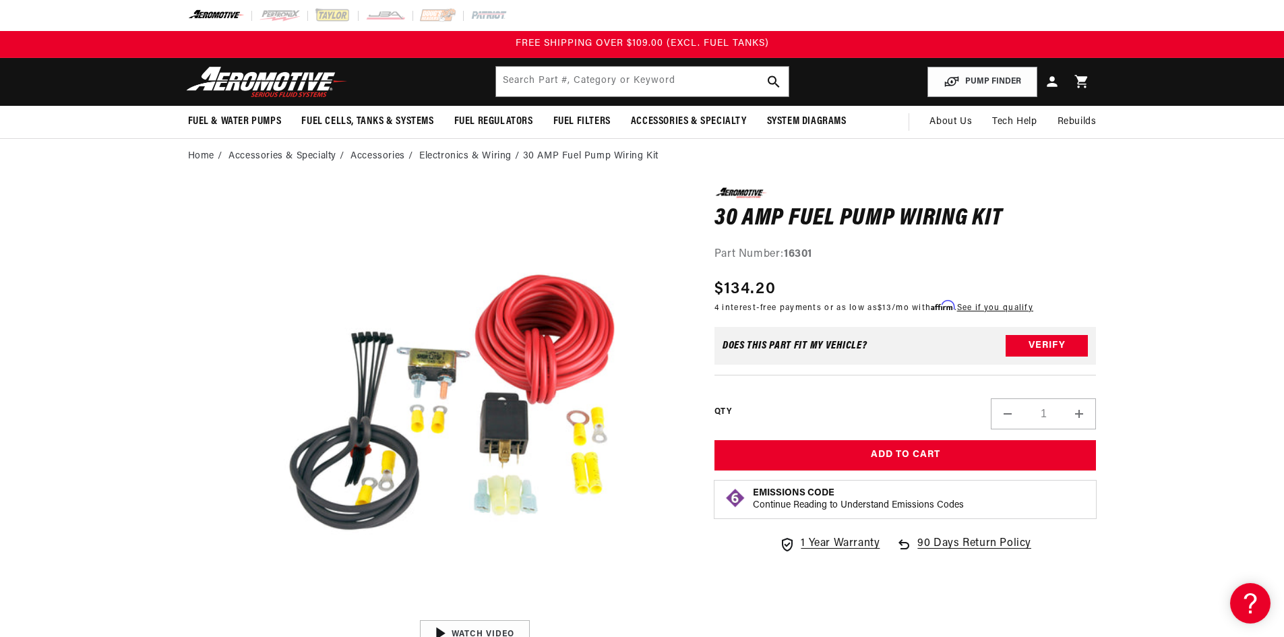
click at [65, 279] on section "0.0 star rating Write a review 30 AMP Fuel Pump Wiring Kit 30 AMP Fuel Pump Wir…" at bounding box center [642, 546] width 1284 height 745
click at [1170, 225] on section "0.0 star rating Write a review 30 AMP Fuel Pump Wiring Kit 30 AMP Fuel Pump Wir…" at bounding box center [642, 546] width 1284 height 745
click at [1158, 242] on section "0.0 star rating Write a review 30 AMP Fuel Pump Wiring Kit 30 AMP Fuel Pump Wir…" at bounding box center [642, 546] width 1284 height 745
click at [1119, 259] on section "0.0 star rating Write a review 30 AMP Fuel Pump Wiring Kit 30 AMP Fuel Pump Wir…" at bounding box center [642, 546] width 976 height 745
click at [89, 318] on section "0.0 star rating Write a review 30 AMP Fuel Pump Wiring Kit 30 AMP Fuel Pump Wir…" at bounding box center [642, 546] width 1284 height 745
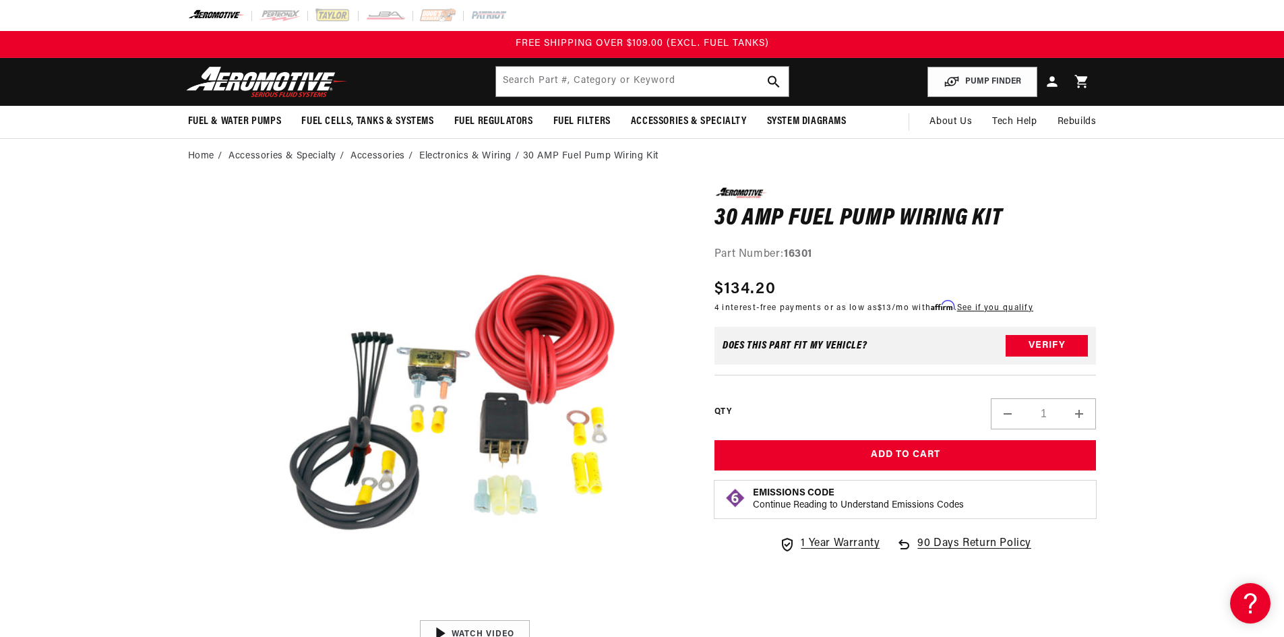
click at [1043, 251] on div "Part Number: 16301" at bounding box center [906, 255] width 382 height 18
click at [1035, 221] on h1 "30 AMP Fuel Pump Wiring Kit" at bounding box center [906, 219] width 382 height 22
click at [111, 282] on section "0.0 star rating Write a review 30 AMP Fuel Pump Wiring Kit 30 AMP Fuel Pump Wir…" at bounding box center [642, 546] width 1284 height 745
click at [922, 239] on div "0.0 star rating Write a review 30 AMP Fuel Pump Wiring Kit 30 AMP Fuel Pump Wir…" at bounding box center [906, 225] width 382 height 76
click at [1069, 252] on div "Part Number: 16301" at bounding box center [906, 255] width 382 height 18
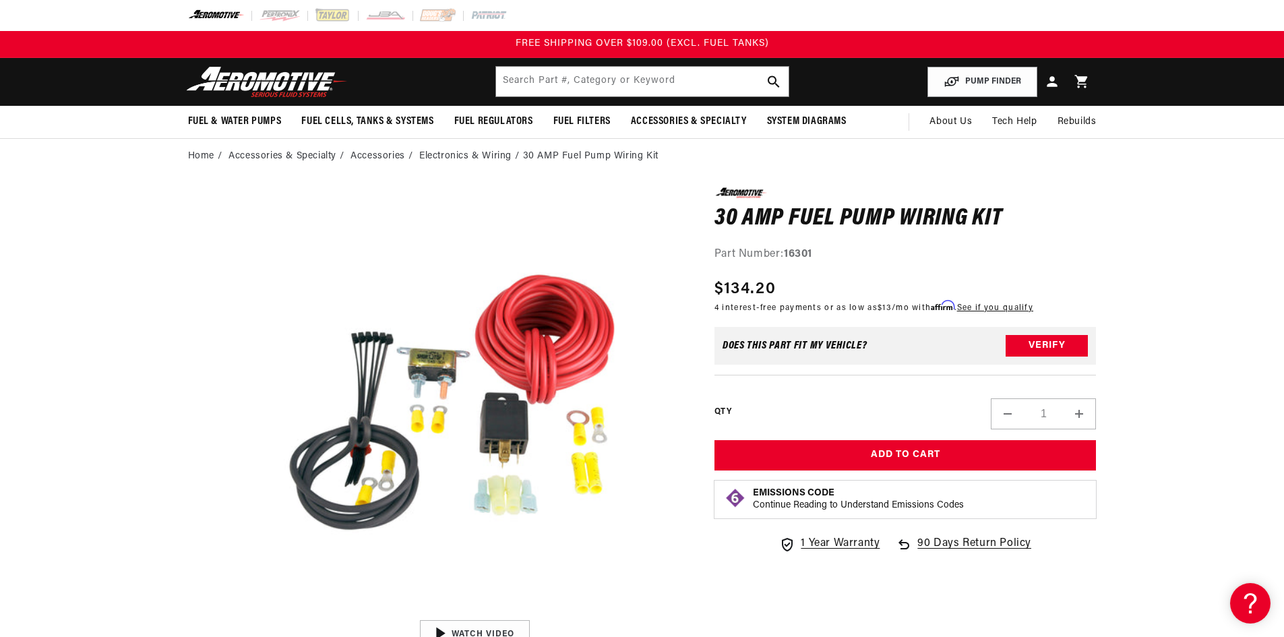
click at [1072, 270] on div "0.0 star rating Write a review 30 AMP Fuel Pump Wiring Kit 30 AMP Fuel Pump Wir…" at bounding box center [906, 376] width 382 height 378
click at [1198, 263] on section "0.0 star rating Write a review 30 AMP Fuel Pump Wiring Kit 30 AMP Fuel Pump Wir…" at bounding box center [642, 546] width 1284 height 745
click at [1202, 196] on section "0.0 star rating Write a review 30 AMP Fuel Pump Wiring Kit 30 AMP Fuel Pump Wir…" at bounding box center [642, 546] width 1284 height 745
click at [1198, 198] on section "0.0 star rating Write a review 30 AMP Fuel Pump Wiring Kit 30 AMP Fuel Pump Wir…" at bounding box center [642, 546] width 1284 height 745
click at [1166, 243] on section "0.0 star rating Write a review 30 AMP Fuel Pump Wiring Kit 30 AMP Fuel Pump Wir…" at bounding box center [642, 546] width 1284 height 745
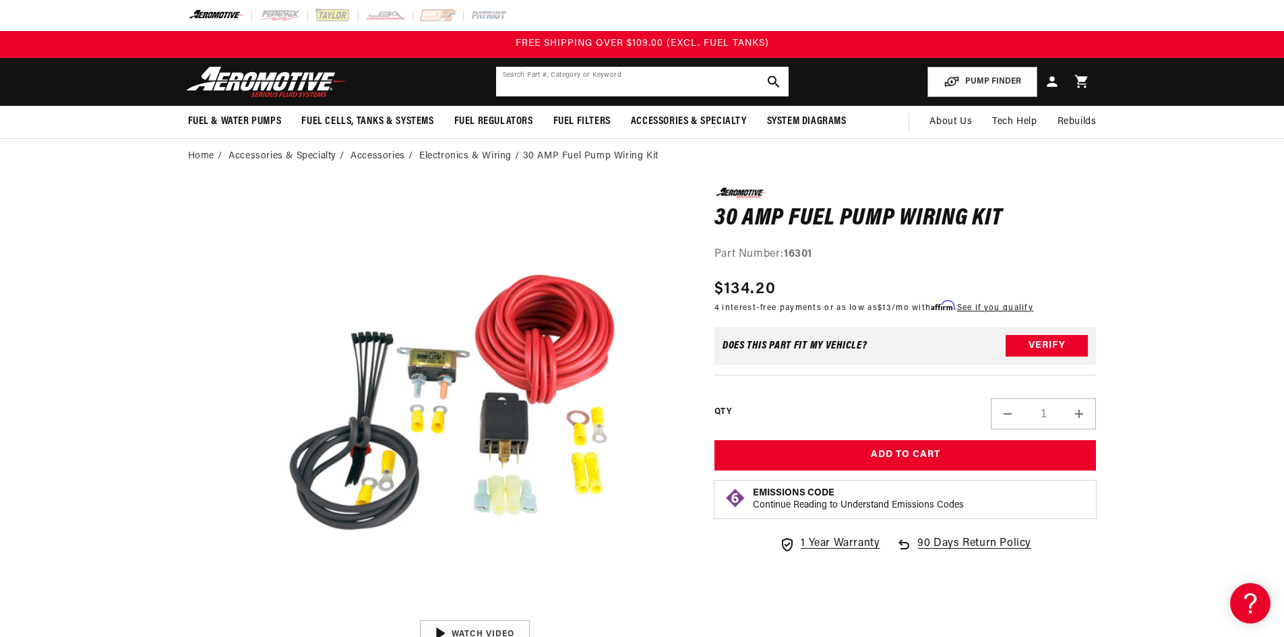
click at [666, 76] on input "text" at bounding box center [642, 82] width 293 height 30
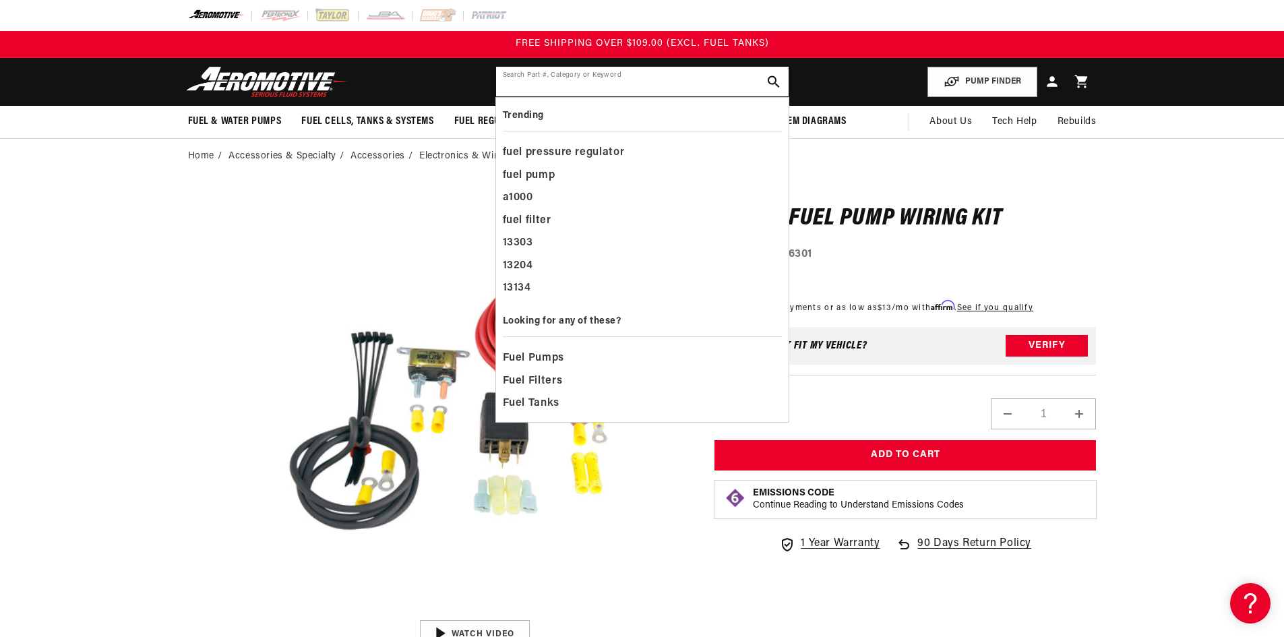
click at [630, 80] on input "text" at bounding box center [642, 82] width 293 height 30
click at [1176, 404] on section "0.0 star rating Write a review 30 AMP Fuel Pump Wiring Kit 30 AMP Fuel Pump Wir…" at bounding box center [642, 546] width 1284 height 745
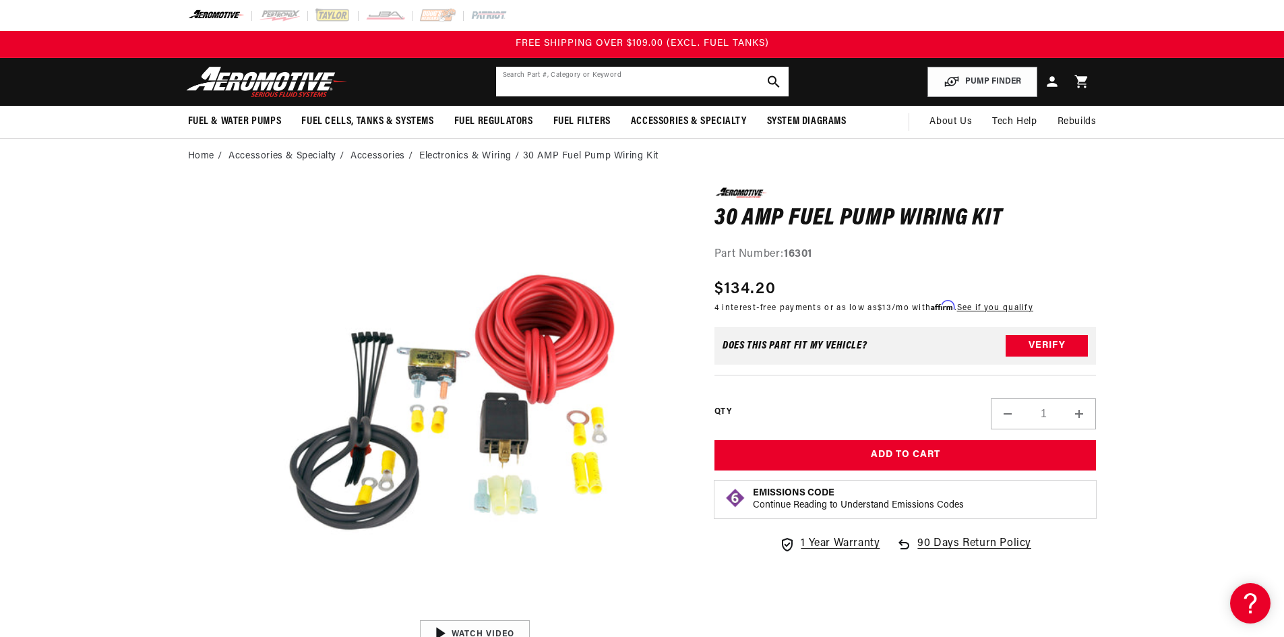
click at [634, 87] on input "text" at bounding box center [642, 82] width 293 height 30
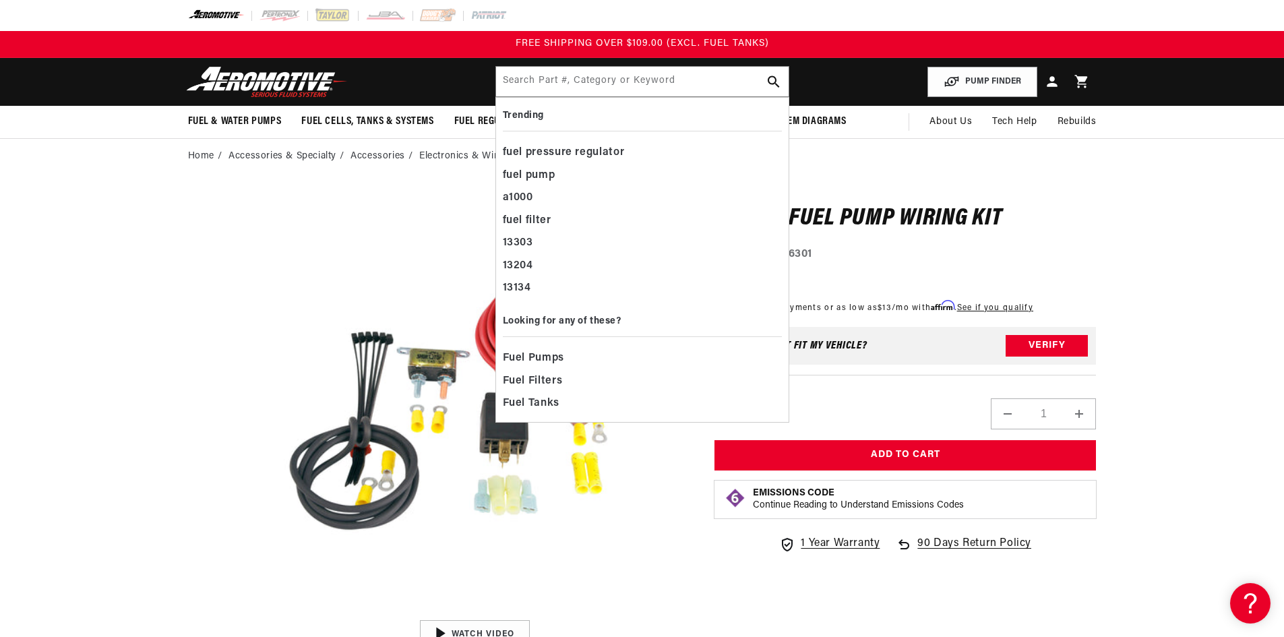
click at [154, 351] on section "0.0 star rating Write a review 30 AMP Fuel Pump Wiring Kit 30 AMP Fuel Pump Wir…" at bounding box center [642, 546] width 976 height 745
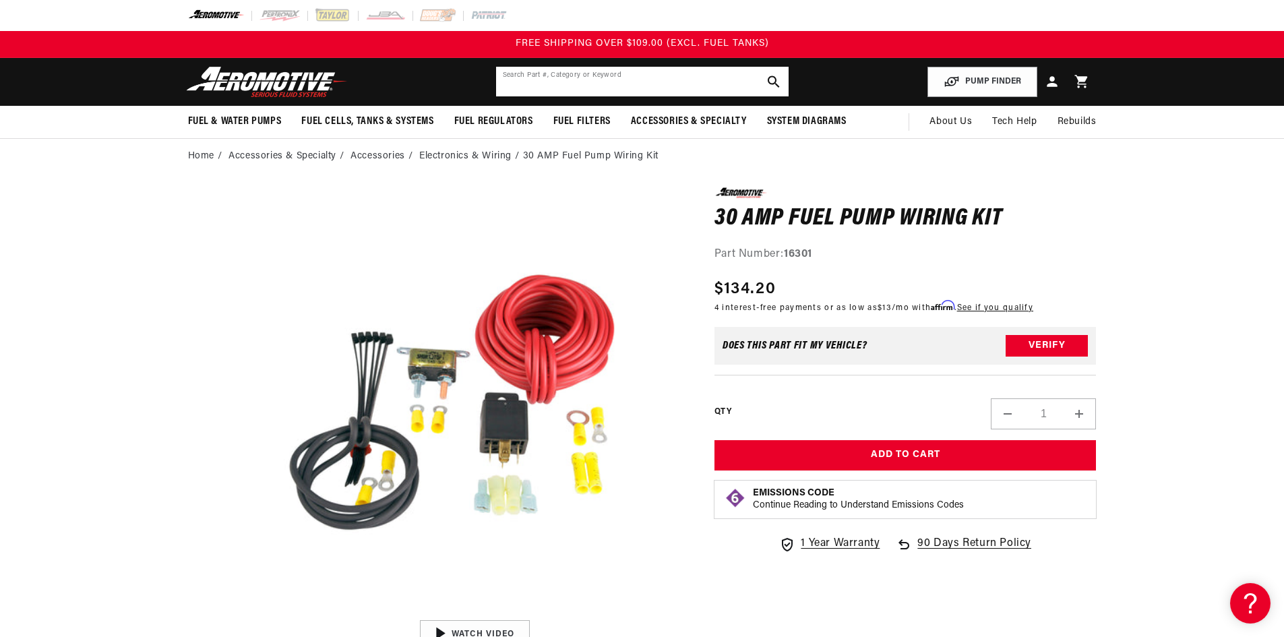
click at [580, 91] on input "text" at bounding box center [642, 82] width 293 height 30
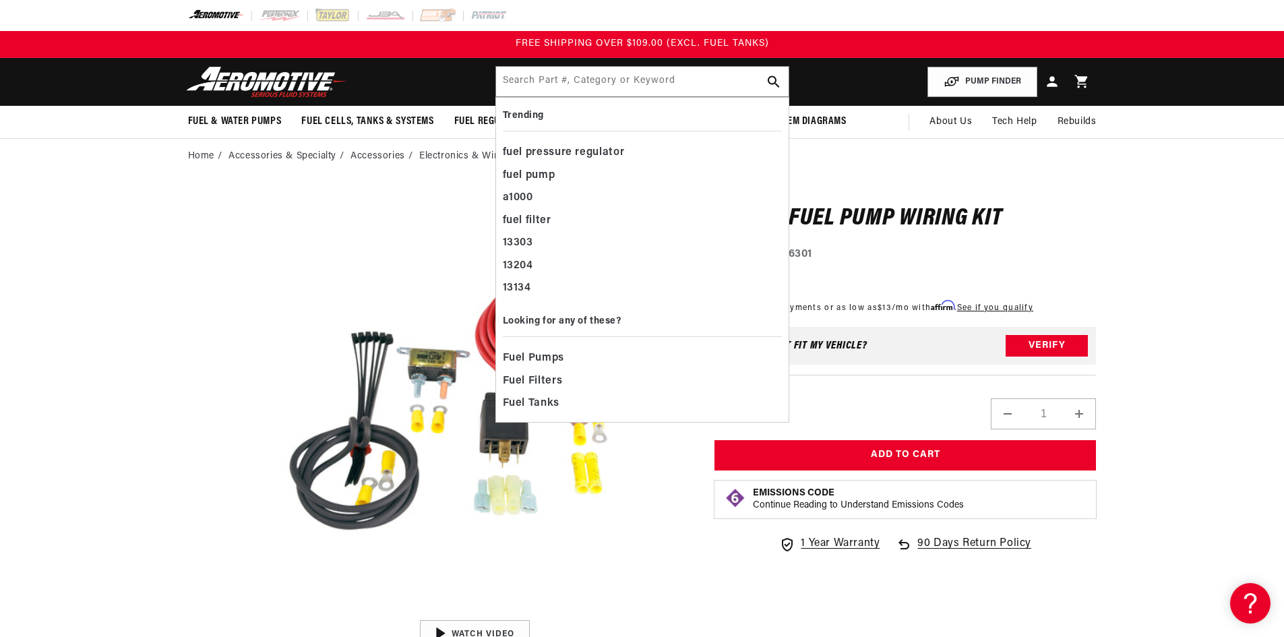
click at [1158, 235] on section "0.0 star rating Write a review 30 AMP Fuel Pump Wiring Kit 30 AMP Fuel Pump Wir…" at bounding box center [642, 546] width 1284 height 745
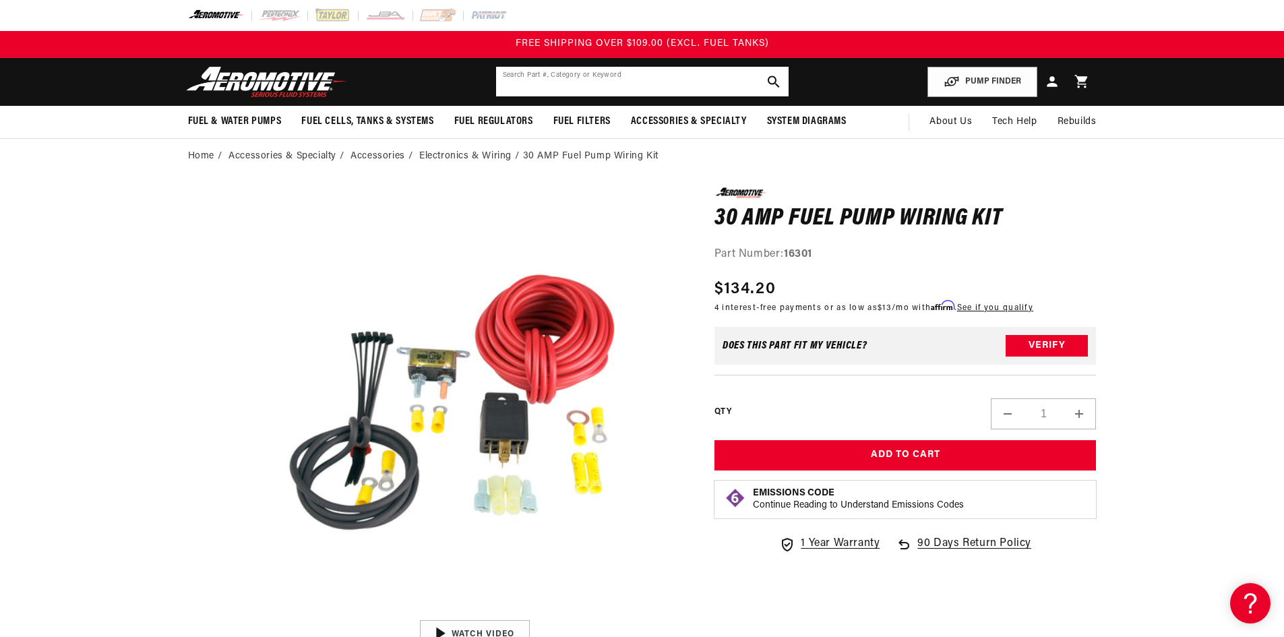
click at [677, 90] on input "text" at bounding box center [642, 82] width 293 height 30
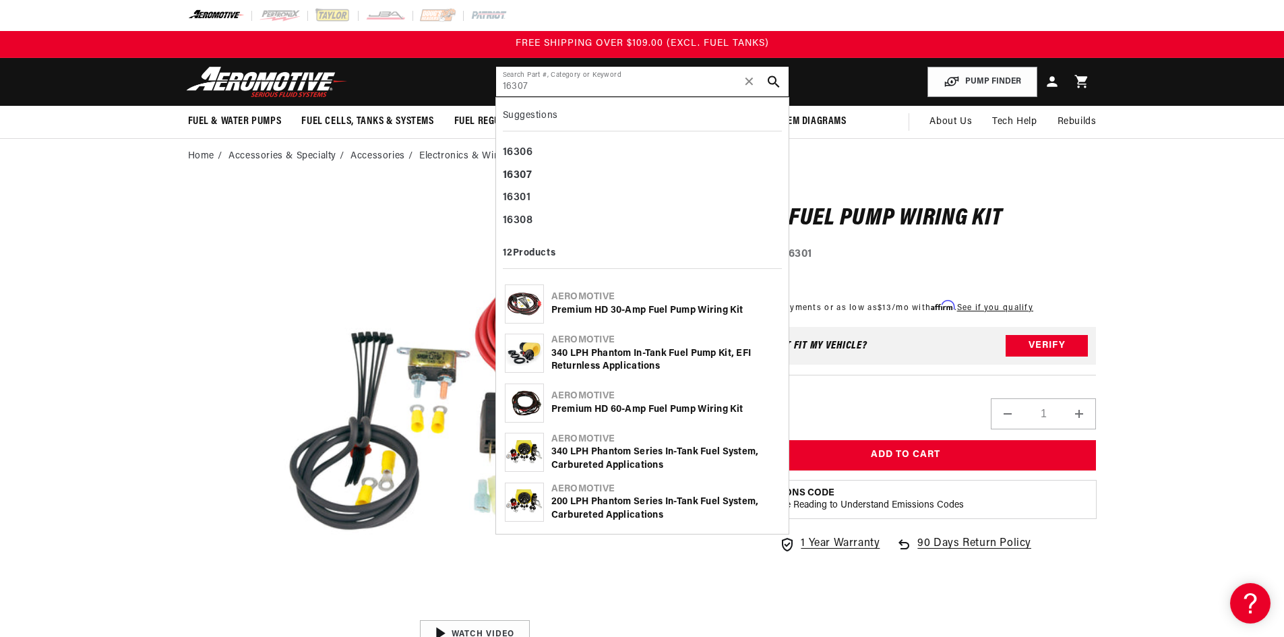
type input "16307"
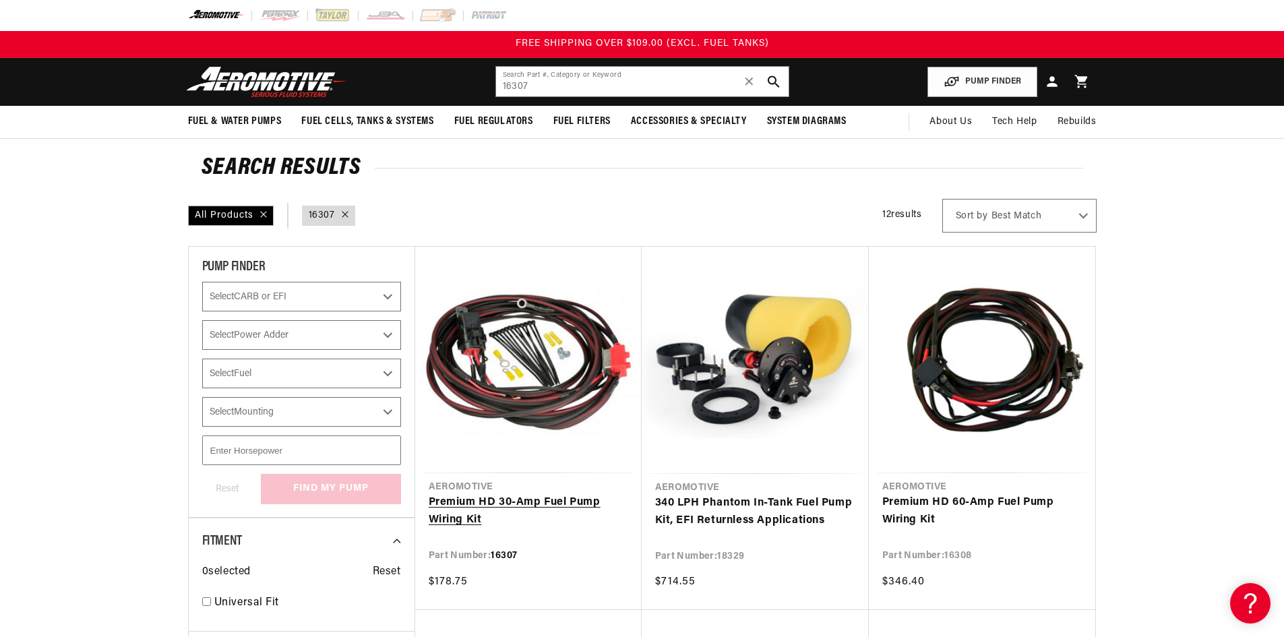
click at [527, 494] on link "Premium HD 30-Amp Fuel Pump Wiring Kit" at bounding box center [529, 511] width 200 height 34
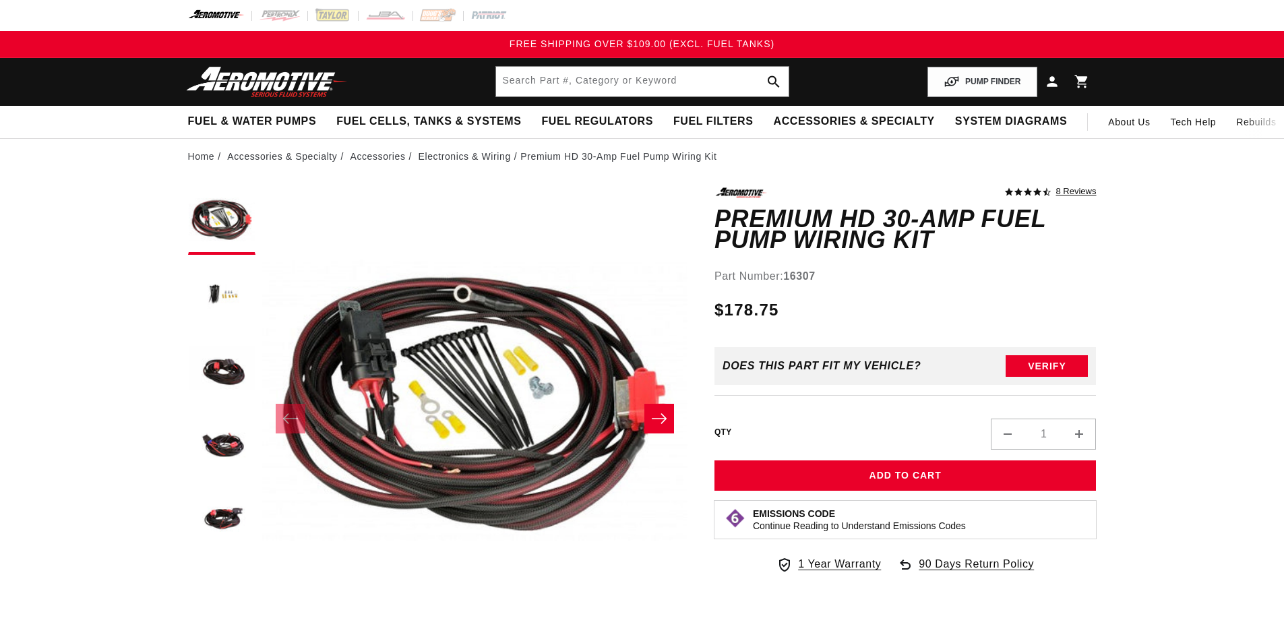
click at [804, 276] on strong "16307" at bounding box center [799, 275] width 32 height 11
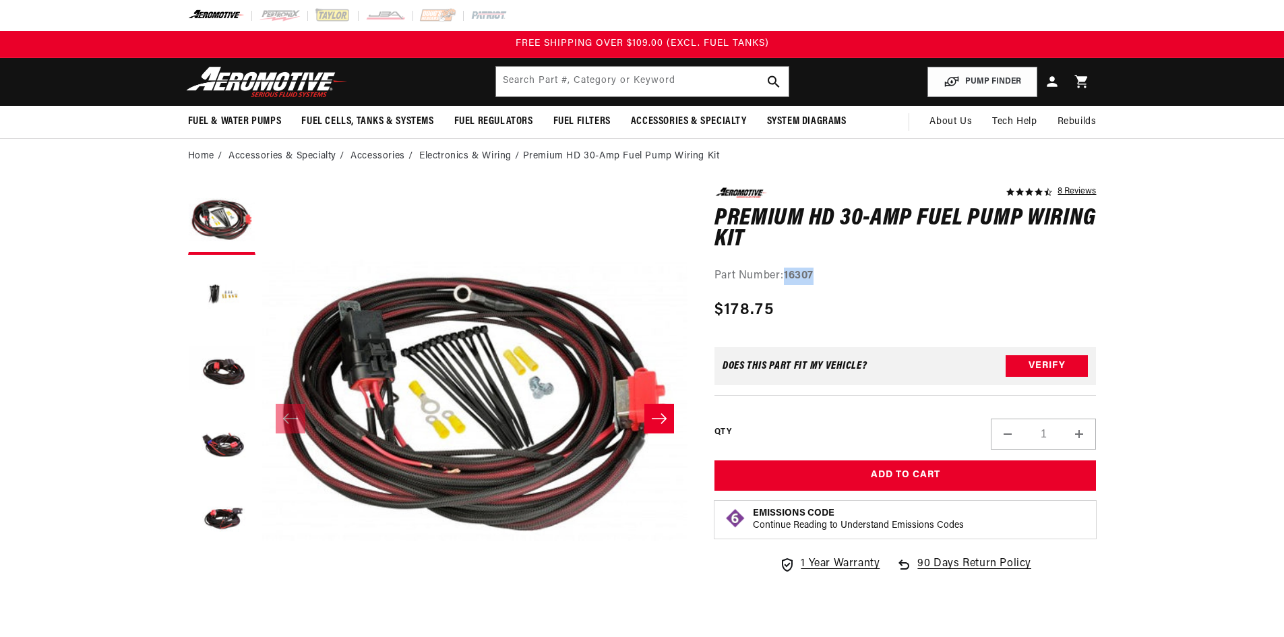
copy strong "16307"
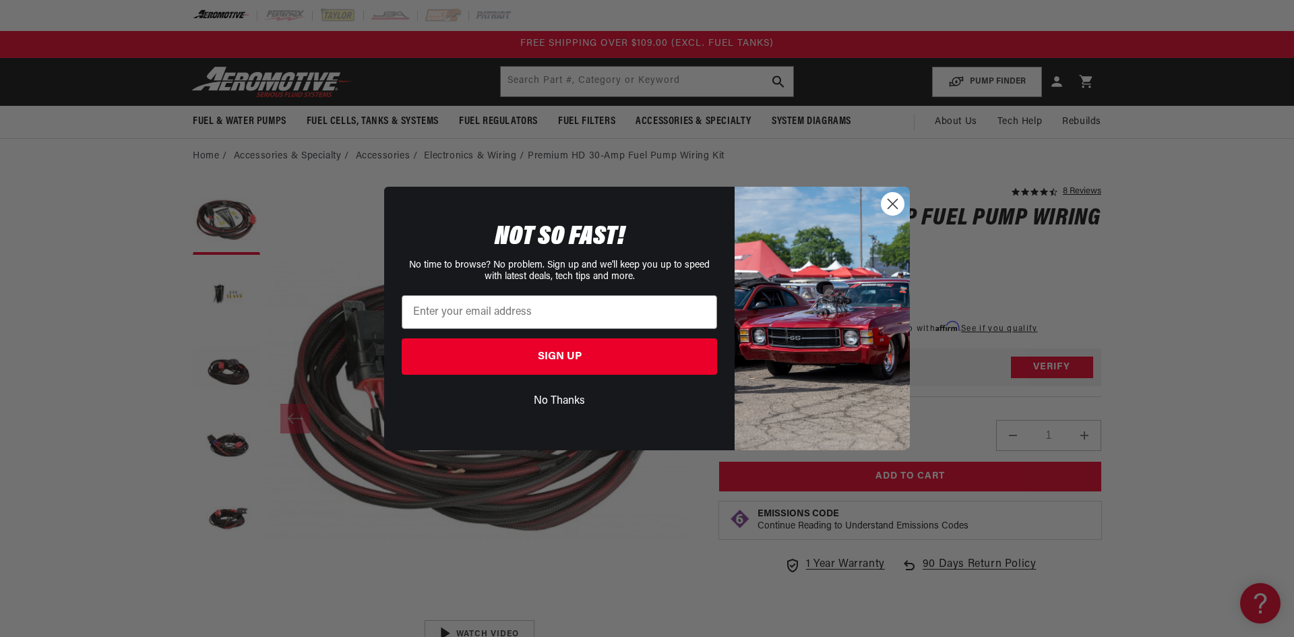
click at [891, 199] on circle "Close dialog" at bounding box center [893, 204] width 22 height 22
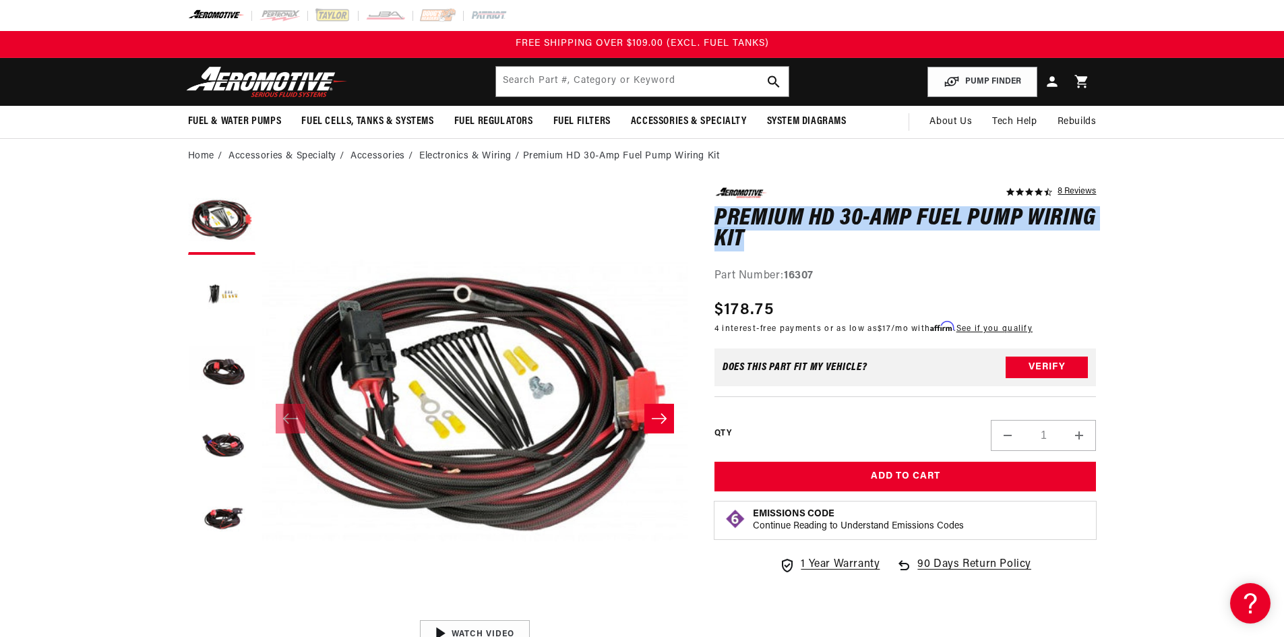
drag, startPoint x: 711, startPoint y: 216, endPoint x: 839, endPoint y: 237, distance: 129.9
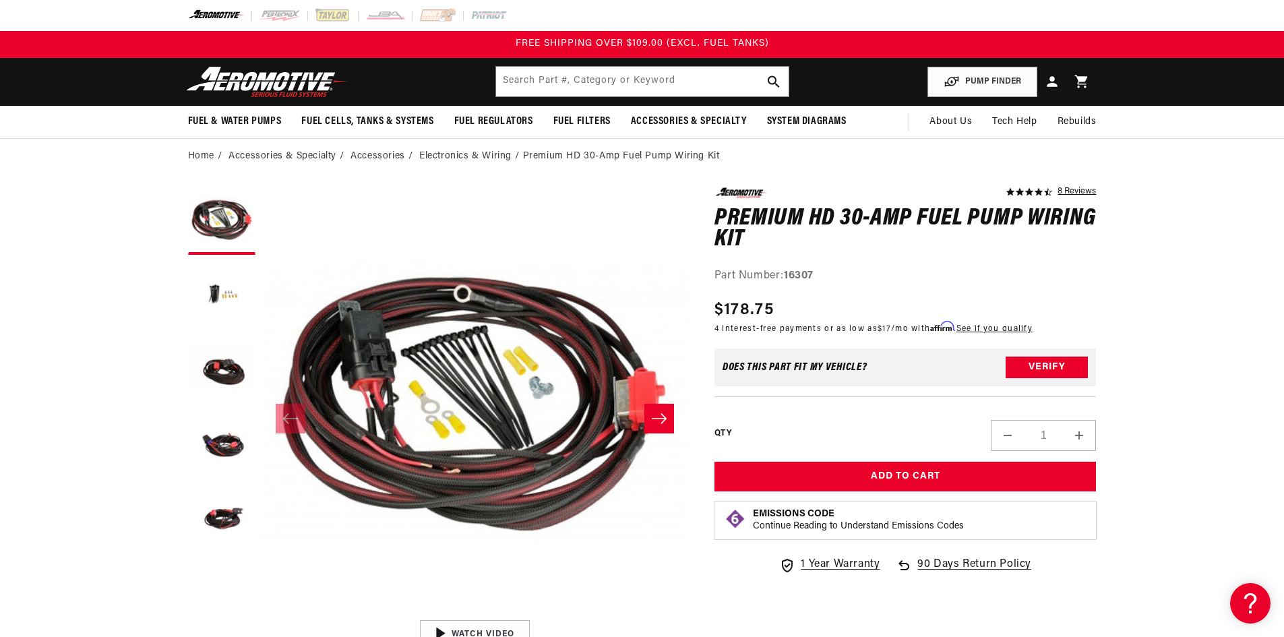
click at [801, 276] on strong "16307" at bounding box center [799, 275] width 30 height 11
copy strong "16307"
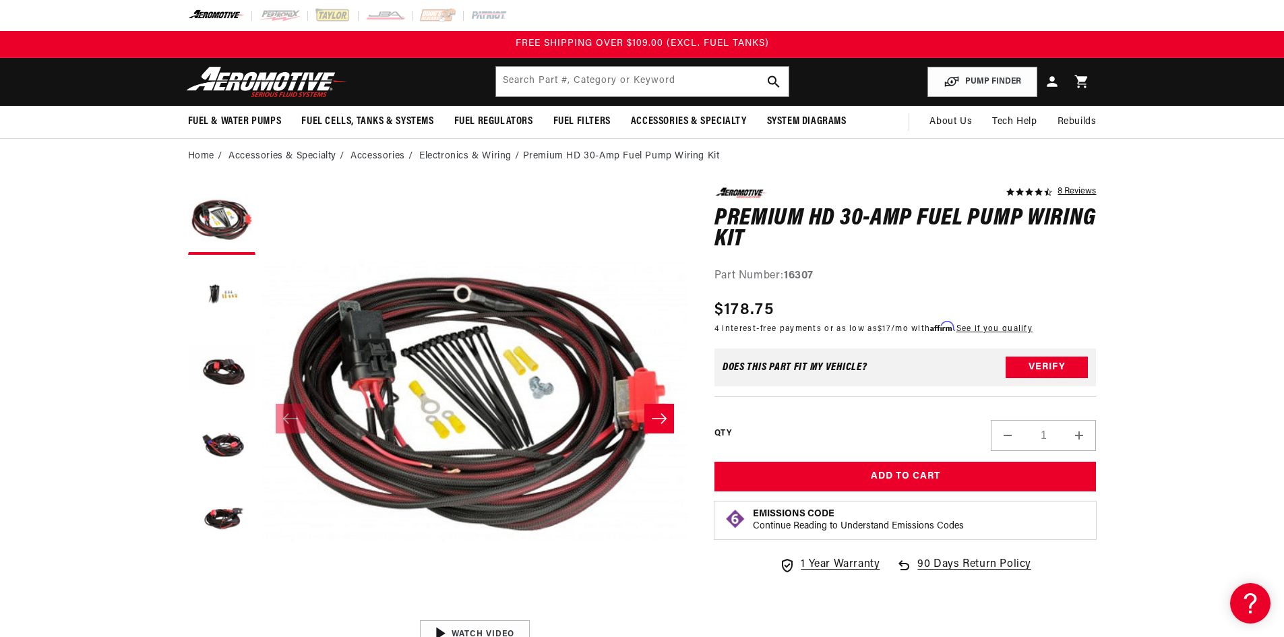
click at [262, 613] on button "Open media 1 in modal" at bounding box center [262, 613] width 0 height 0
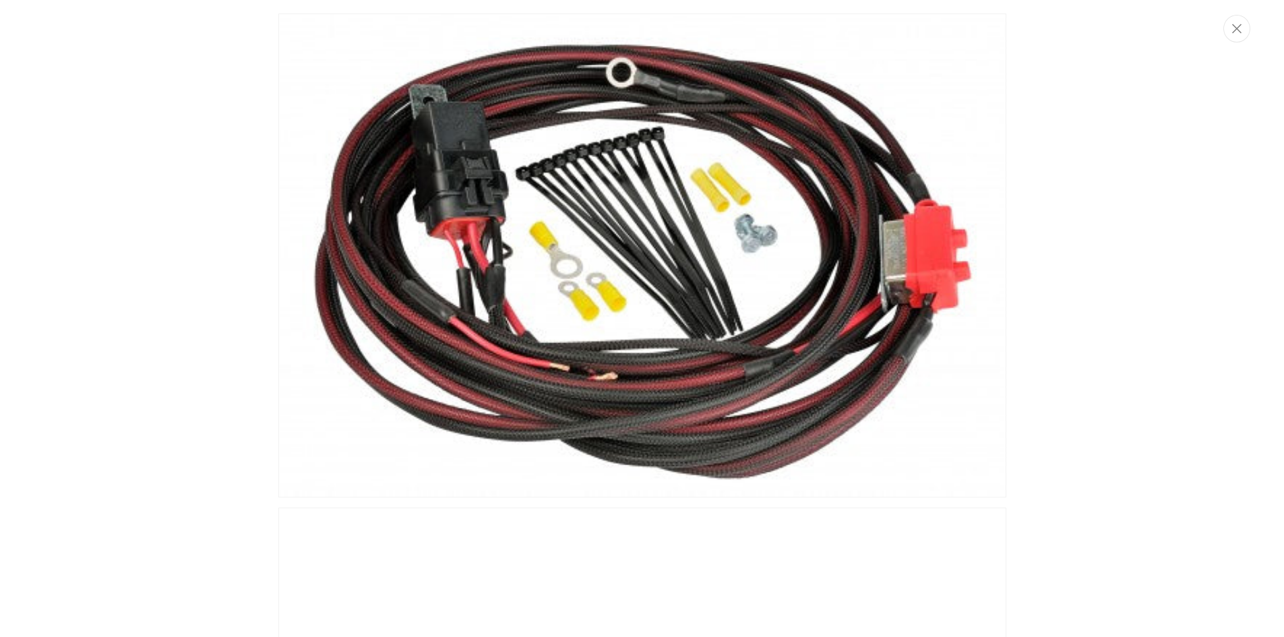
scroll to position [1, 0]
